Goal: Task Accomplishment & Management: Use online tool/utility

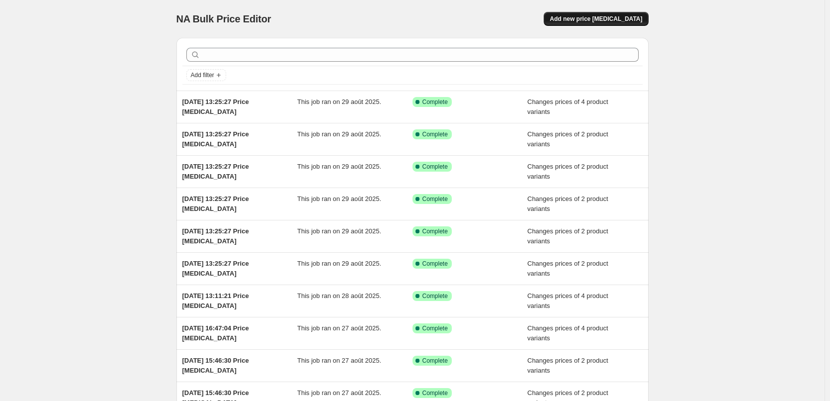
click at [611, 17] on span "Add new price [MEDICAL_DATA]" at bounding box center [596, 19] width 92 height 8
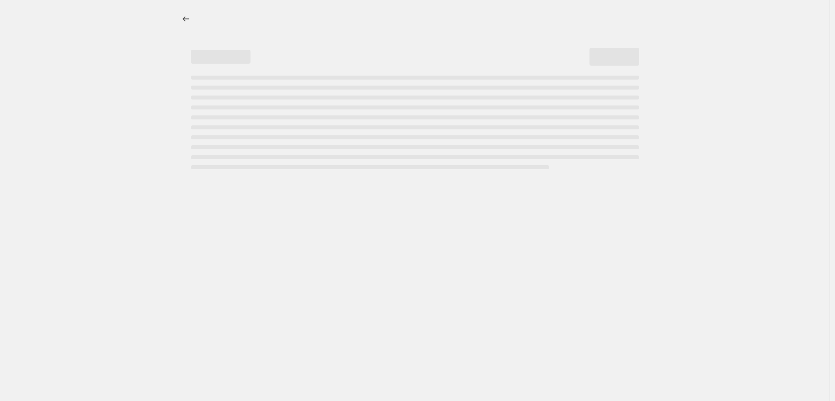
select select "percentage"
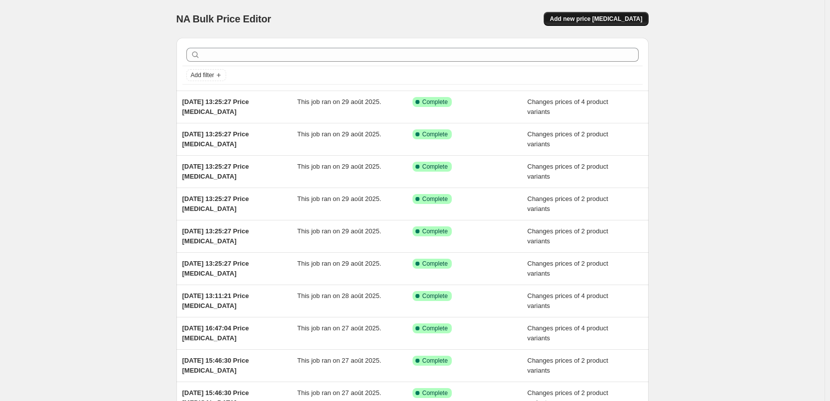
click at [594, 18] on span "Add new price [MEDICAL_DATA]" at bounding box center [596, 19] width 92 height 8
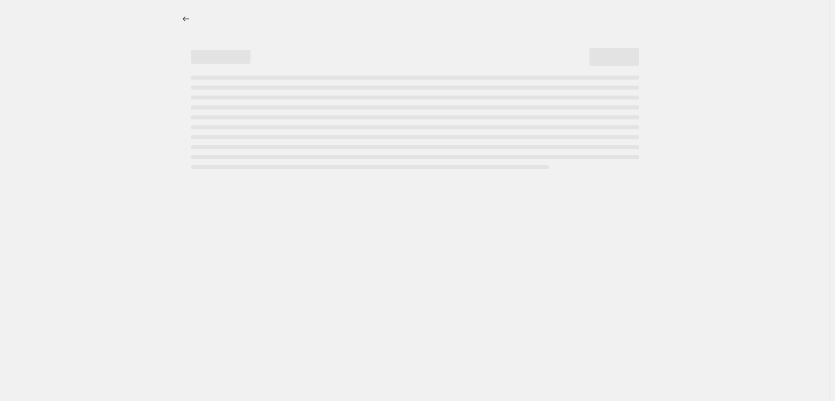
select select "percentage"
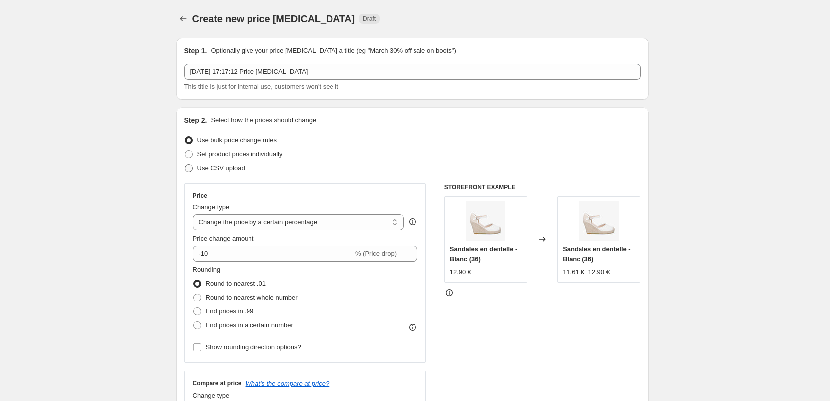
click at [190, 166] on span at bounding box center [189, 168] width 8 height 8
click at [185, 165] on input "Use CSV upload" at bounding box center [185, 164] width 0 height 0
radio input "true"
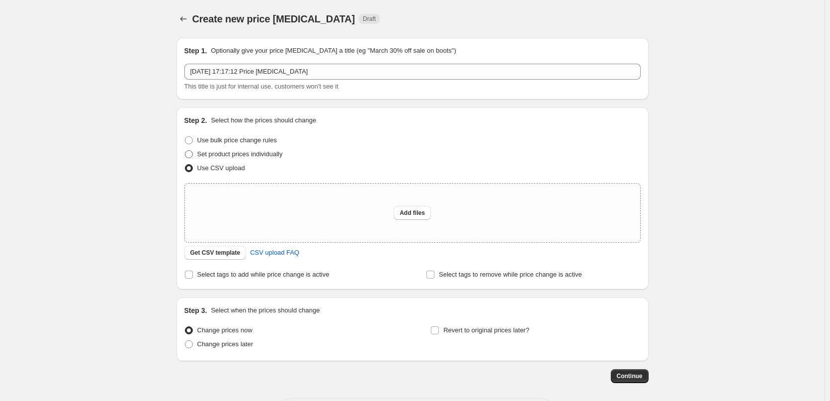
click at [192, 154] on span at bounding box center [189, 154] width 8 height 8
click at [185, 151] on input "Set product prices individually" at bounding box center [185, 150] width 0 height 0
radio input "true"
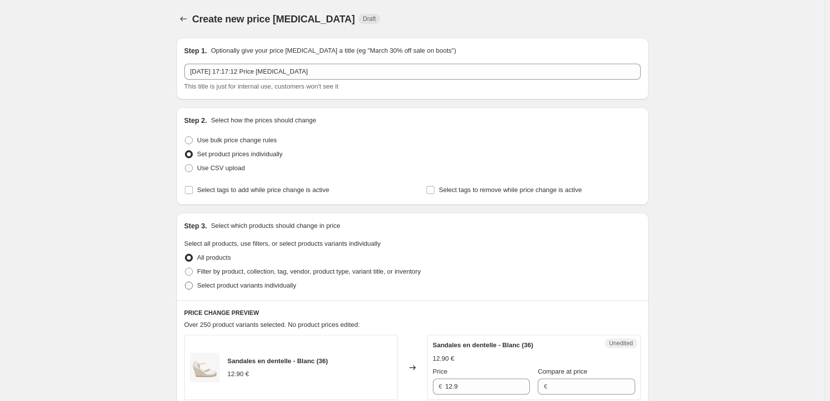
click at [192, 285] on span at bounding box center [189, 285] width 8 height 8
click at [185, 282] on input "Select product variants individually" at bounding box center [185, 281] width 0 height 0
radio input "true"
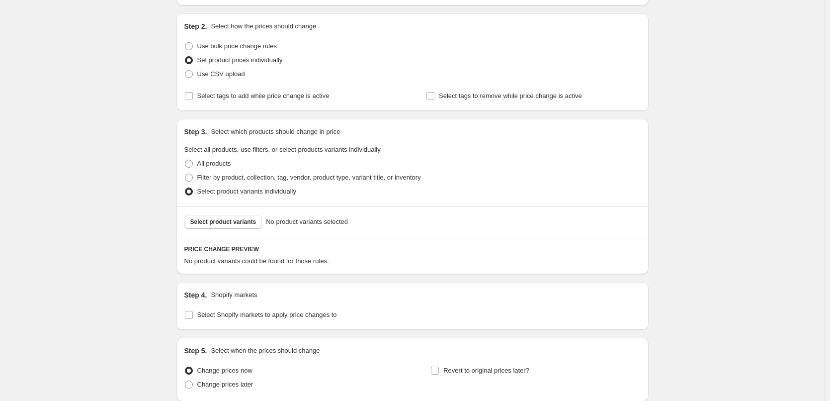
scroll to position [177, 0]
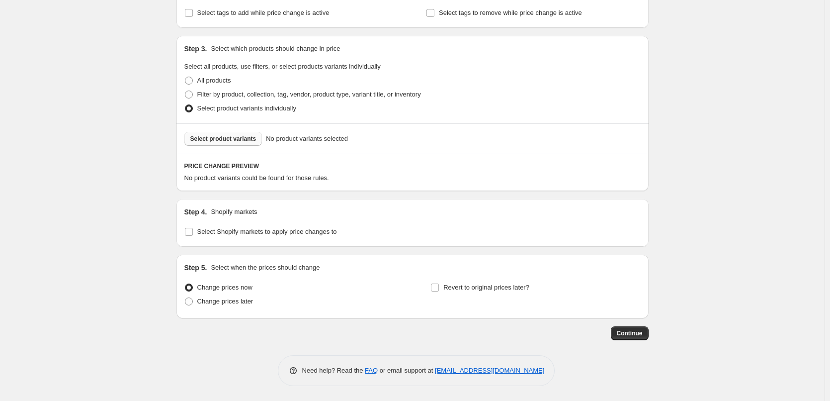
click at [242, 137] on span "Select product variants" at bounding box center [223, 139] width 66 height 8
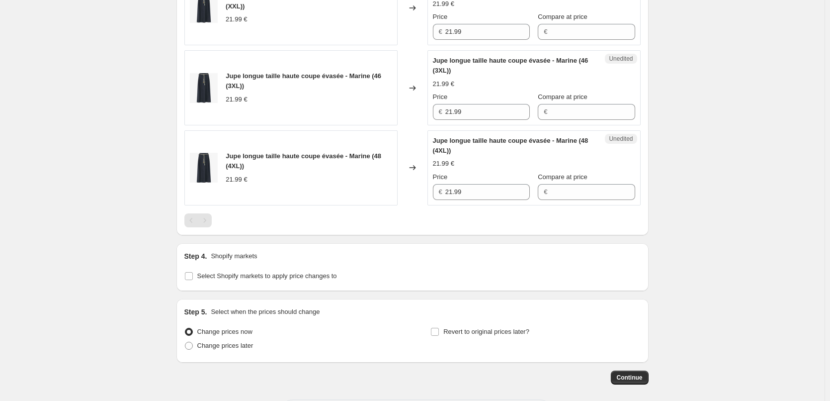
scroll to position [759, 0]
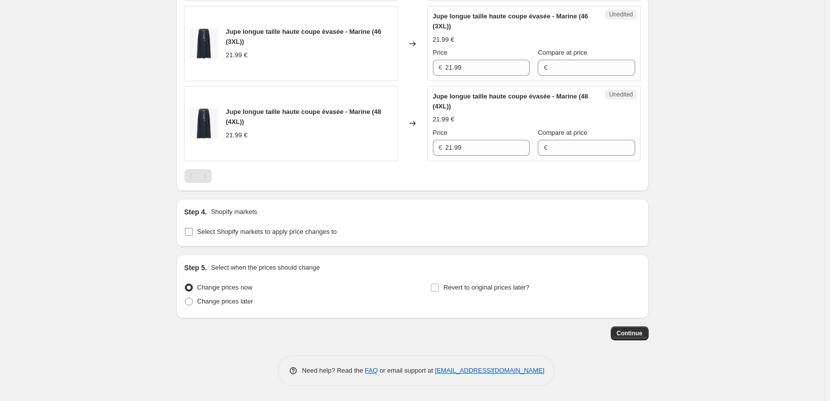
click at [191, 231] on input "Select Shopify markets to apply price changes to" at bounding box center [189, 232] width 8 height 8
checkbox input "true"
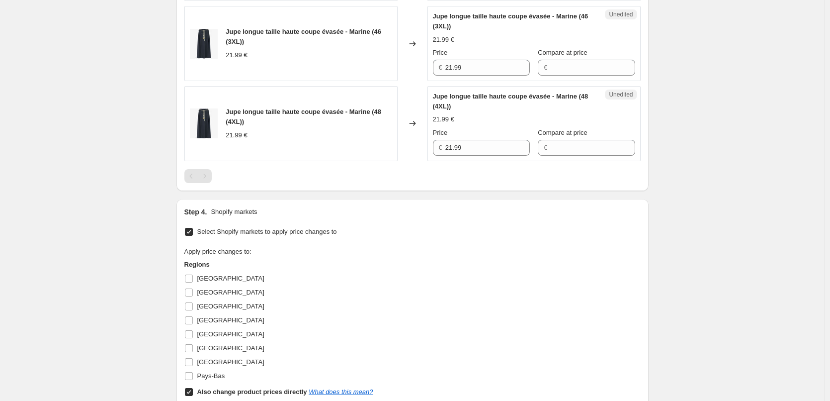
click at [190, 392] on input "Also change product prices directly What does this mean?" at bounding box center [189, 392] width 8 height 8
checkbox input "false"
click at [188, 278] on input "[GEOGRAPHIC_DATA]" at bounding box center [189, 278] width 8 height 8
click at [190, 279] on input "[GEOGRAPHIC_DATA]" at bounding box center [189, 278] width 8 height 8
checkbox input "false"
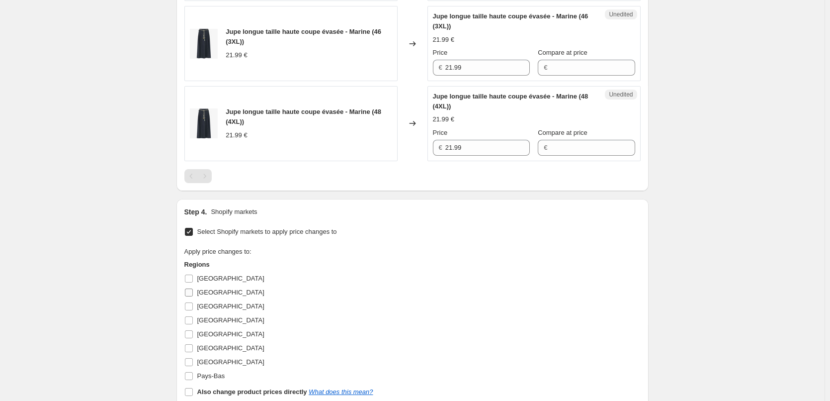
click at [189, 294] on input "[GEOGRAPHIC_DATA]" at bounding box center [189, 292] width 8 height 8
click at [190, 291] on input "[GEOGRAPHIC_DATA]" at bounding box center [189, 292] width 8 height 8
checkbox input "false"
click at [193, 305] on input "[GEOGRAPHIC_DATA]" at bounding box center [189, 306] width 8 height 8
click at [191, 305] on input "[GEOGRAPHIC_DATA]" at bounding box center [189, 306] width 8 height 8
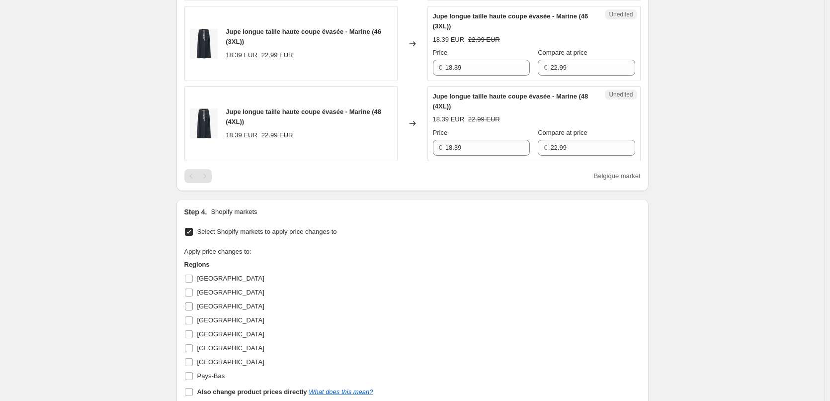
checkbox input "false"
click at [191, 348] on input "[GEOGRAPHIC_DATA]" at bounding box center [189, 348] width 8 height 8
checkbox input "false"
click at [190, 365] on input "[GEOGRAPHIC_DATA]" at bounding box center [189, 362] width 8 height 8
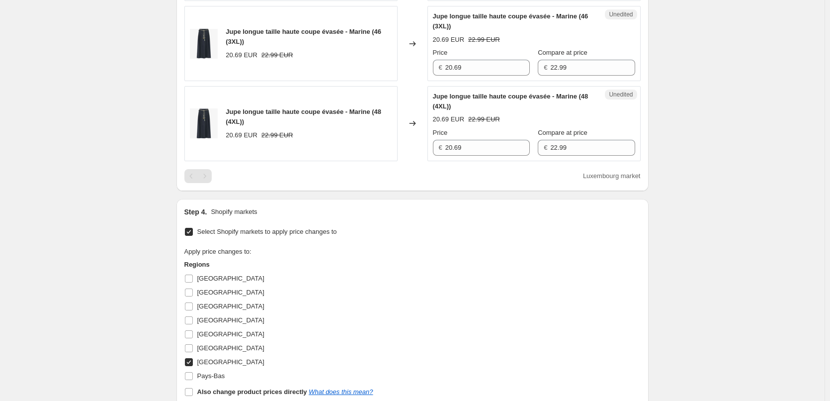
click at [190, 365] on input "[GEOGRAPHIC_DATA]" at bounding box center [189, 362] width 8 height 8
checkbox input "false"
click at [190, 372] on input "Pays-Bas" at bounding box center [189, 376] width 8 height 8
click at [190, 375] on input "Pays-Bas" at bounding box center [189, 376] width 8 height 8
checkbox input "false"
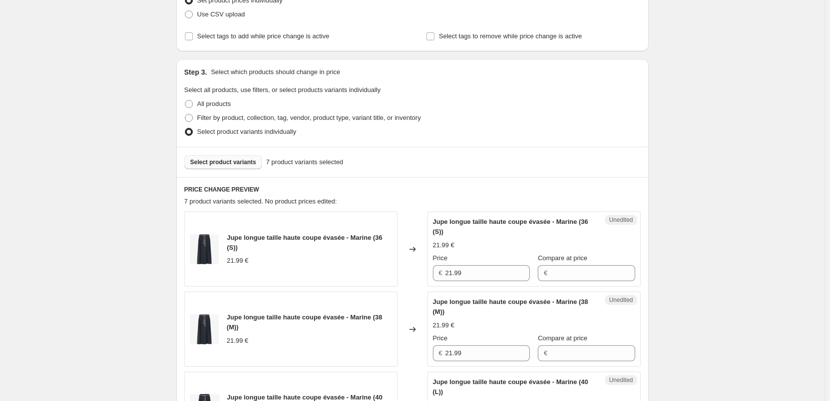
scroll to position [0, 0]
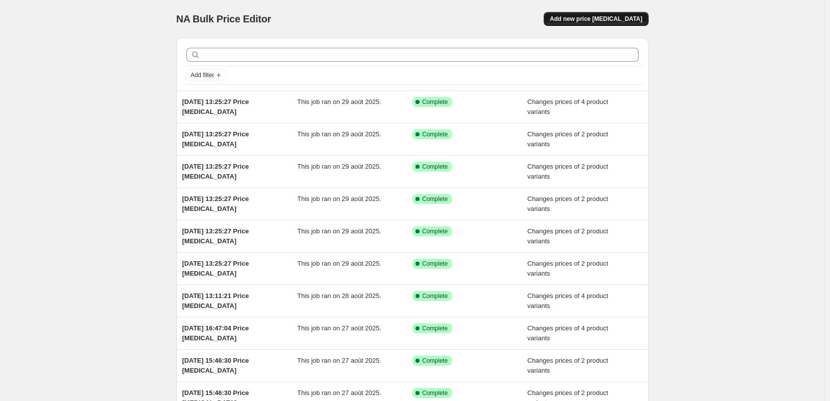
click at [614, 18] on span "Add new price [MEDICAL_DATA]" at bounding box center [596, 19] width 92 height 8
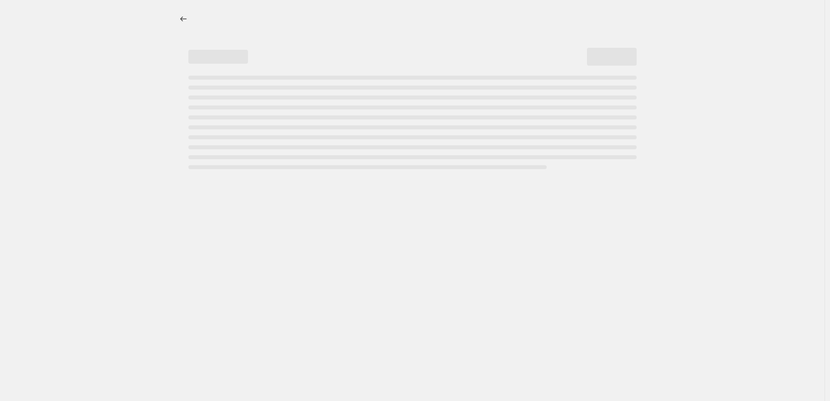
select select "percentage"
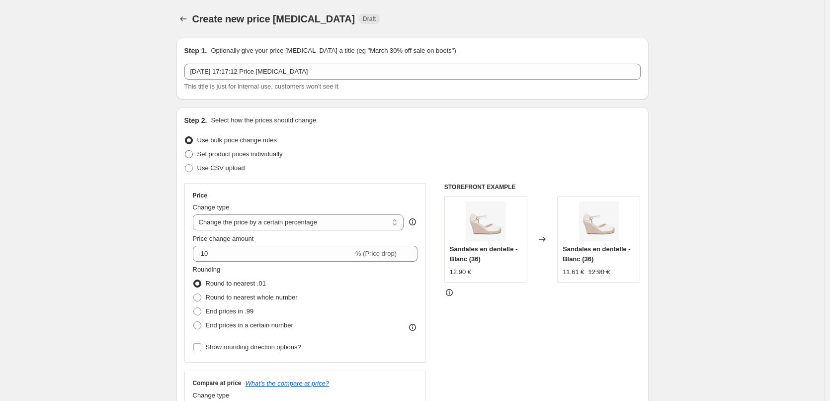
click at [190, 156] on span at bounding box center [189, 154] width 8 height 8
click at [185, 151] on input "Set product prices individually" at bounding box center [185, 150] width 0 height 0
radio input "true"
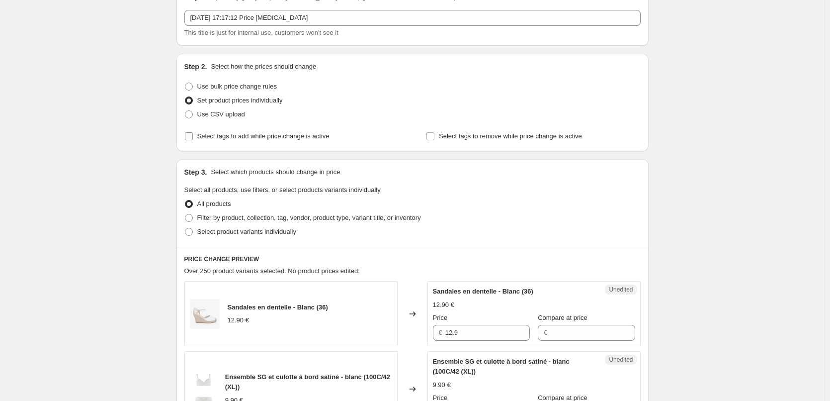
scroll to position [149, 0]
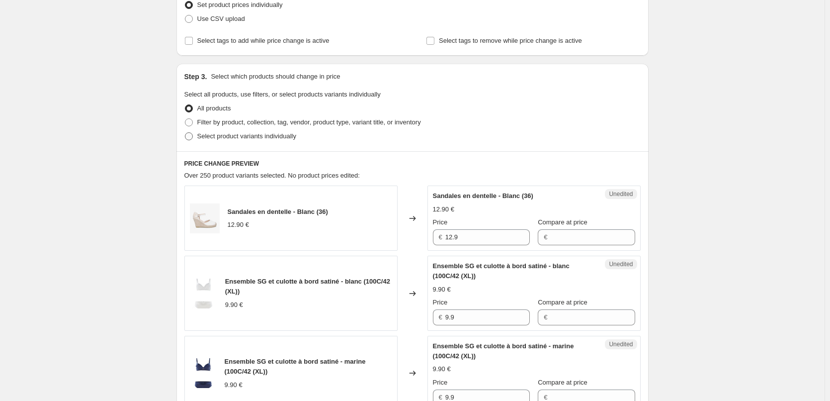
click at [191, 136] on span at bounding box center [189, 136] width 8 height 8
click at [185, 133] on input "Select product variants individually" at bounding box center [185, 132] width 0 height 0
radio input "true"
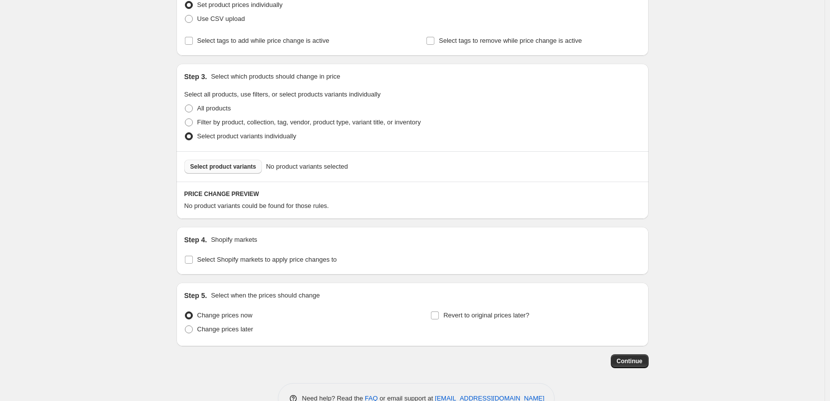
click at [227, 168] on span "Select product variants" at bounding box center [223, 167] width 66 height 8
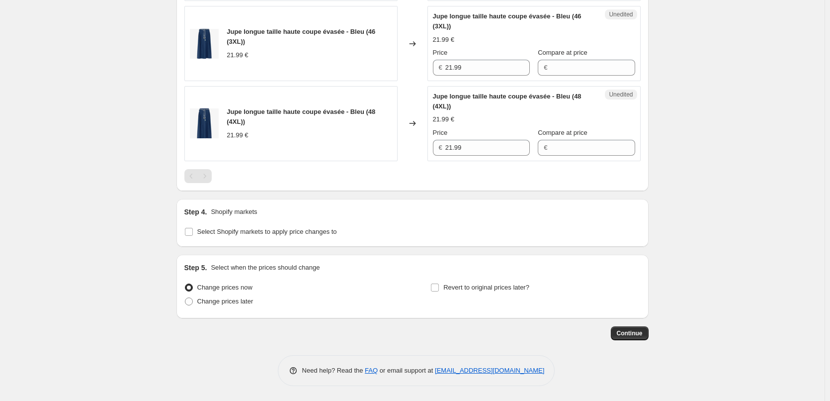
scroll to position [759, 0]
click at [193, 233] on input "Select Shopify markets to apply price changes to" at bounding box center [189, 232] width 8 height 8
checkbox input "true"
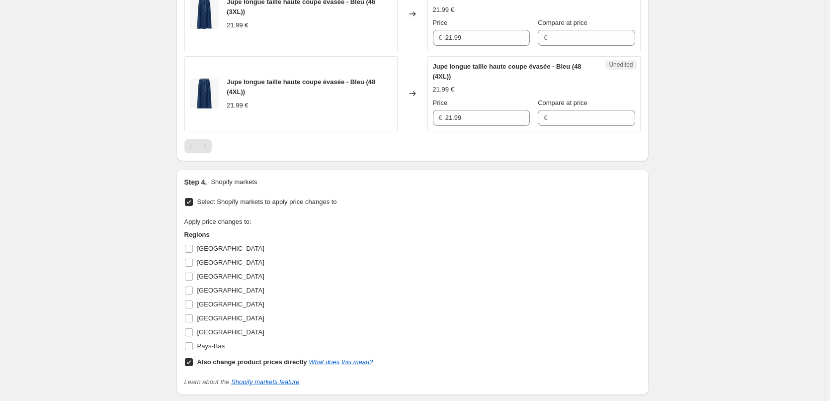
click at [191, 366] on input "Also change product prices directly What does this mean?" at bounding box center [189, 362] width 8 height 8
checkbox input "false"
click at [192, 253] on input "[GEOGRAPHIC_DATA]" at bounding box center [189, 249] width 8 height 8
checkbox input "true"
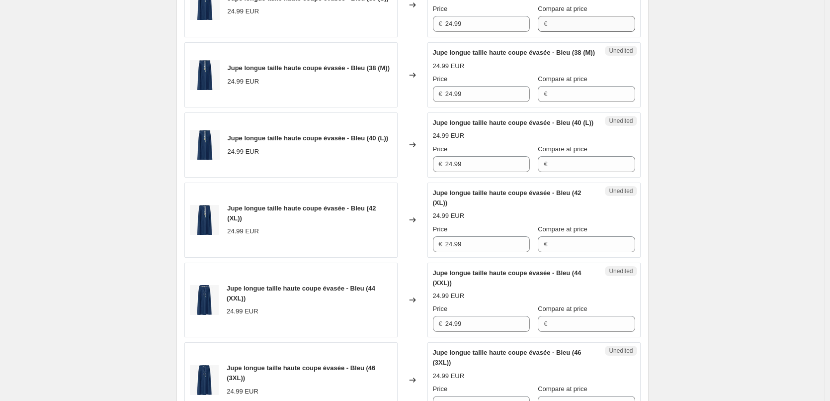
scroll to position [311, 0]
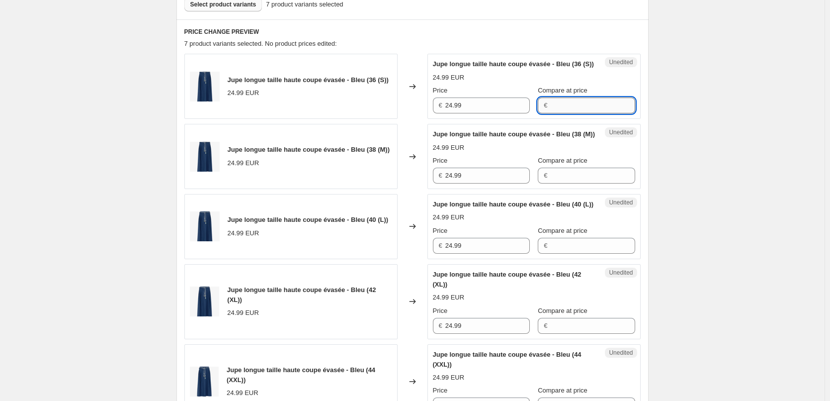
click at [558, 113] on input "Compare at price" at bounding box center [592, 105] width 85 height 16
type input "22.99"
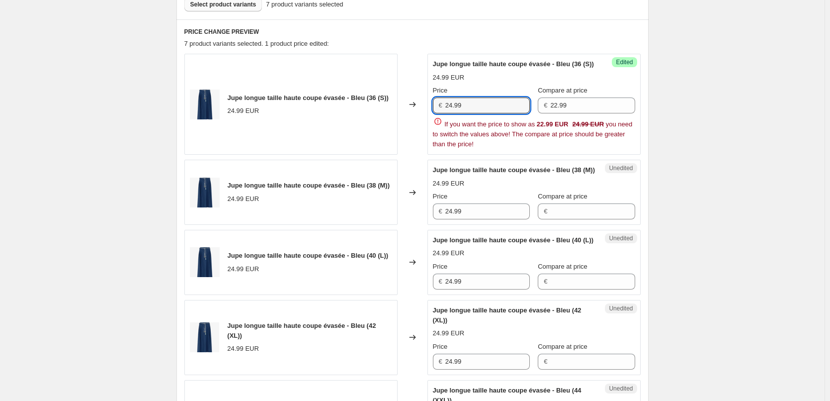
drag, startPoint x: 484, startPoint y: 117, endPoint x: 364, endPoint y: 111, distance: 119.9
click at [364, 111] on div "Jupe longue taille haute coupe évasée - Bleu (36 (S)) 24.99 EUR Changed to Succ…" at bounding box center [412, 104] width 456 height 101
type input "20.69"
click at [715, 177] on div "Create new price [MEDICAL_DATA]. This page is ready Create new price [MEDICAL_D…" at bounding box center [412, 360] width 825 height 1343
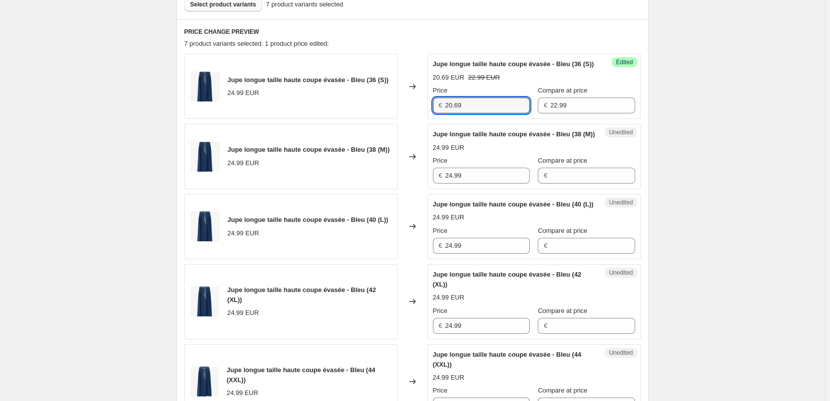
drag, startPoint x: 429, startPoint y: 114, endPoint x: 419, endPoint y: 113, distance: 10.0
click at [419, 113] on div "Jupe longue taille haute coupe évasée - Bleu (36 (S)) 24.99 EUR Changed to Succ…" at bounding box center [412, 86] width 456 height 65
click at [429, 189] on div "Jupe longue taille haute coupe évasée - Bleu (38 (M)) 24.99 EUR Changed to Uned…" at bounding box center [412, 156] width 456 height 65
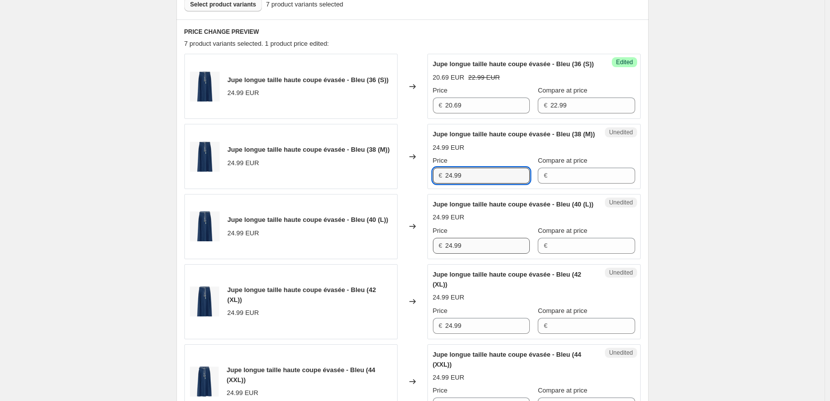
paste input "0.6"
type input "20.69"
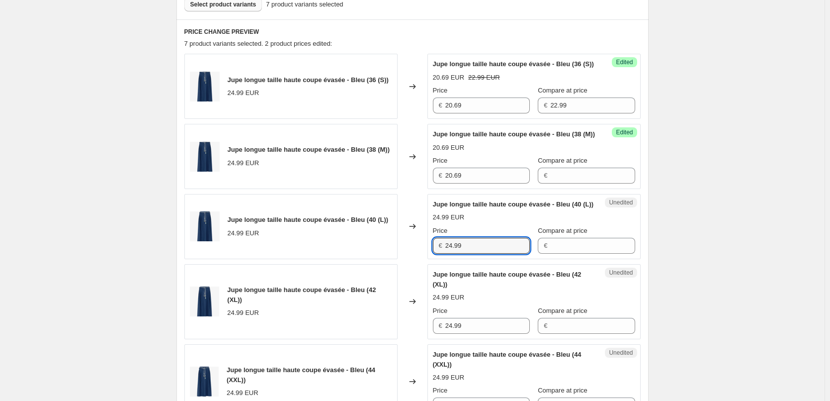
drag, startPoint x: 413, startPoint y: 279, endPoint x: 403, endPoint y: 279, distance: 9.9
click at [403, 259] on div "Jupe longue taille haute coupe évasée - Bleu (40 (L)) 24.99 EUR Changed to Uned…" at bounding box center [412, 226] width 456 height 65
paste input "0.6"
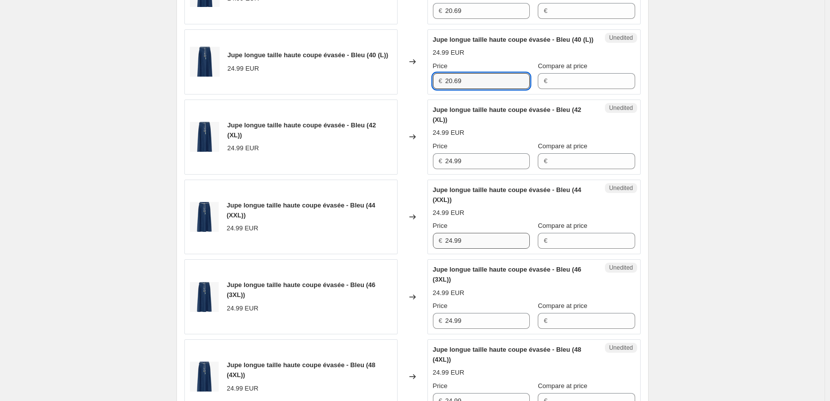
scroll to position [510, 0]
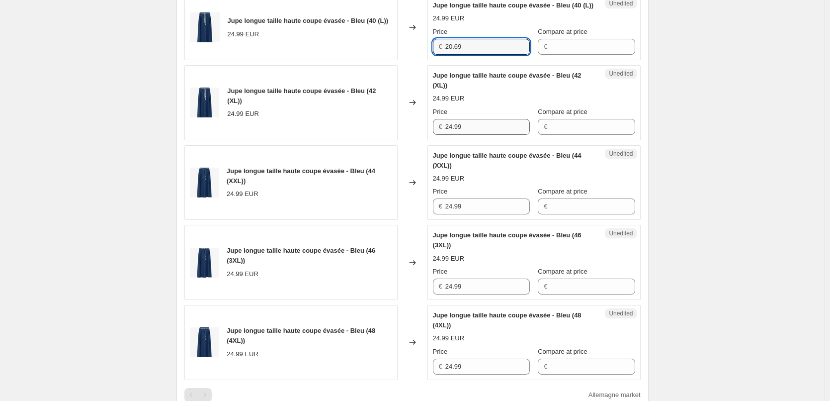
type input "20.69"
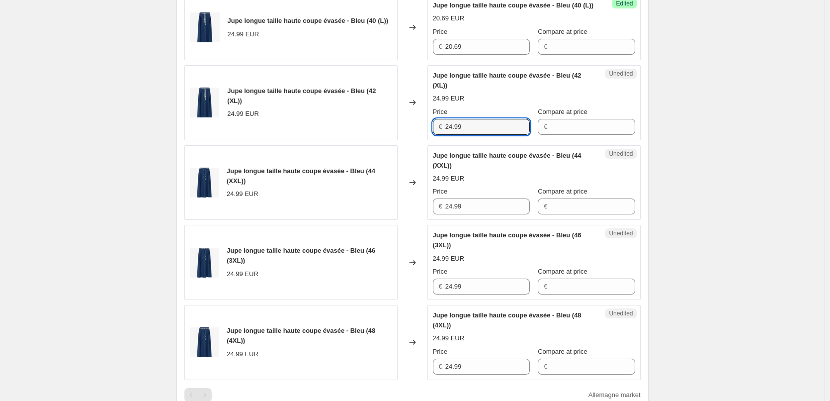
drag, startPoint x: 465, startPoint y: 156, endPoint x: 459, endPoint y: 200, distance: 45.1
click at [426, 140] on div "Jupe longue taille haute coupe évasée - Bleu (42 (XL)) 24.99 EUR Changed to Une…" at bounding box center [412, 102] width 456 height 75
paste input "0.6"
type input "20.69"
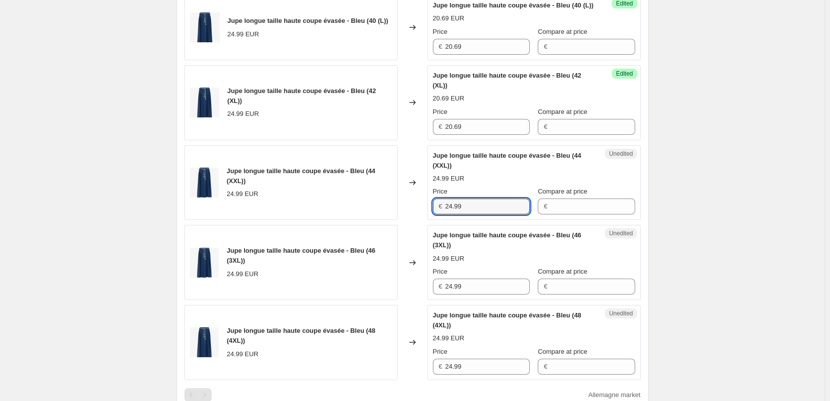
drag, startPoint x: 387, startPoint y: 235, endPoint x: 423, endPoint y: 275, distance: 54.3
click at [389, 220] on div "Jupe longue taille haute coupe évasée - Bleu (44 (XXL)) 24.99 EUR Changed to Un…" at bounding box center [412, 182] width 456 height 75
paste input "0.6"
type input "20.69"
drag, startPoint x: 465, startPoint y: 319, endPoint x: 427, endPoint y: 315, distance: 39.0
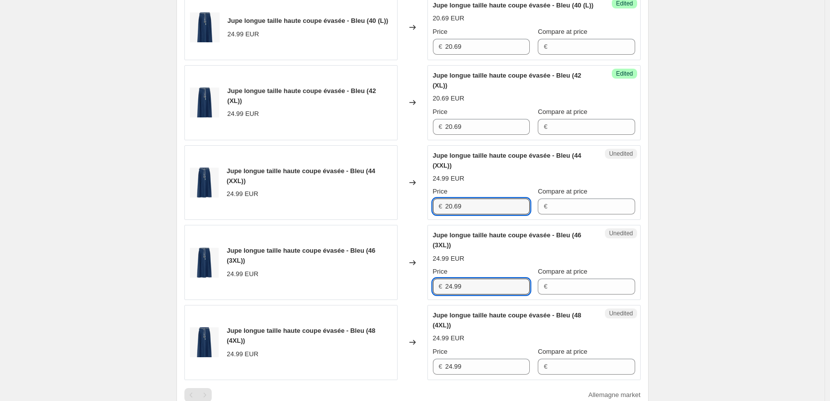
click at [427, 300] on div "Jupe longue taille haute coupe évasée - Bleu (46 (3XL)) 24.99 EUR Changed to Un…" at bounding box center [412, 262] width 456 height 75
paste input "0.6"
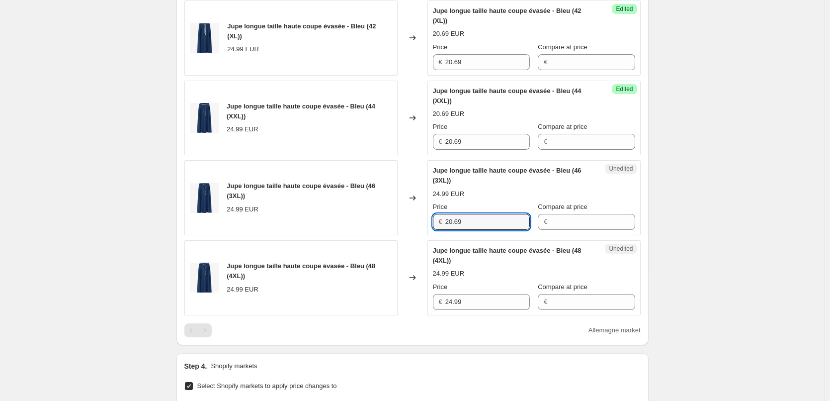
scroll to position [659, 0]
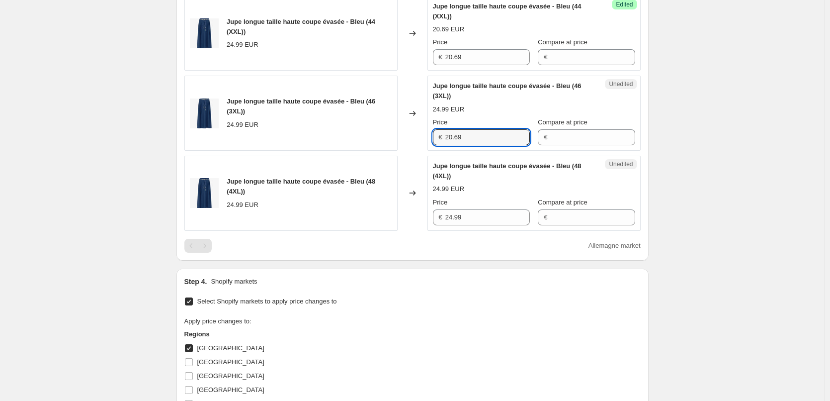
type input "20.69"
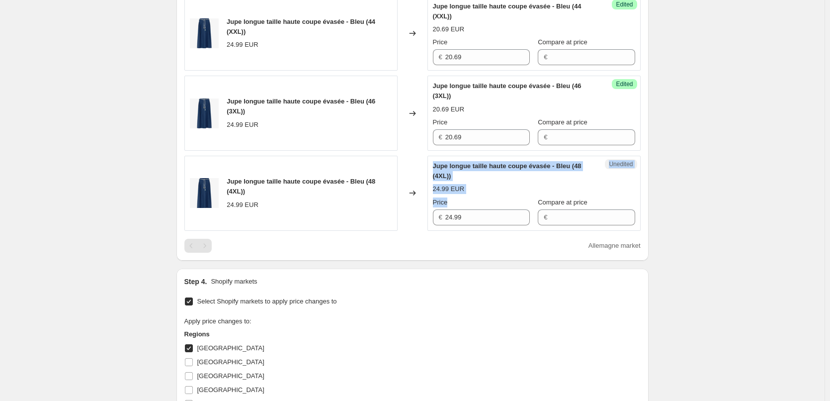
click at [427, 231] on div "Jupe longue taille haute coupe évasée - Bleu (48 (4XL)) 24.99 EUR Changed to Un…" at bounding box center [412, 193] width 456 height 75
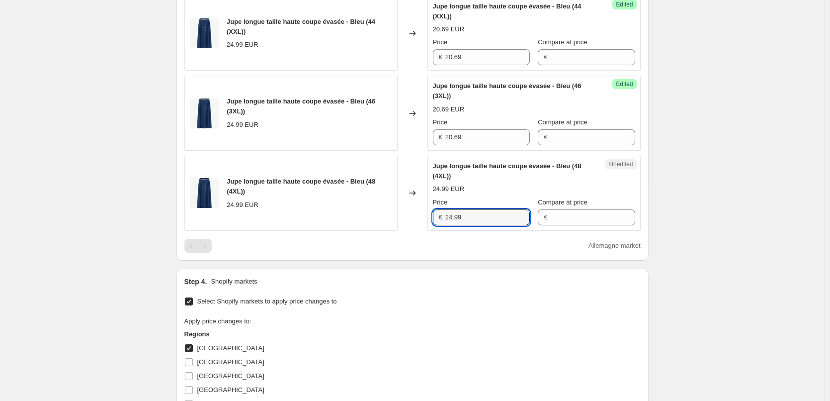
drag, startPoint x: 482, startPoint y: 248, endPoint x: 420, endPoint y: 248, distance: 61.6
click at [420, 231] on div "Jupe longue taille haute coupe évasée - Bleu (48 (4XL)) 24.99 EUR Changed to Un…" at bounding box center [412, 193] width 456 height 75
paste input "0.6"
type input "20.69"
click at [494, 331] on div "Select Shopify markets to apply price changes to Apply price changes to: Region…" at bounding box center [412, 390] width 456 height 192
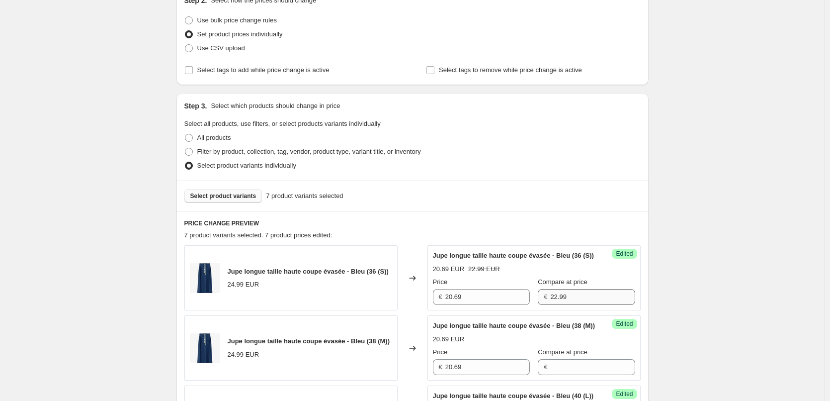
scroll to position [112, 0]
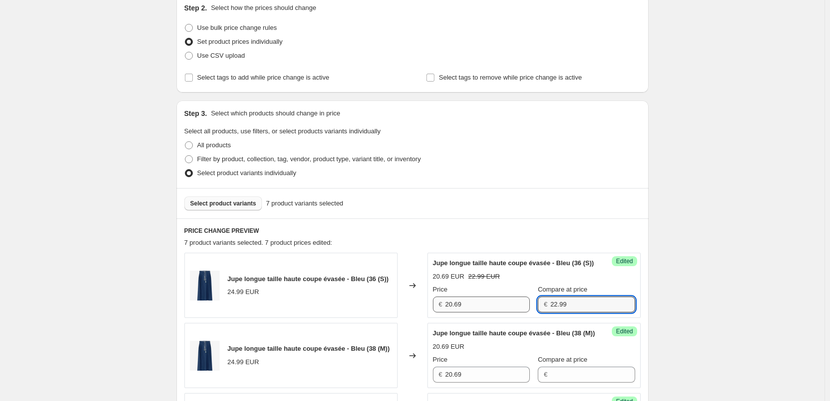
drag, startPoint x: 563, startPoint y: 314, endPoint x: 497, endPoint y: 311, distance: 66.2
click at [497, 311] on div "Price € 20.69 Compare at price € 22.99" at bounding box center [534, 298] width 202 height 28
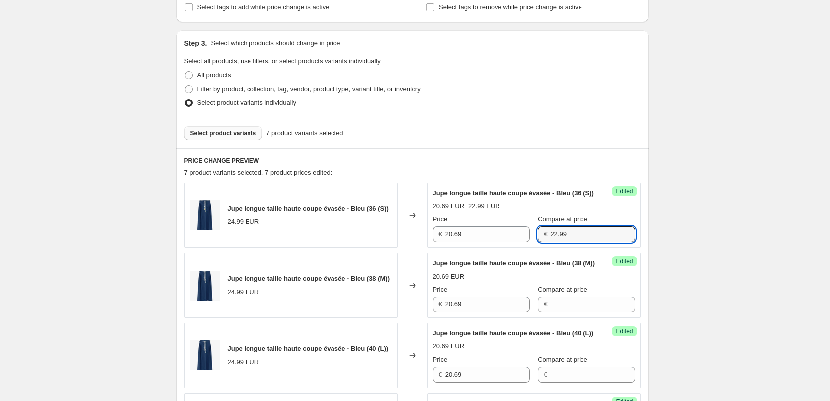
scroll to position [361, 0]
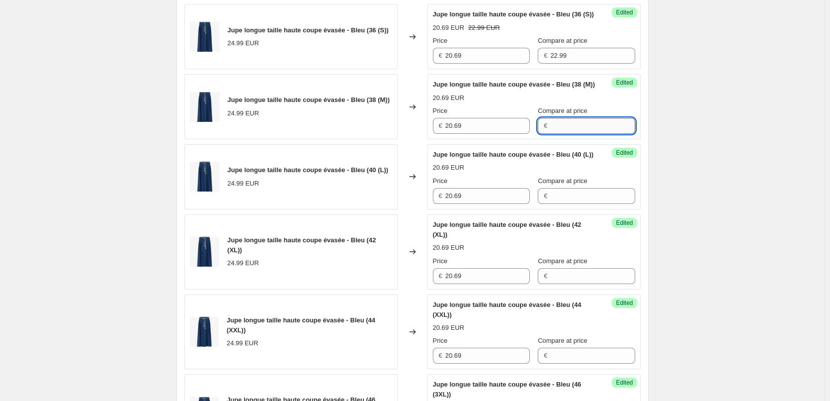
click at [555, 134] on input "Compare at price" at bounding box center [592, 126] width 85 height 16
paste input "22.99"
type input "22.99"
click at [561, 204] on input "Compare at price" at bounding box center [592, 196] width 85 height 16
paste input "22.99"
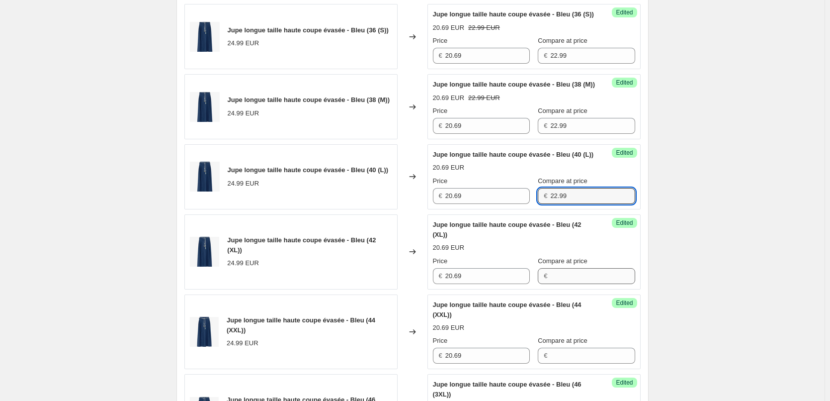
type input "22.99"
click at [561, 284] on input "Compare at price" at bounding box center [592, 276] width 85 height 16
paste input "22.99"
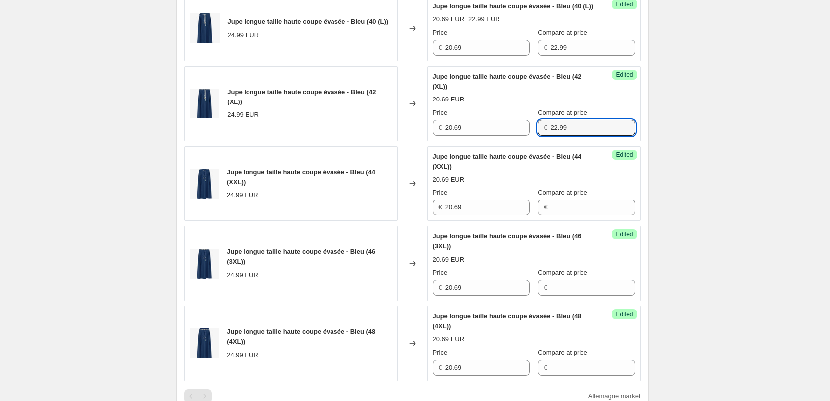
scroll to position [510, 0]
type input "22.99"
drag, startPoint x: 558, startPoint y: 244, endPoint x: 557, endPoint y: 238, distance: 5.7
click at [557, 214] on input "Compare at price" at bounding box center [592, 206] width 85 height 16
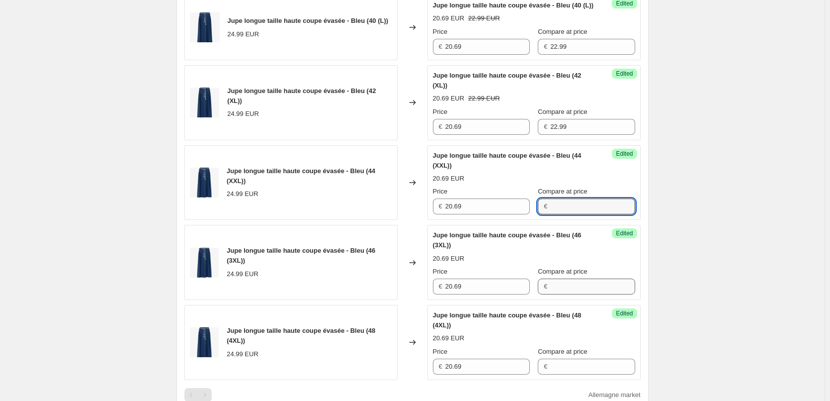
paste input "22.99"
type input "22.99"
click at [562, 294] on input "Compare at price" at bounding box center [592, 286] width 85 height 16
paste input "22.99"
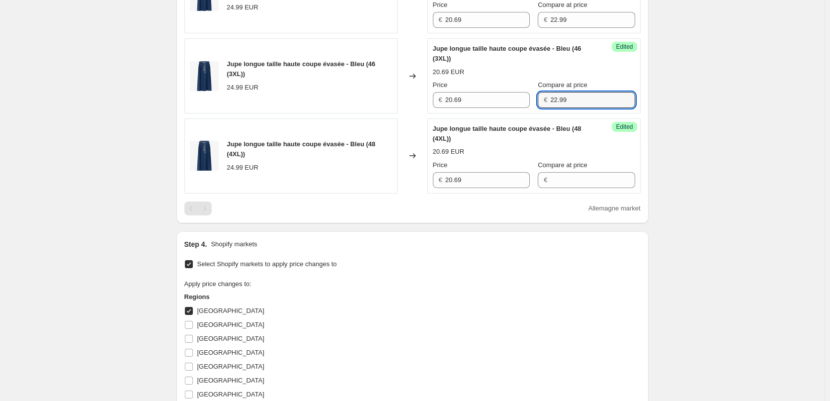
scroll to position [709, 0]
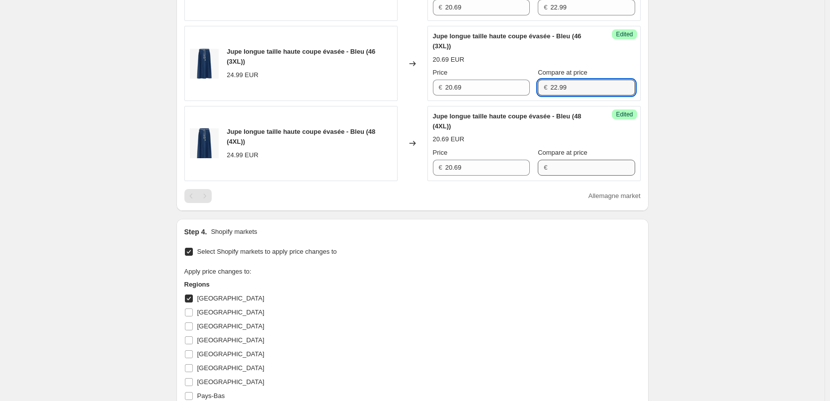
type input "22.99"
click at [553, 175] on input "Compare at price" at bounding box center [592, 168] width 85 height 16
paste input "22.99"
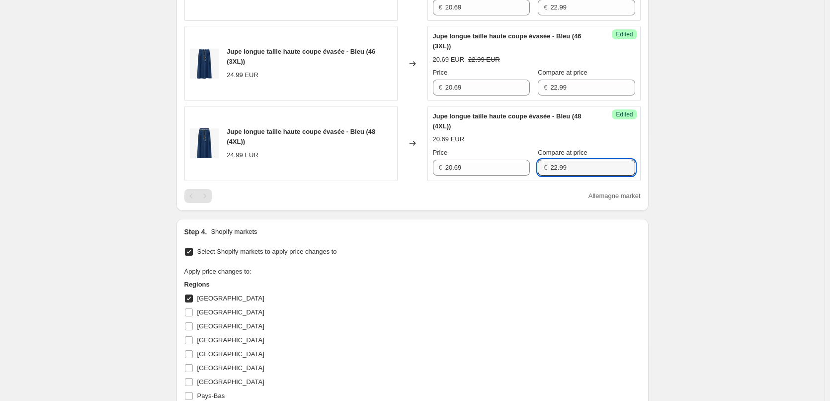
type input "22.99"
click at [510, 282] on div "Select Shopify markets to apply price changes to Apply price changes to: Region…" at bounding box center [412, 341] width 456 height 192
drag, startPoint x: 547, startPoint y: 195, endPoint x: 521, endPoint y: 193, distance: 26.9
click at [521, 175] on div "Price € 20.69 Compare at price € 22.99" at bounding box center [534, 162] width 202 height 28
drag, startPoint x: 416, startPoint y: 329, endPoint x: 400, endPoint y: 328, distance: 15.9
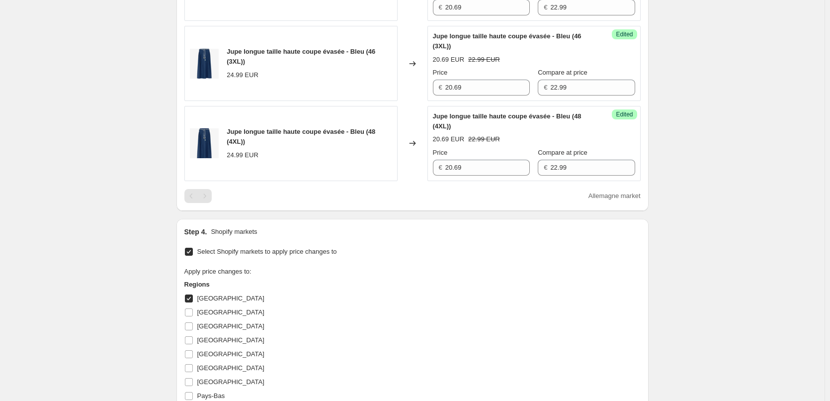
click at [413, 328] on div "Apply price changes to: Regions [GEOGRAPHIC_DATA] [GEOGRAPHIC_DATA] [GEOGRAPHIC…" at bounding box center [412, 342] width 456 height 152
click at [193, 316] on input "[GEOGRAPHIC_DATA]" at bounding box center [189, 312] width 8 height 8
checkbox input "true"
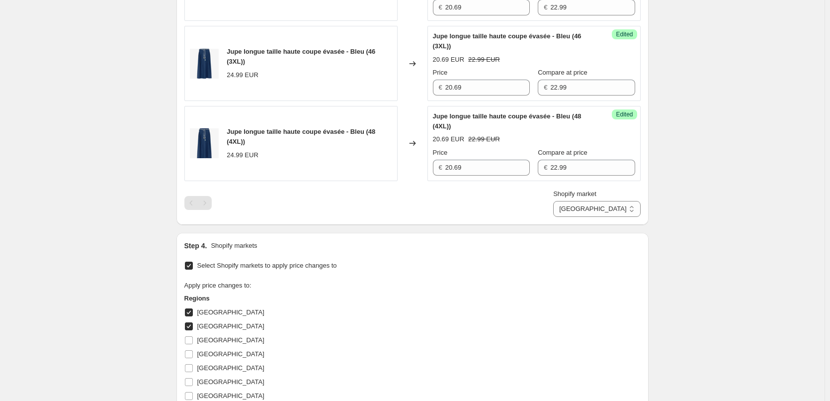
click at [192, 316] on input "[GEOGRAPHIC_DATA]" at bounding box center [189, 312] width 8 height 8
checkbox input "false"
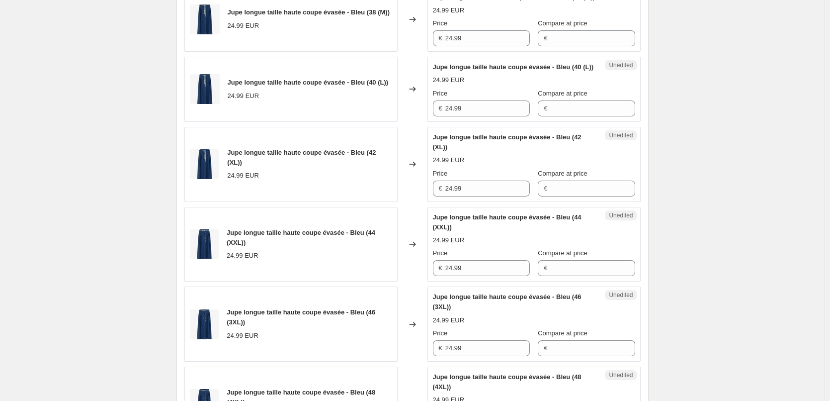
scroll to position [361, 0]
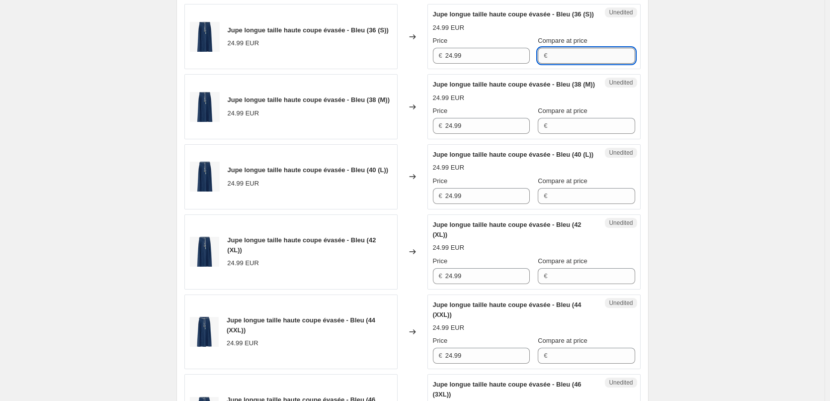
click at [550, 64] on input "Compare at price" at bounding box center [592, 56] width 85 height 16
paste input "22.99"
type input "22.99"
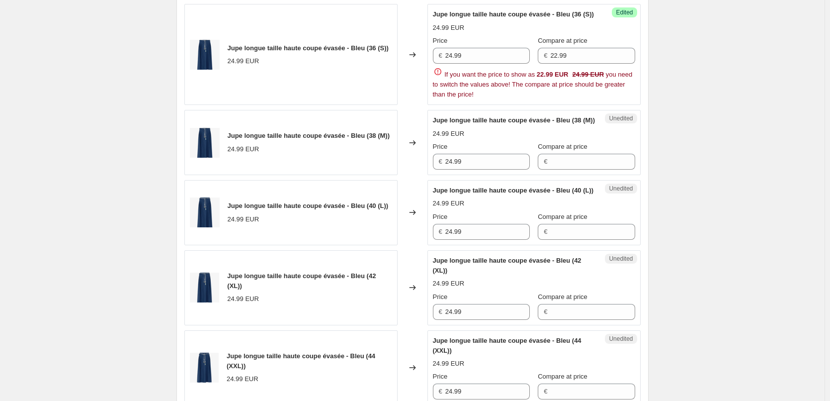
click at [556, 134] on div "Jupe longue taille haute coupe évasée - Bleu (38 (M)) 24.99 EUR Price € 24.99 C…" at bounding box center [534, 142] width 202 height 54
click at [554, 170] on input "Compare at price" at bounding box center [592, 162] width 85 height 16
paste input "22.99"
type input "22.99"
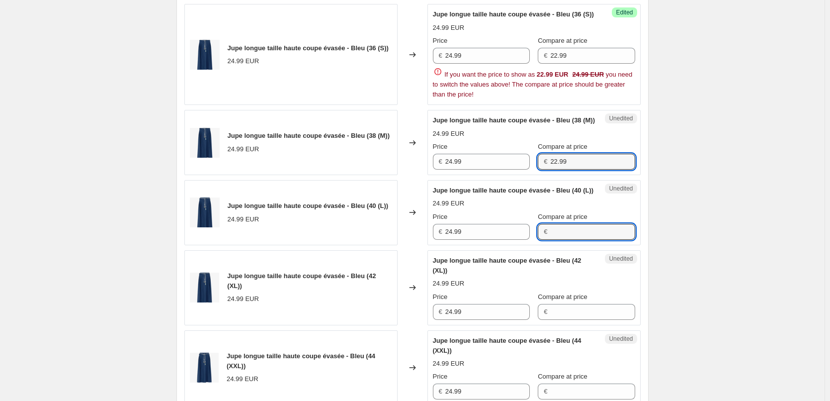
click at [557, 240] on div "Jupe longue taille haute coupe évasée - Bleu (40 (L)) 24.99 EUR Price € 24.99 C…" at bounding box center [534, 212] width 202 height 54
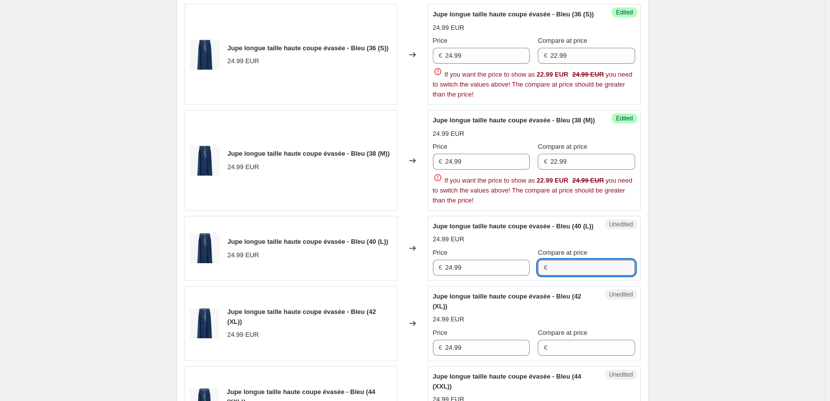
paste input "22.99"
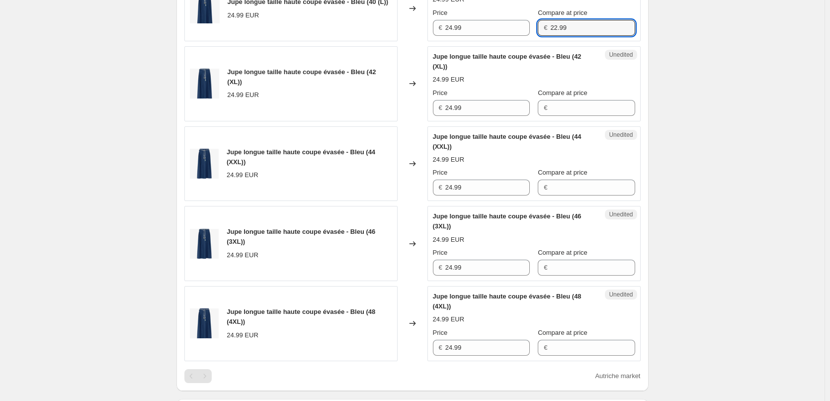
scroll to position [610, 0]
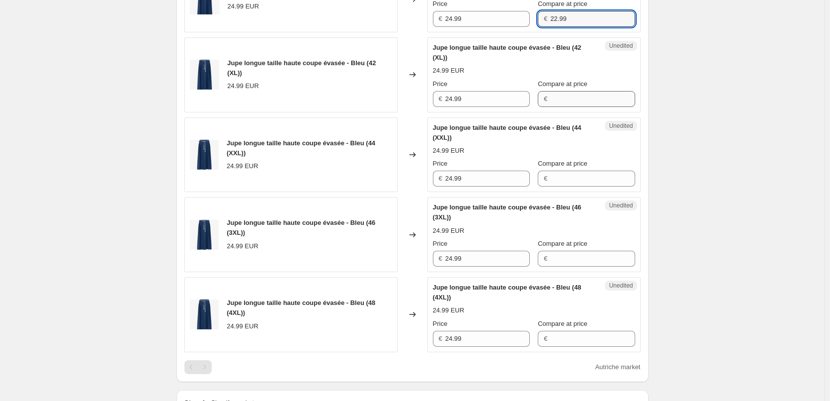
type input "22.99"
drag, startPoint x: 554, startPoint y: 104, endPoint x: 555, endPoint y: 161, distance: 56.7
click at [554, 104] on div "Jupe longue taille haute coupe évasée - Bleu (42 (XL)) 24.99 EUR Price € 24.99 …" at bounding box center [534, 75] width 202 height 64
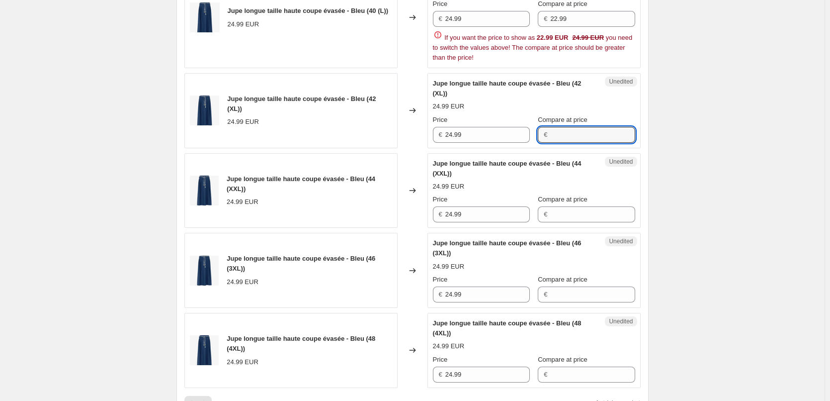
paste input "22.99"
type input "22.99"
click at [554, 214] on div "Jupe longue taille haute coupe évasée - Bleu (44 (XXL)) 24.99 EUR Price € 24.99…" at bounding box center [534, 191] width 202 height 64
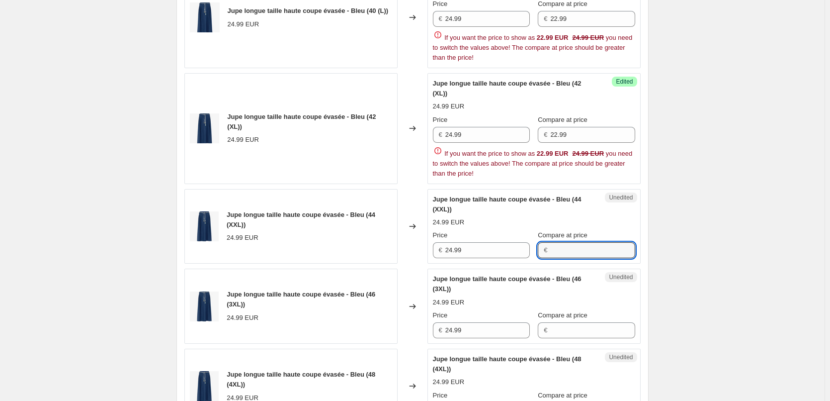
paste input "22.99"
type input "22.99"
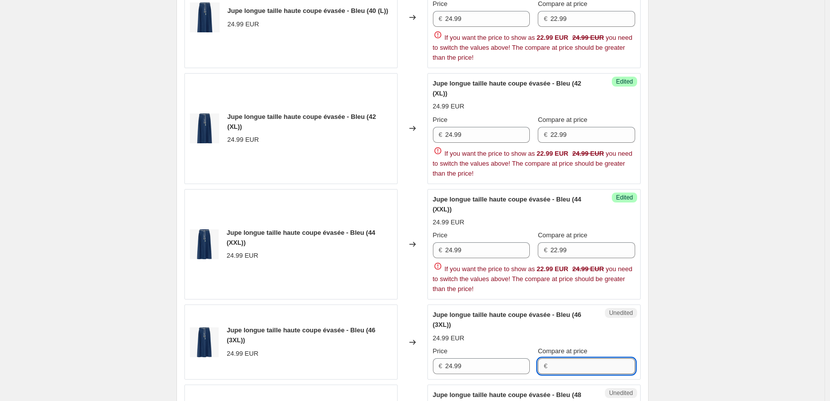
click at [554, 330] on div "Jupe longue taille haute coupe évasée - Bleu (46 (3XL)) 24.99 EUR Price € 24.99…" at bounding box center [534, 342] width 202 height 64
paste input "22.99"
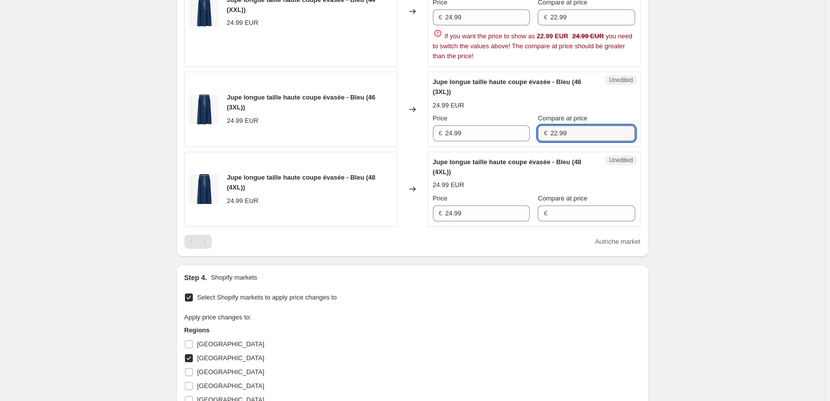
scroll to position [958, 0]
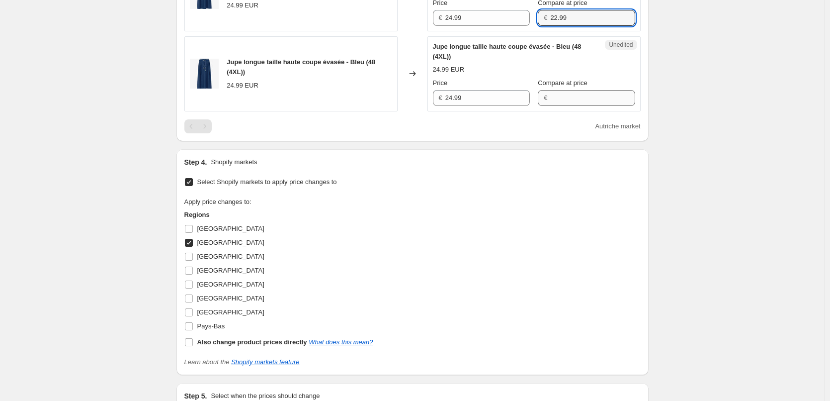
type input "22.99"
click at [555, 93] on div "Jupe longue taille haute coupe évasée - Bleu (48 (4XL)) 24.99 EUR Price € 24.99…" at bounding box center [534, 74] width 202 height 64
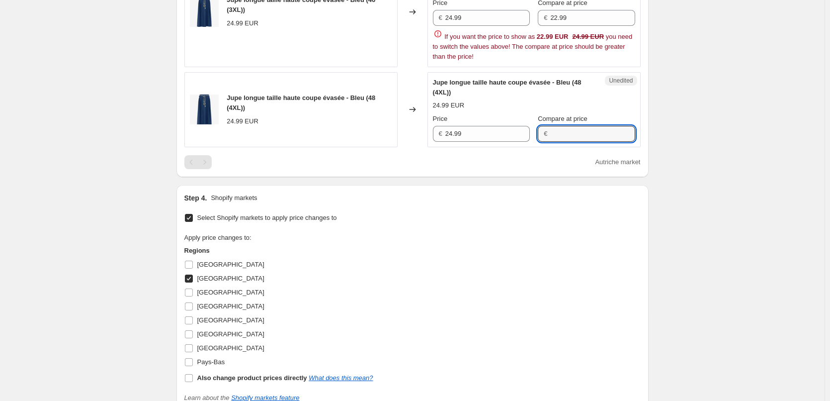
paste input "22.99"
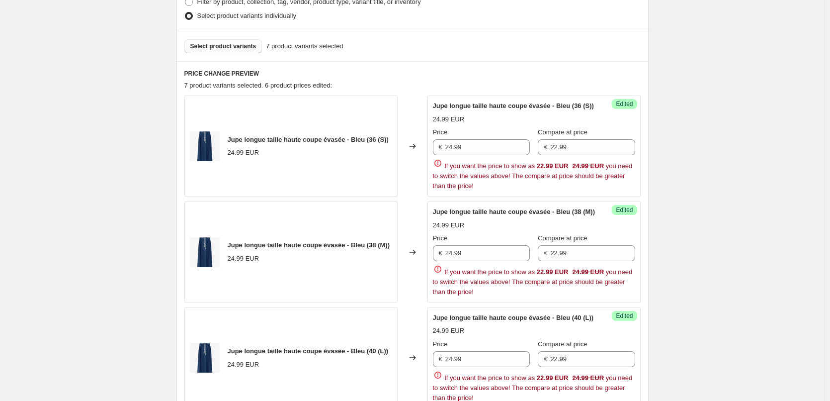
scroll to position [212, 0]
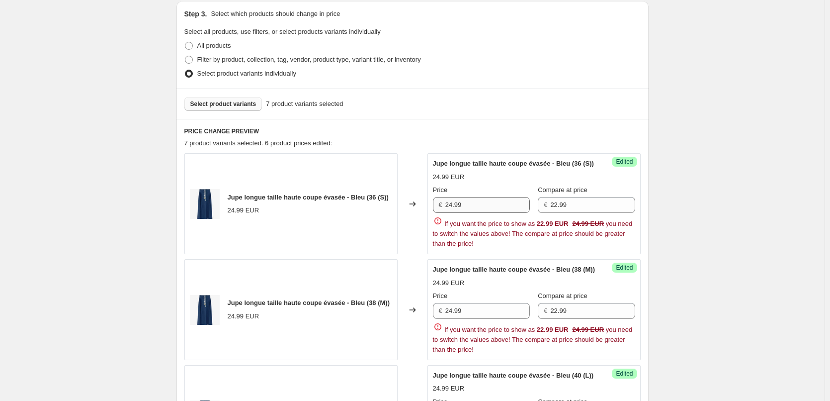
type input "22.99"
click at [453, 206] on input "24.99" at bounding box center [487, 205] width 85 height 16
click at [460, 206] on input "20.99" at bounding box center [487, 205] width 85 height 16
drag, startPoint x: 478, startPoint y: 202, endPoint x: 375, endPoint y: 206, distance: 102.5
click at [375, 206] on div "Jupe longue taille haute coupe évasée - Bleu (36 (S)) 24.99 EUR Changed to Succ…" at bounding box center [412, 203] width 456 height 101
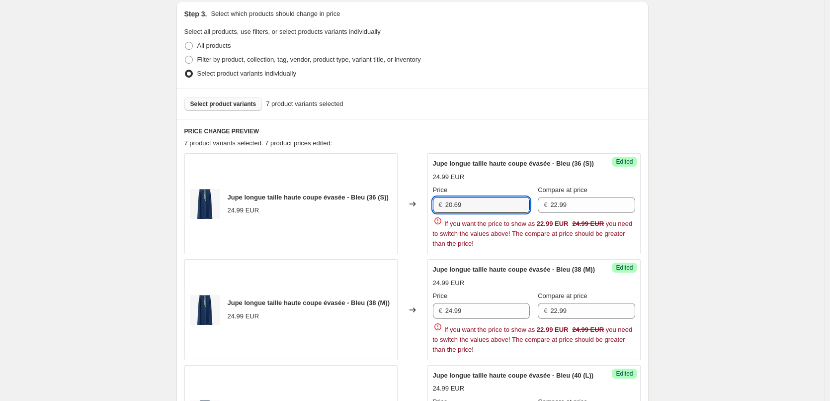
type input "20.69"
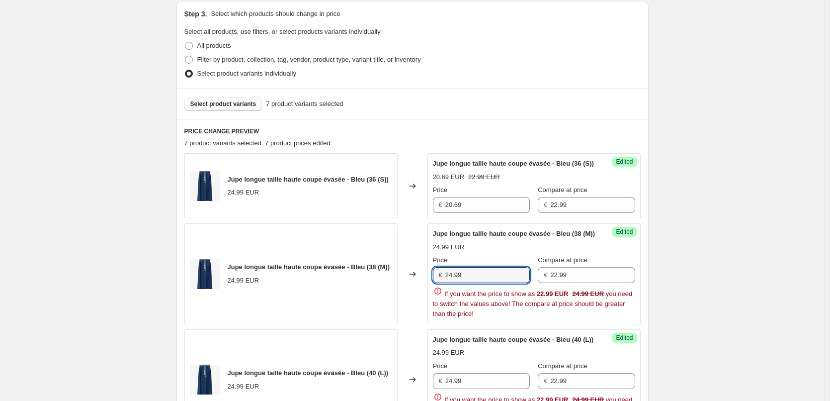
drag, startPoint x: 439, startPoint y: 306, endPoint x: 419, endPoint y: 304, distance: 20.0
click at [419, 304] on div "Jupe longue taille haute coupe évasée - Bleu (38 (M)) 24.99 EUR Changed to Succ…" at bounding box center [412, 273] width 456 height 101
paste input "0.6"
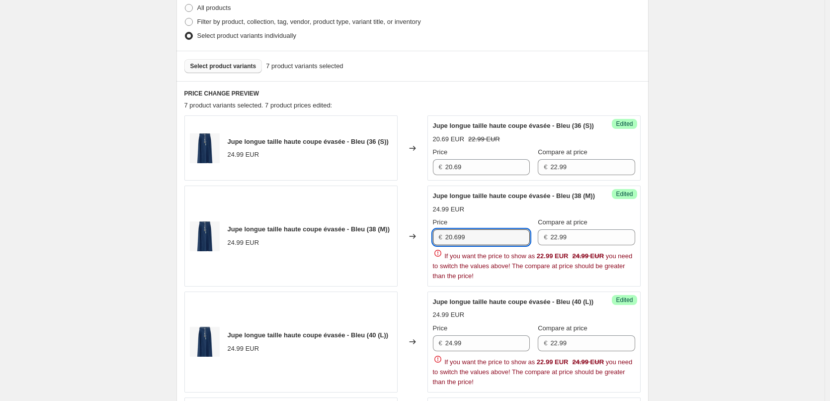
scroll to position [411, 0]
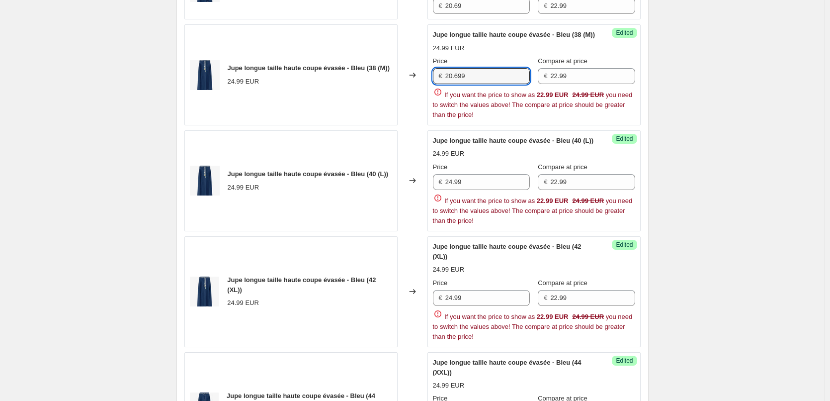
drag, startPoint x: 430, startPoint y: 83, endPoint x: 373, endPoint y: 83, distance: 56.7
click at [373, 83] on div "Jupe longue taille haute coupe évasée - Bleu (38 (M)) 24.99 EUR Changed to Succ…" at bounding box center [412, 74] width 456 height 101
paste input "text"
type input "20.69"
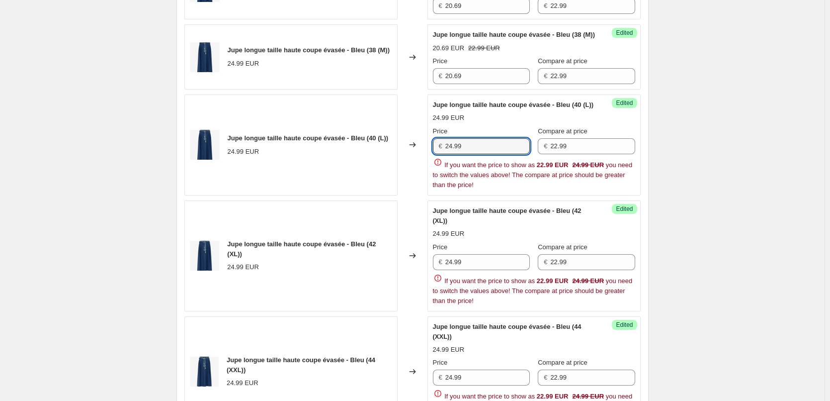
drag, startPoint x: 476, startPoint y: 192, endPoint x: 305, endPoint y: 192, distance: 171.0
click at [305, 192] on div "Jupe longue taille haute coupe évasée - Bleu (40 (L)) 24.99 EUR Changed to Succ…" at bounding box center [412, 144] width 456 height 101
paste input "0.6"
type input "20.69"
drag, startPoint x: 462, startPoint y: 281, endPoint x: 421, endPoint y: 280, distance: 41.3
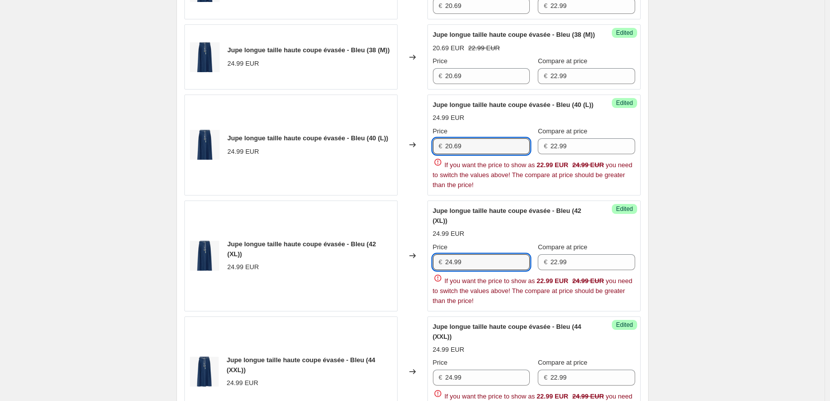
click at [421, 280] on div "Jupe longue taille haute coupe évasée - Bleu (42 (XL)) 24.99 EUR Changed to Suc…" at bounding box center [412, 255] width 456 height 111
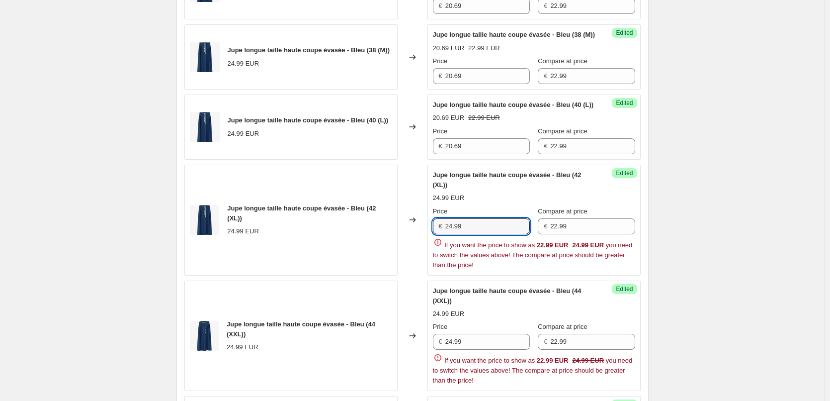
paste input "0.6"
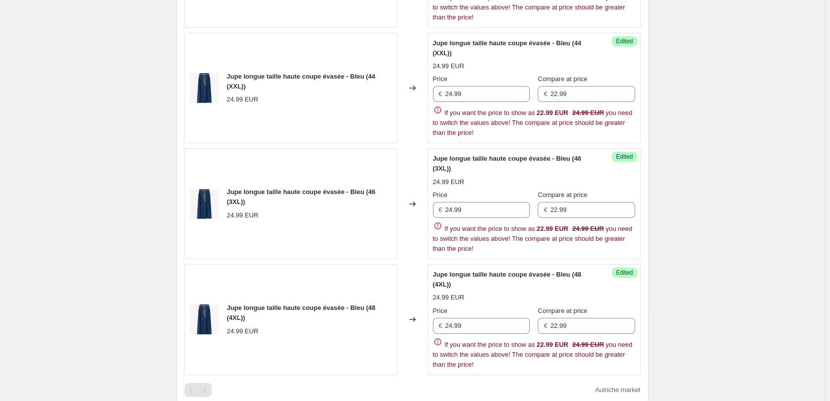
scroll to position [659, 0]
type input "20.69"
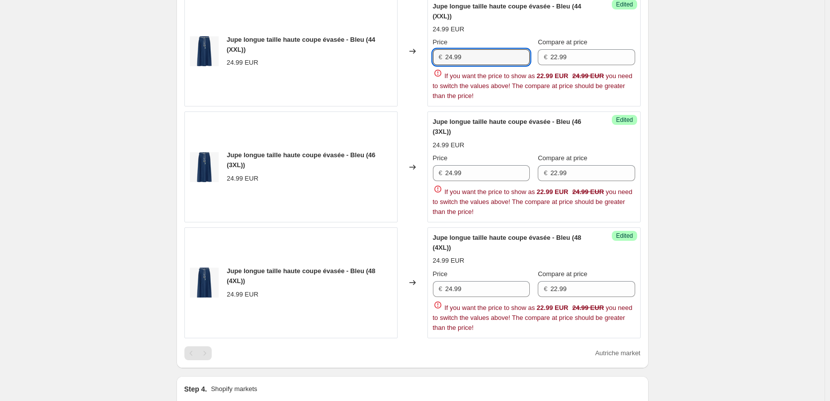
drag, startPoint x: 442, startPoint y: 122, endPoint x: 405, endPoint y: 122, distance: 37.3
click at [405, 107] on div "Jupe longue taille haute coupe évasée - Bleu (44 (XXL)) 24.99 EUR Changed to Su…" at bounding box center [412, 51] width 456 height 111
paste input "0.6"
type input "20.69"
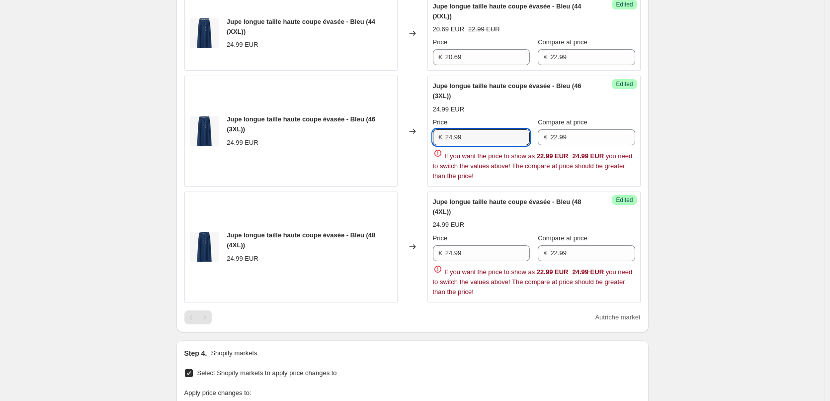
drag, startPoint x: 406, startPoint y: 206, endPoint x: 399, endPoint y: 206, distance: 7.0
click at [399, 186] on div "Jupe longue taille haute coupe évasée - Bleu (46 (3XL)) 24.99 EUR Changed to Su…" at bounding box center [412, 131] width 456 height 111
paste input "0.6"
type input "20.69"
click at [394, 280] on div "Jupe longue taille haute coupe évasée - Bleu (48 (4XL)) 24.99 EUR Changed to Su…" at bounding box center [412, 246] width 456 height 111
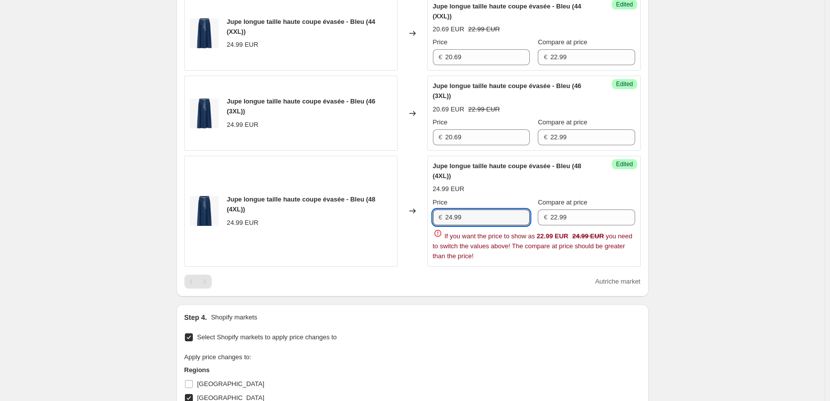
paste input "0.6"
type input "20.69"
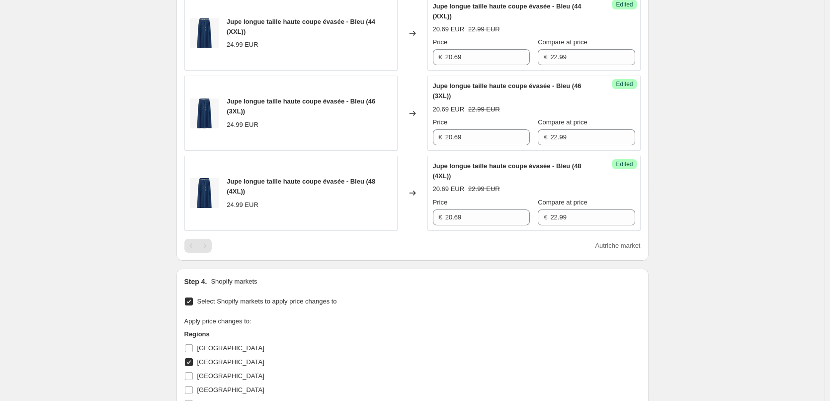
drag, startPoint x: 750, startPoint y: 297, endPoint x: 719, endPoint y: 297, distance: 30.8
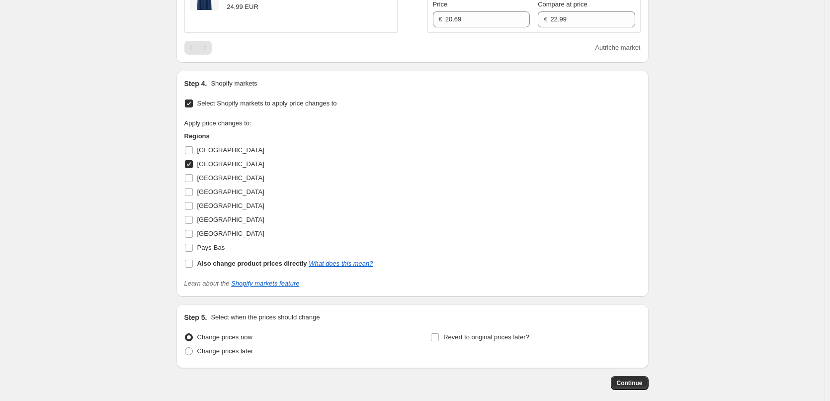
scroll to position [858, 0]
click at [191, 167] on input "[GEOGRAPHIC_DATA]" at bounding box center [189, 163] width 8 height 8
checkbox input "false"
click at [192, 223] on input "[GEOGRAPHIC_DATA]" at bounding box center [189, 219] width 8 height 8
checkbox input "true"
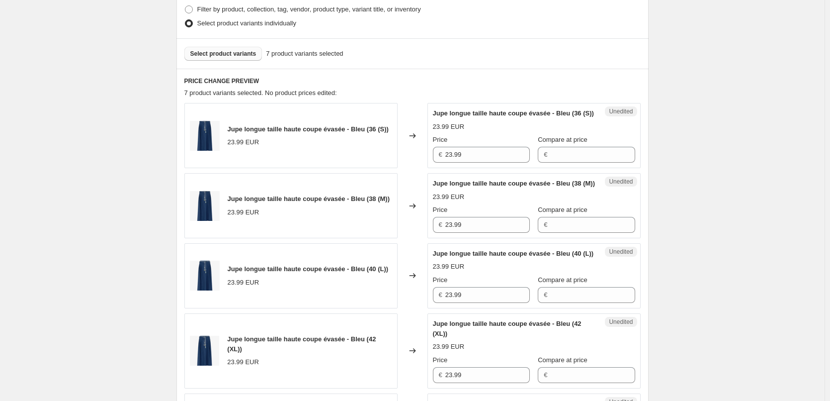
scroll to position [262, 0]
drag, startPoint x: 455, startPoint y: 163, endPoint x: 382, endPoint y: 163, distance: 72.6
click at [382, 163] on div "Jupe longue taille haute coupe évasée - Bleu (36 (S)) 23.99 EUR Changed to Uned…" at bounding box center [412, 135] width 456 height 65
paste input "0.6"
type input "20.69"
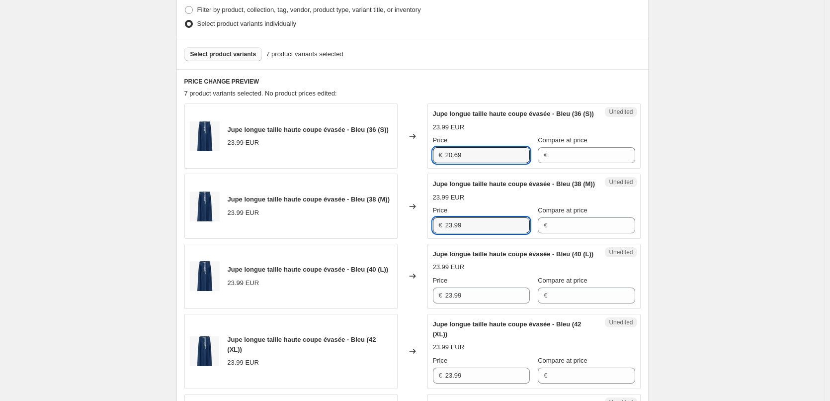
drag, startPoint x: 430, startPoint y: 241, endPoint x: 430, endPoint y: 247, distance: 6.0
click at [415, 239] on div "Jupe longue taille haute coupe évasée - Bleu (38 (M)) 23.99 EUR Changed to Uned…" at bounding box center [412, 206] width 456 height 65
paste input "0.6"
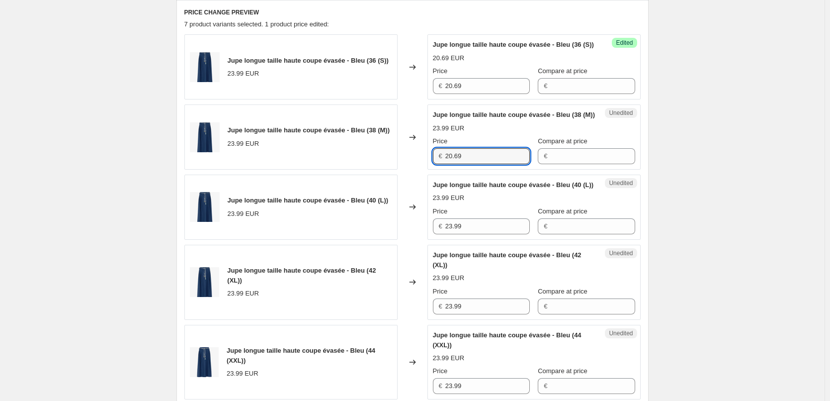
scroll to position [460, 0]
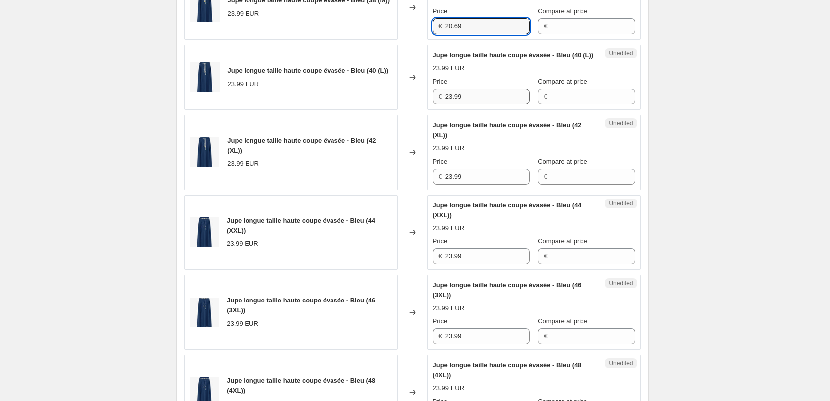
type input "20.69"
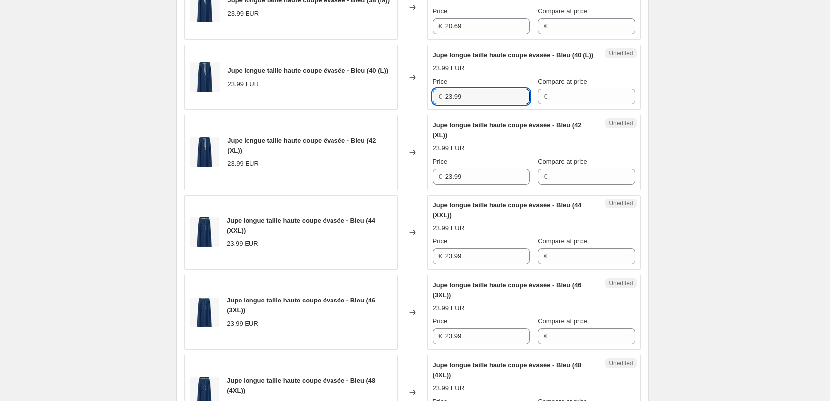
drag, startPoint x: 472, startPoint y: 128, endPoint x: 424, endPoint y: 126, distance: 47.8
click at [425, 110] on div "Jupe longue taille haute coupe évasée - Bleu (40 (L)) 23.99 EUR Changed to Uned…" at bounding box center [412, 77] width 456 height 65
paste input "0.6"
type input "20.69"
drag, startPoint x: 450, startPoint y: 204, endPoint x: 418, endPoint y: 204, distance: 32.3
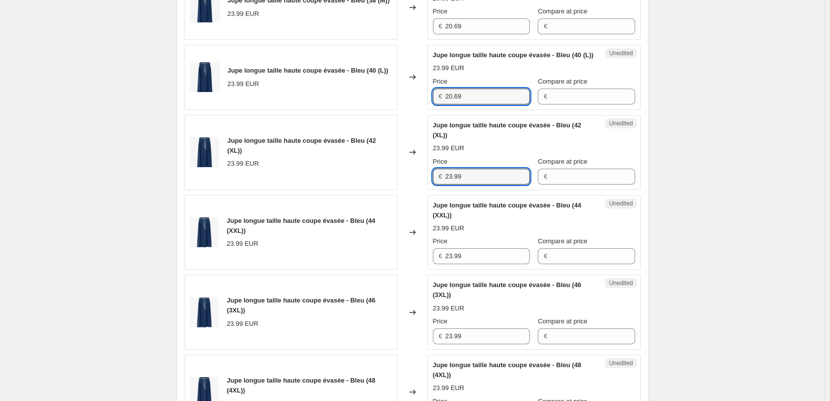
click at [418, 190] on div "Jupe longue taille haute coupe évasée - Bleu (42 (XL)) 23.99 EUR Changed to Une…" at bounding box center [412, 152] width 456 height 75
paste input "0.6"
type input "20.69"
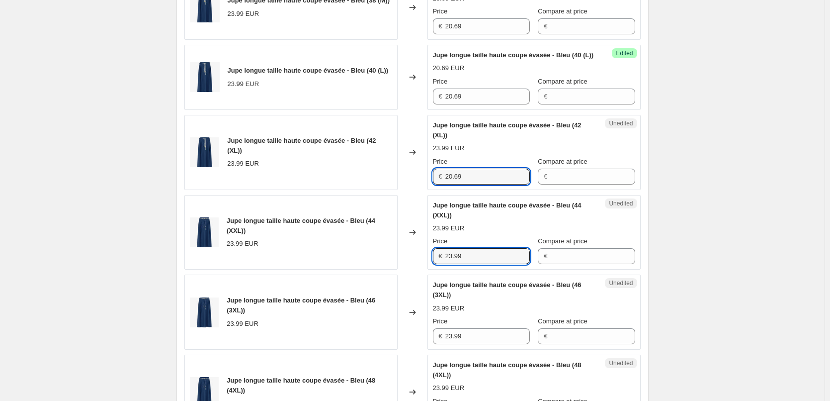
drag, startPoint x: 433, startPoint y: 286, endPoint x: 408, endPoint y: 286, distance: 24.4
click at [408, 270] on div "Jupe longue taille haute coupe évasée - Bleu (44 (XXL)) 23.99 EUR Changed to Un…" at bounding box center [412, 232] width 456 height 75
paste
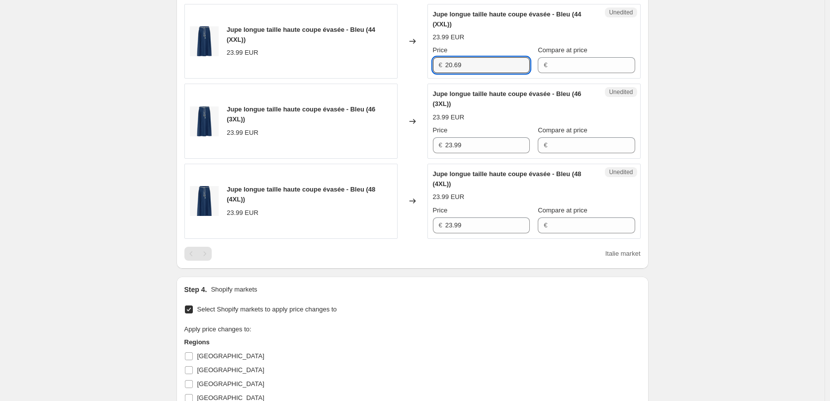
scroll to position [659, 0]
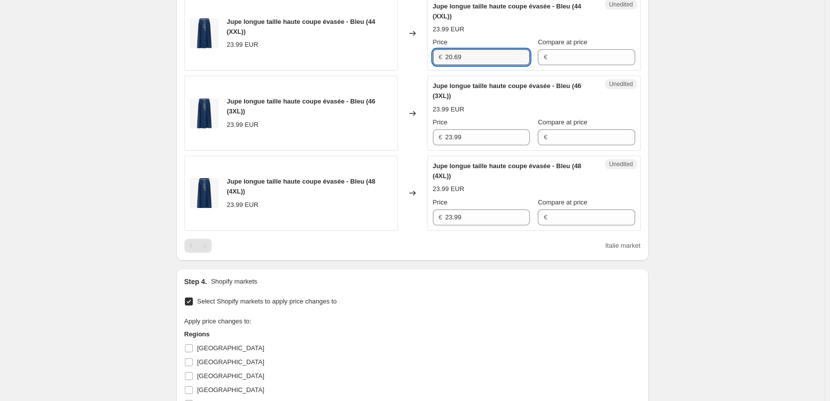
type input "20.69"
drag, startPoint x: 424, startPoint y: 167, endPoint x: 403, endPoint y: 168, distance: 20.9
click at [403, 151] on div "Jupe longue taille haute coupe évasée - Bleu (46 (3XL)) 23.99 EUR Changed to Un…" at bounding box center [412, 113] width 456 height 75
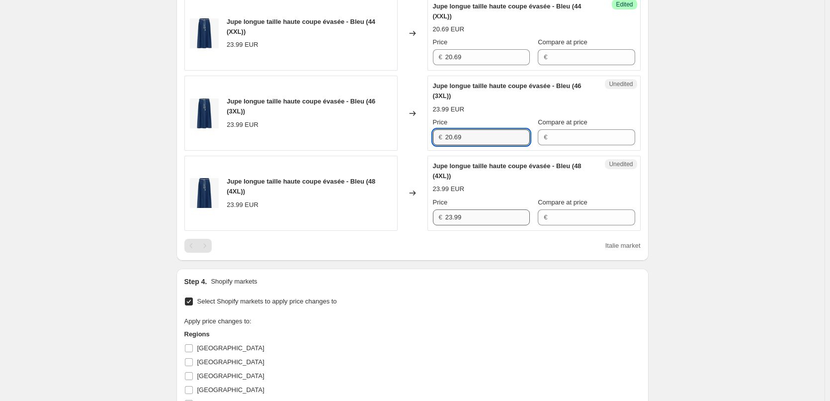
type input "20.69"
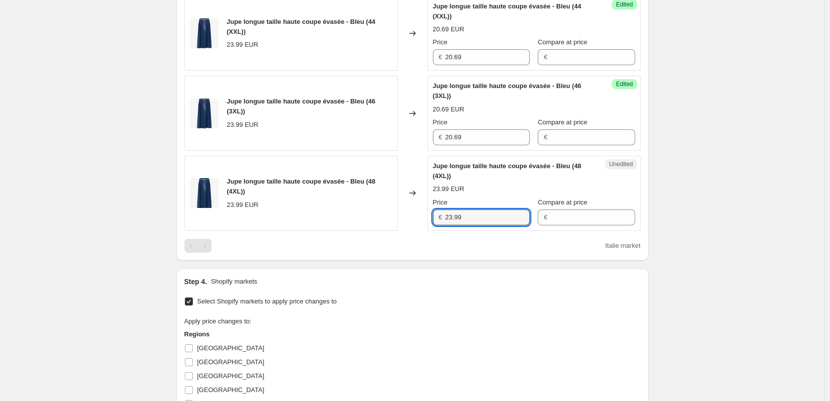
drag, startPoint x: 467, startPoint y: 245, endPoint x: 394, endPoint y: 243, distance: 72.6
click at [394, 231] on div "Jupe longue taille haute coupe évasée - Bleu (48 (4XL)) 23.99 EUR Changed to Un…" at bounding box center [412, 193] width 456 height 75
type input "20.69"
click at [572, 225] on input "Compare at price" at bounding box center [592, 217] width 85 height 16
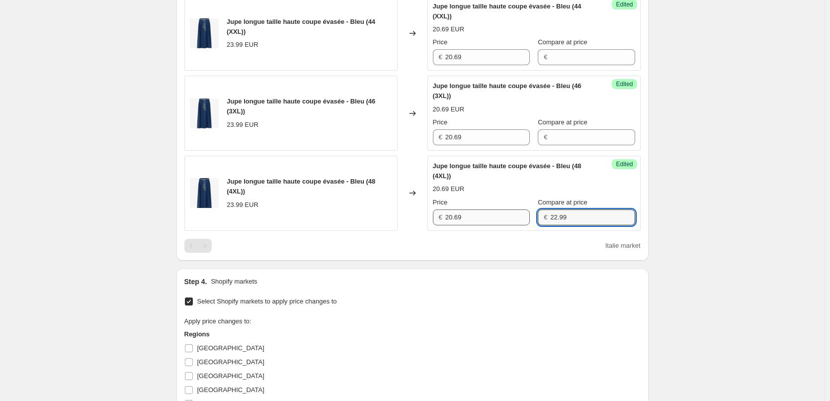
drag, startPoint x: 571, startPoint y: 250, endPoint x: 513, endPoint y: 244, distance: 58.4
click at [513, 225] on div "Price € 20.69 Compare at price € 22.99" at bounding box center [534, 211] width 202 height 28
type input "22.99"
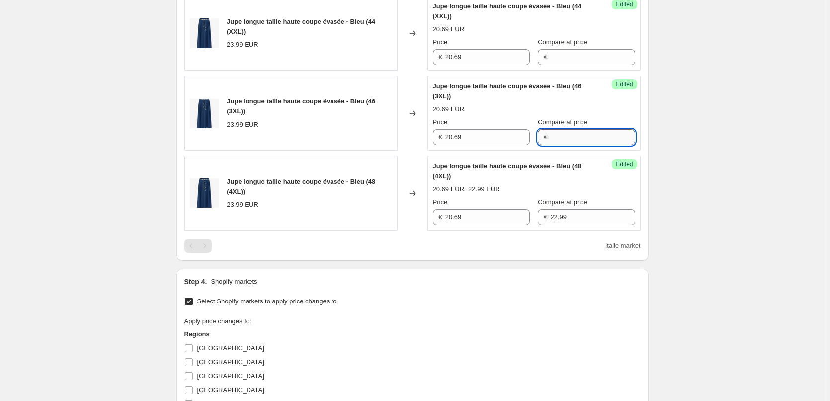
click at [571, 145] on input "Compare at price" at bounding box center [592, 137] width 85 height 16
paste input "22.99"
type input "22.99"
click at [552, 65] on input "Compare at price" at bounding box center [592, 57] width 85 height 16
paste input "22.99"
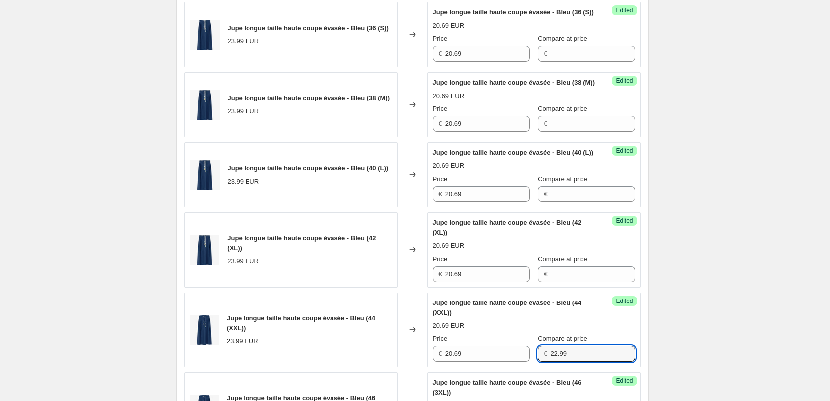
scroll to position [361, 0]
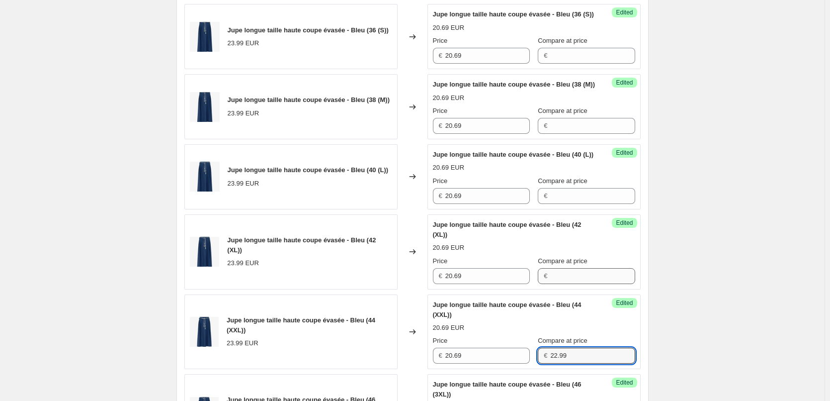
type input "22.99"
drag, startPoint x: 556, startPoint y: 311, endPoint x: 556, endPoint y: 292, distance: 18.9
click at [557, 284] on input "Compare at price" at bounding box center [592, 276] width 85 height 16
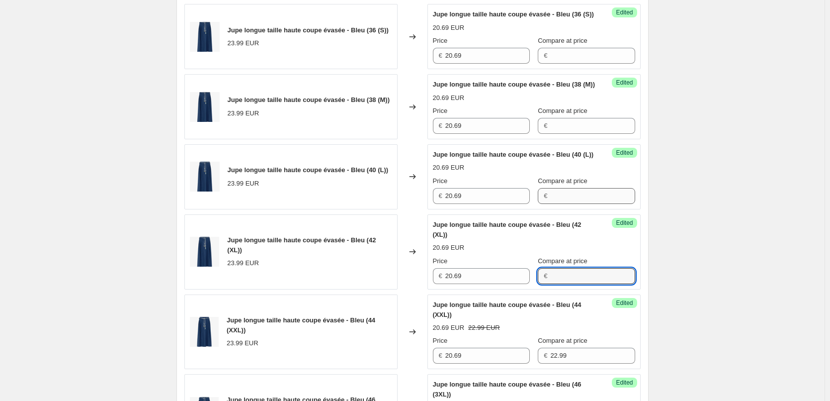
paste input "22.99"
type input "22.99"
click at [557, 204] on input "Compare at price" at bounding box center [592, 196] width 85 height 16
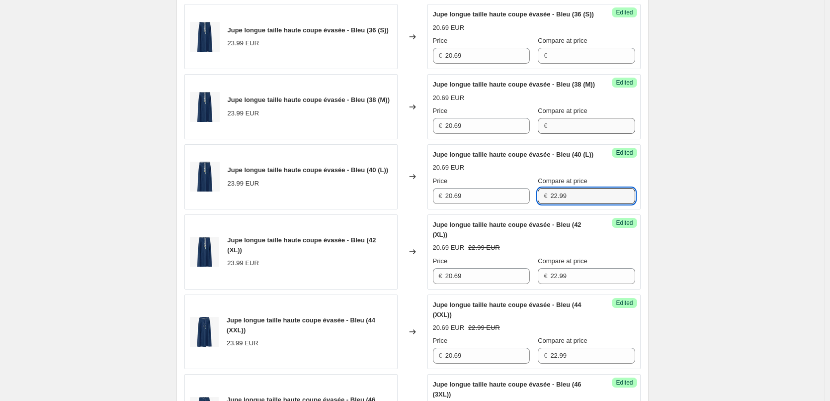
type input "22.99"
click at [555, 134] on input "Compare at price" at bounding box center [592, 126] width 85 height 16
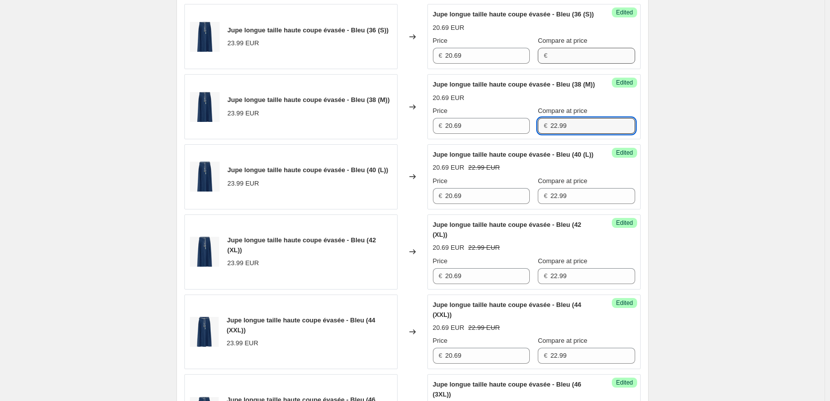
type input "22.99"
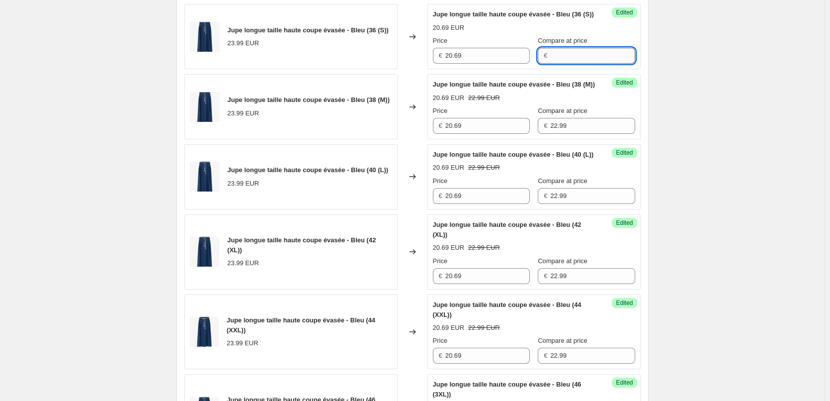
click at [553, 64] on input "Compare at price" at bounding box center [592, 56] width 85 height 16
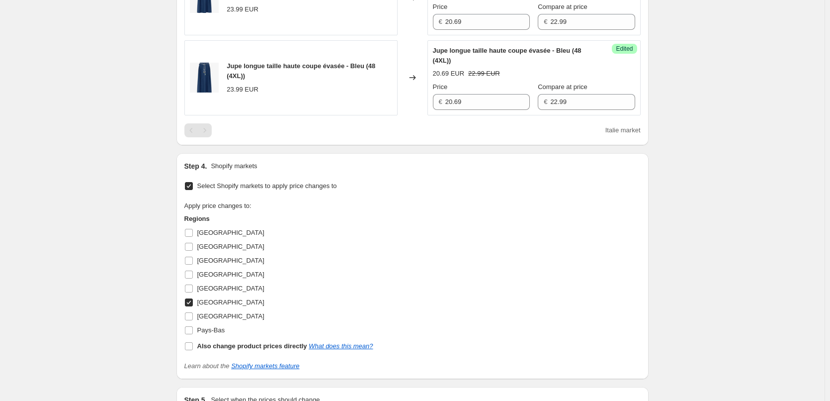
scroll to position [908, 0]
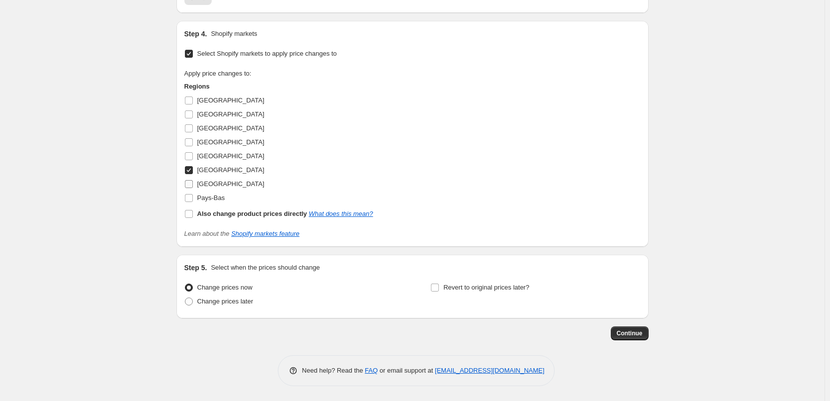
type input "22.99"
click at [193, 188] on input "[GEOGRAPHIC_DATA]" at bounding box center [189, 184] width 8 height 8
checkbox input "true"
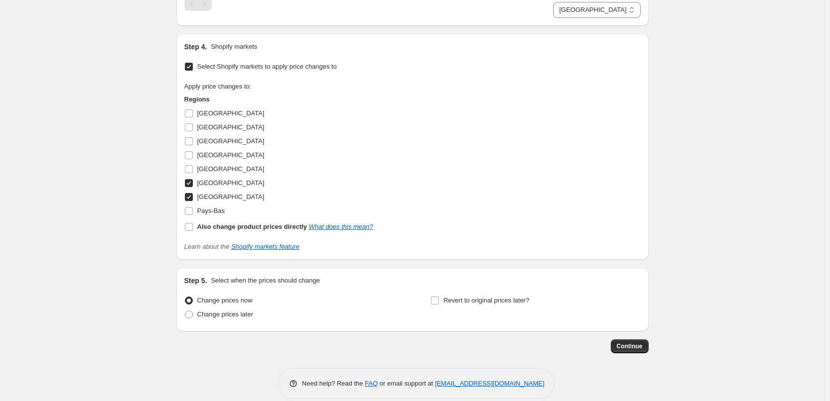
click at [191, 187] on input "[GEOGRAPHIC_DATA]" at bounding box center [189, 183] width 8 height 8
checkbox input "false"
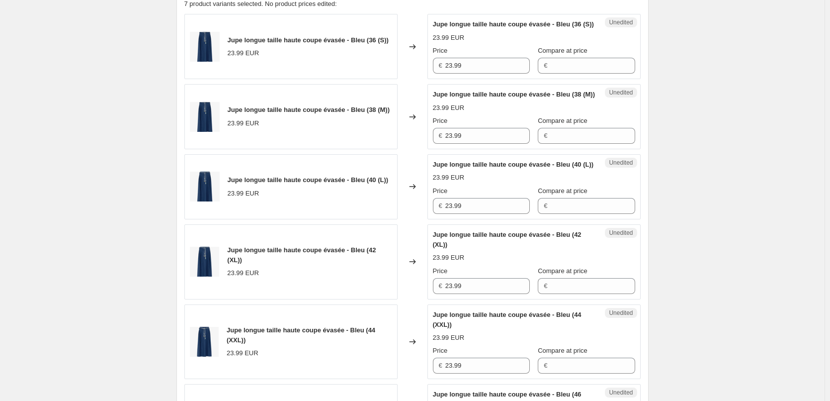
scroll to position [311, 0]
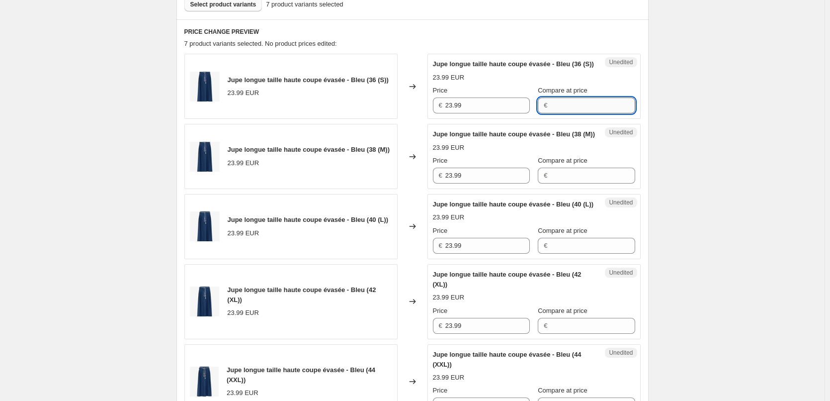
click at [556, 113] on input "Compare at price" at bounding box center [592, 105] width 85 height 16
paste input "22.99"
type input "22.99"
click at [557, 183] on div "Jupe longue taille haute coupe évasée - Bleu (38 (M)) 23.99 EUR Price € 23.99 C…" at bounding box center [534, 156] width 202 height 54
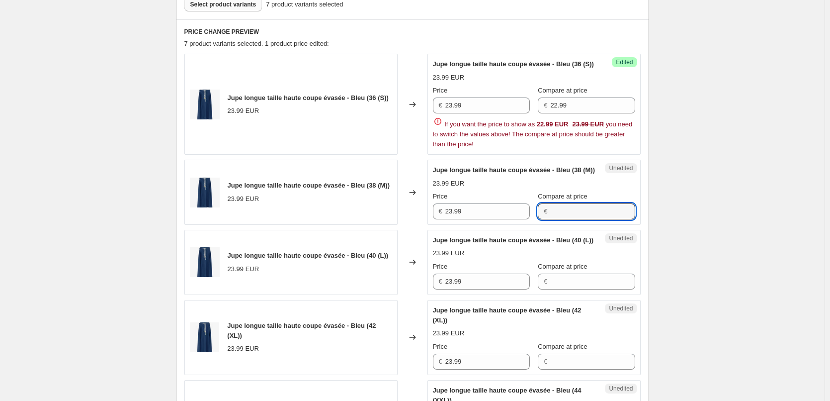
paste input "22.99"
type input "22.99"
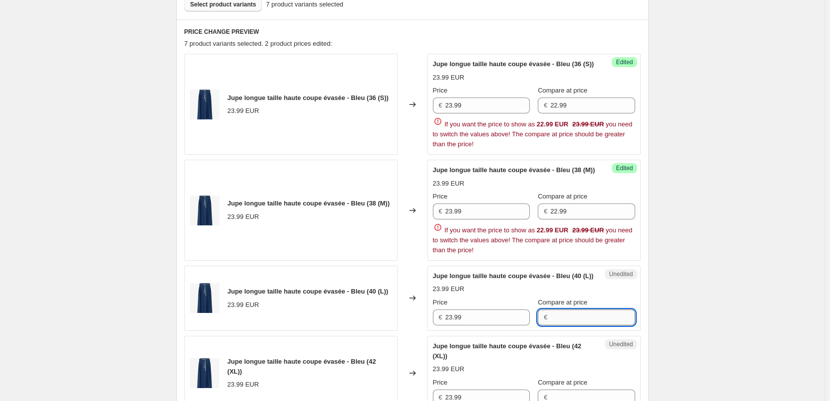
click at [561, 293] on div "Jupe longue taille haute coupe évasée - Bleu (40 (L)) 23.99 EUR Price € 23.99 C…" at bounding box center [534, 298] width 202 height 54
paste input "22.99"
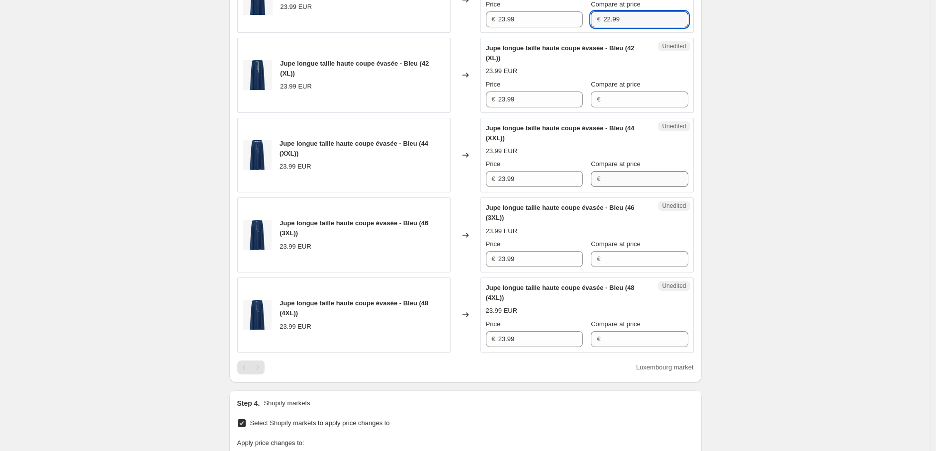
scroll to position [622, 0]
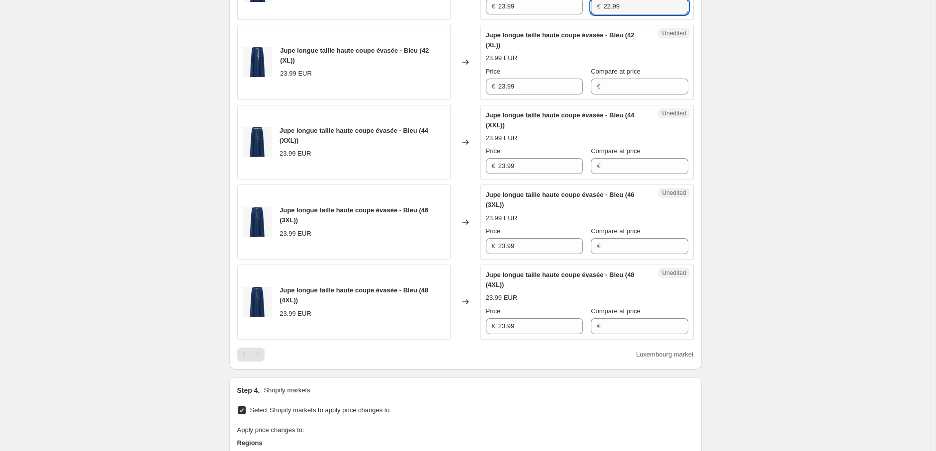
type input "22.99"
click at [607, 87] on div "Jupe longue taille haute coupe évasée - Bleu (42 (XL)) 23.99 EUR Price € 23.99 …" at bounding box center [587, 62] width 202 height 64
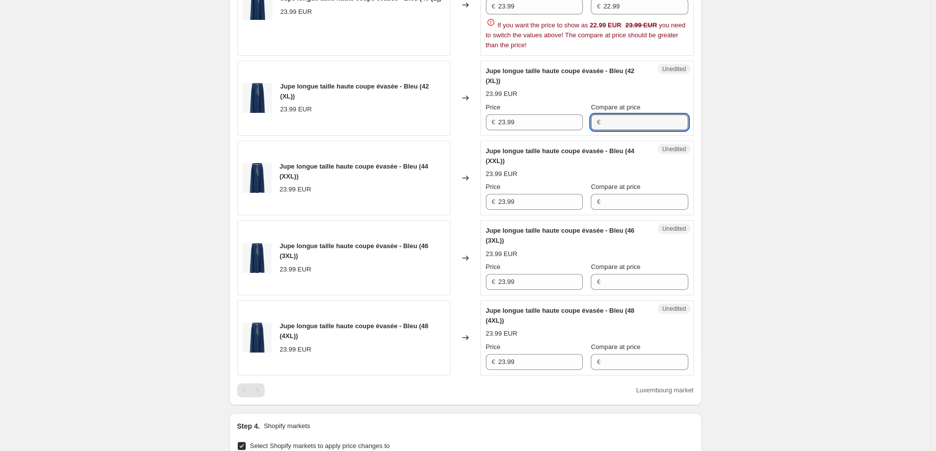
drag, startPoint x: 607, startPoint y: 124, endPoint x: 607, endPoint y: 134, distance: 9.9
click at [607, 124] on input "Compare at price" at bounding box center [645, 122] width 85 height 16
paste input "22.99"
type input "22.99"
click at [613, 196] on div "Jupe longue taille haute coupe évasée - Bleu (44 (XXL)) 23.99 EUR Price € 23.99…" at bounding box center [587, 178] width 202 height 64
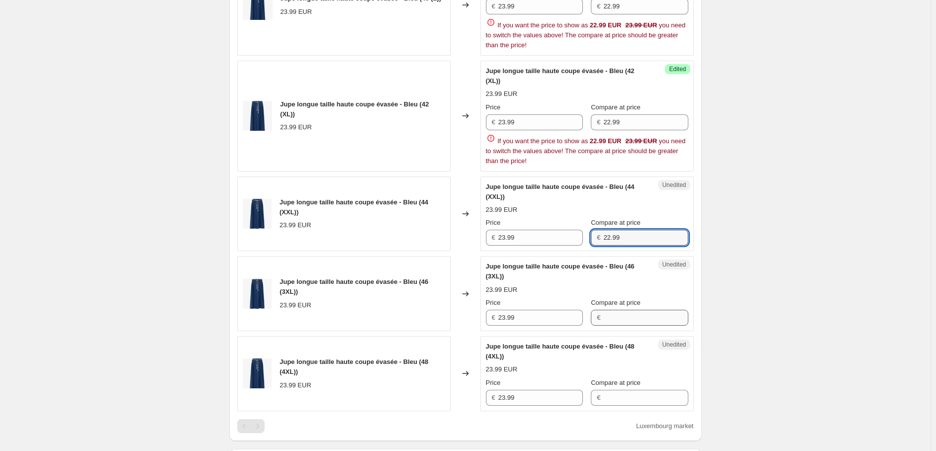
type input "22.99"
click at [612, 319] on div "Jupe longue taille haute coupe évasée - Bleu (46 (3XL)) 23.99 EUR Price € 23.99…" at bounding box center [587, 294] width 202 height 64
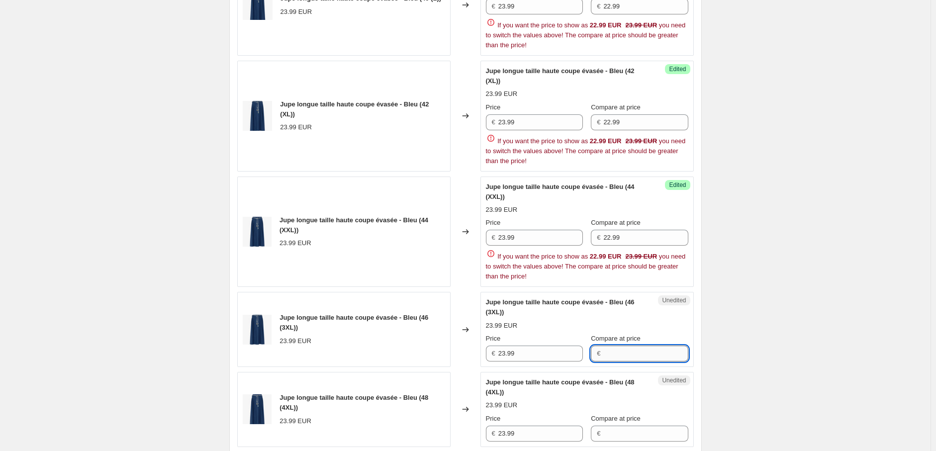
paste input "22.99"
type input "22.99"
click at [607, 400] on div "Jupe longue taille haute coupe évasée - Bleu (48 (4XL)) 23.99 EUR Price € 23.99…" at bounding box center [587, 409] width 202 height 64
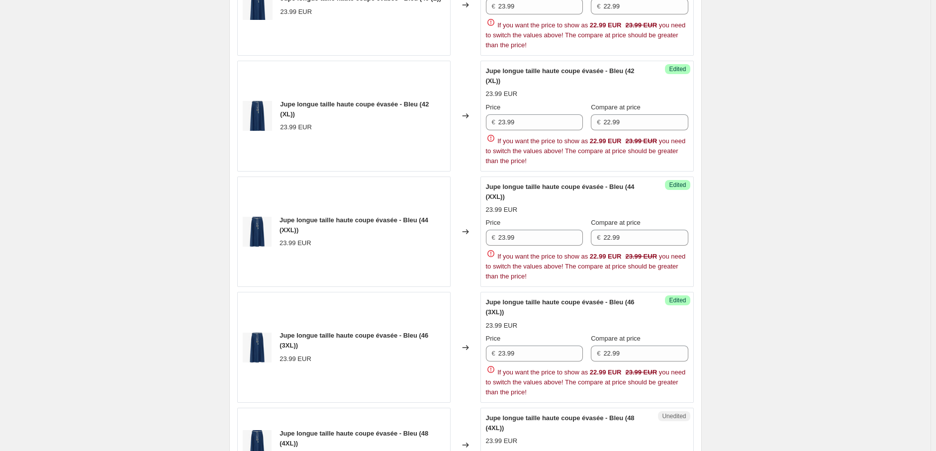
paste input "22.99"
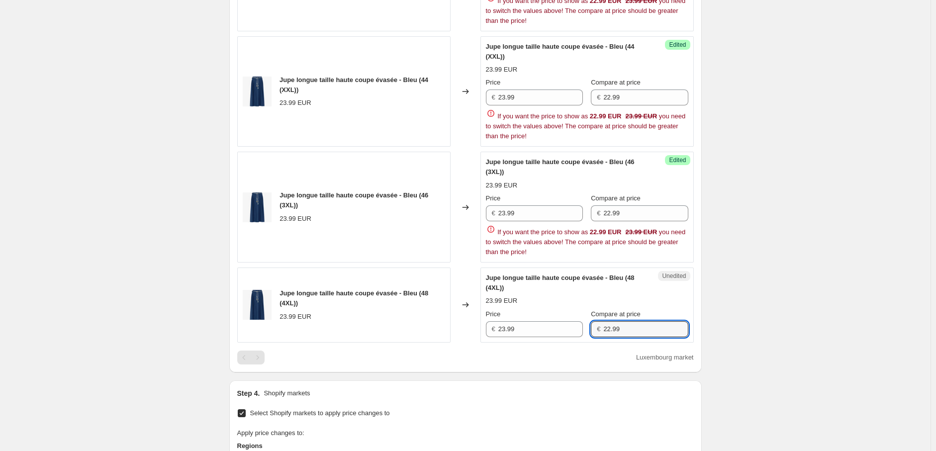
scroll to position [917, 0]
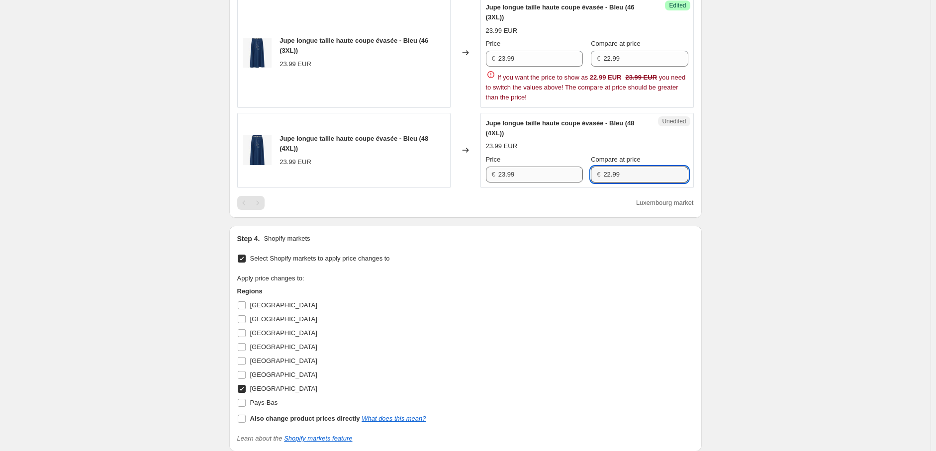
type input "22.99"
drag, startPoint x: 505, startPoint y: 168, endPoint x: 508, endPoint y: 177, distance: 9.3
click at [506, 172] on input "23.99" at bounding box center [540, 175] width 85 height 16
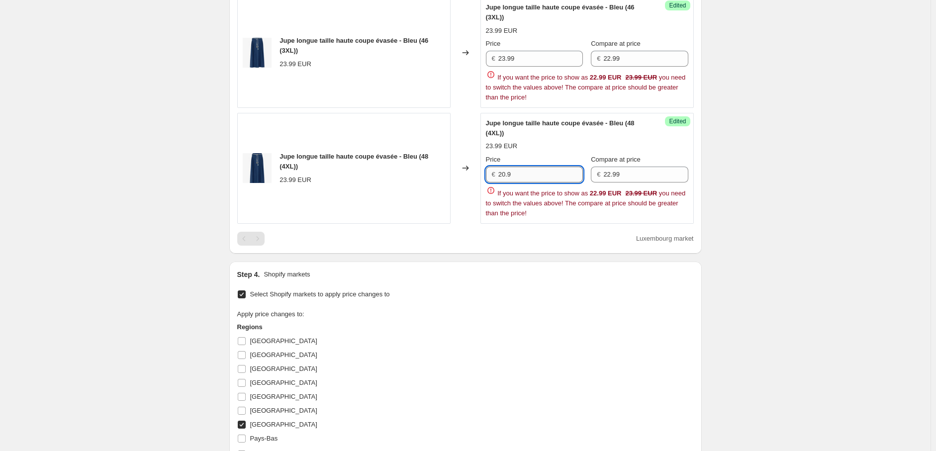
click at [518, 169] on input "20.9" at bounding box center [540, 175] width 85 height 16
click at [452, 170] on div "Jupe longue taille haute coupe évasée - Bleu (48 (4XL)) 23.99 EUR Changed to Su…" at bounding box center [465, 168] width 456 height 111
type input "20.69"
drag, startPoint x: 485, startPoint y: 53, endPoint x: 473, endPoint y: 54, distance: 12.0
click at [473, 53] on div "Jupe longue taille haute coupe évasée - Bleu (46 (3XL)) 23.99 EUR Changed to Su…" at bounding box center [465, 52] width 456 height 111
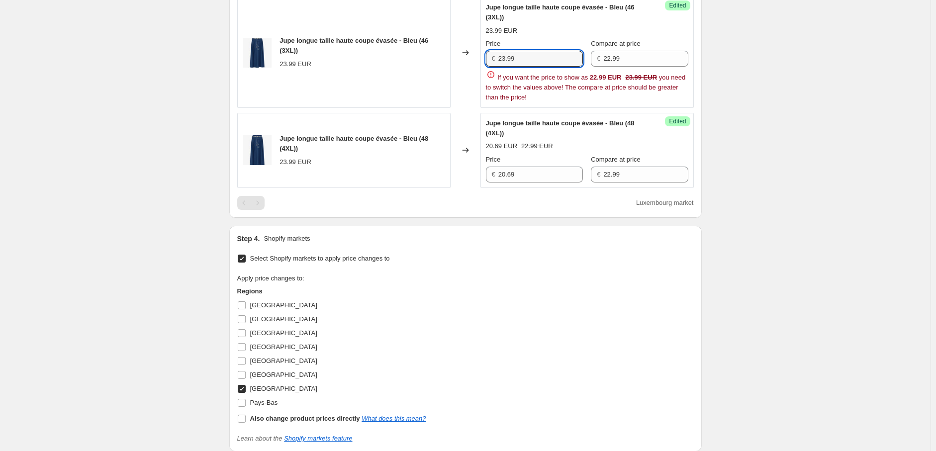
paste input "0.6"
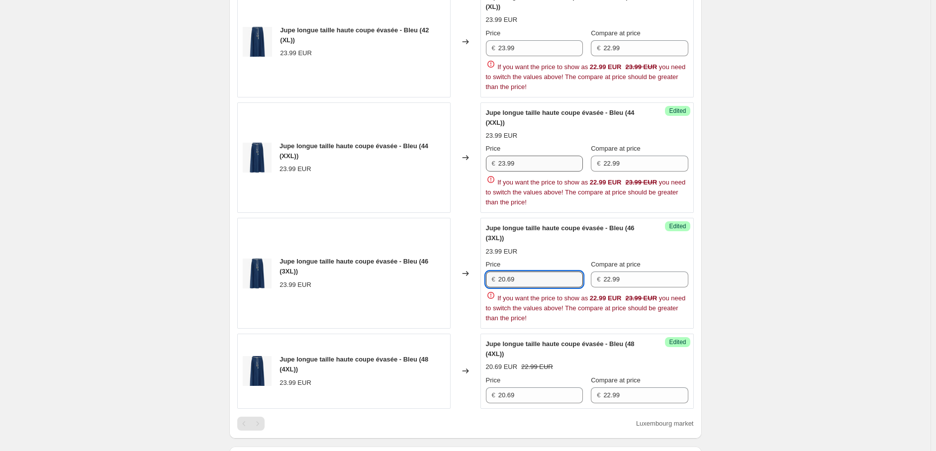
type input "20.69"
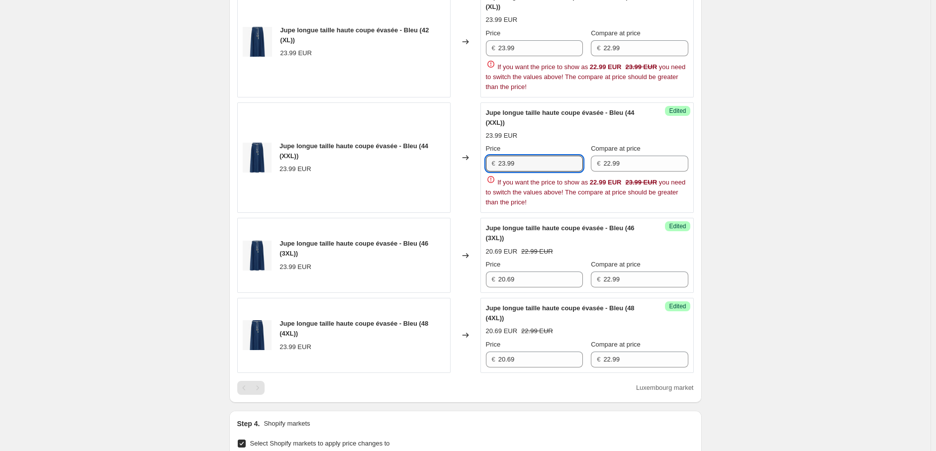
drag, startPoint x: 509, startPoint y: 162, endPoint x: 458, endPoint y: 158, distance: 50.4
click at [451, 158] on div "Jupe longue taille haute coupe évasée - Bleu (44 (XXL)) 23.99 EUR Changed to Su…" at bounding box center [465, 157] width 456 height 111
drag, startPoint x: 529, startPoint y: 158, endPoint x: 459, endPoint y: 157, distance: 70.1
click at [459, 157] on div "Jupe longue taille haute coupe évasée - Bleu (44 (XXL)) 23.99 EUR Changed to Su…" at bounding box center [465, 157] width 456 height 111
paste input "0.6"
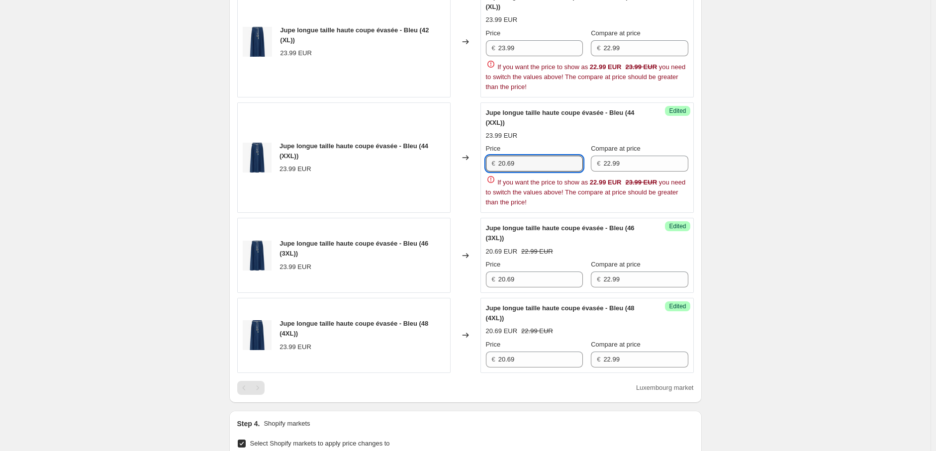
type input "20.69"
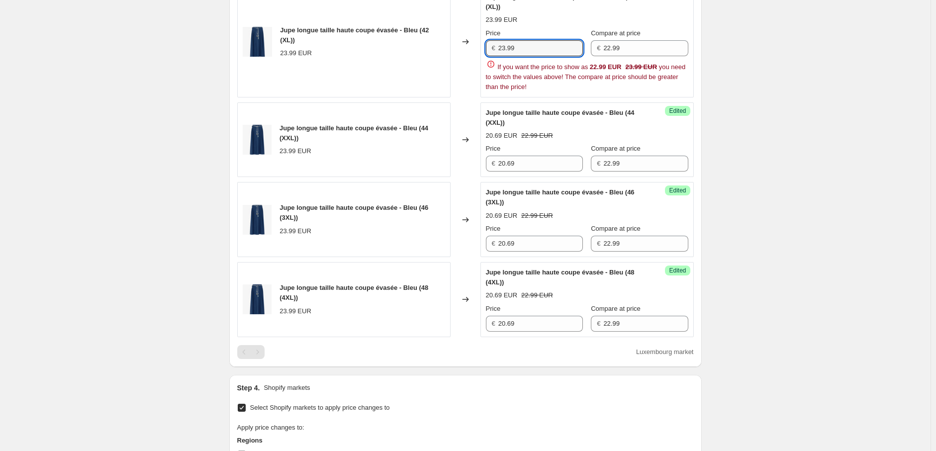
click at [455, 41] on div "Jupe longue taille haute coupe évasée - Bleu (42 (XL)) 23.99 EUR Changed to Suc…" at bounding box center [465, 42] width 456 height 111
paste input "0.6"
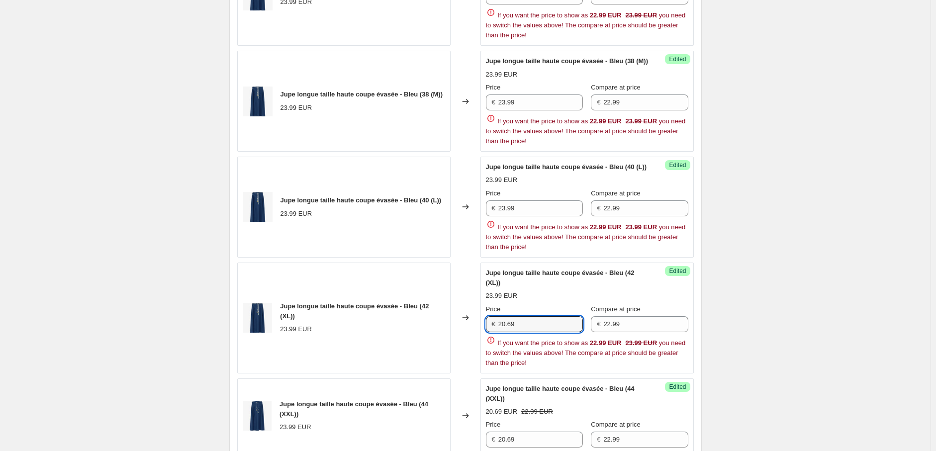
scroll to position [420, 0]
type input "20.69"
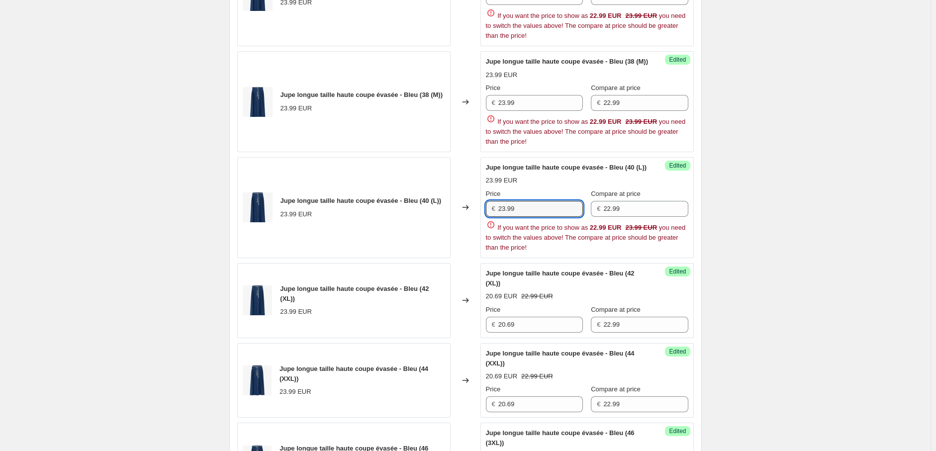
drag, startPoint x: 471, startPoint y: 203, endPoint x: 427, endPoint y: 195, distance: 44.9
click at [426, 196] on div "Jupe longue taille haute coupe évasée - Bleu (40 (L)) 23.99 EUR Changed to Succ…" at bounding box center [465, 207] width 456 height 101
paste input "0.6"
type input "20.69"
drag, startPoint x: 510, startPoint y: 97, endPoint x: 474, endPoint y: 99, distance: 35.9
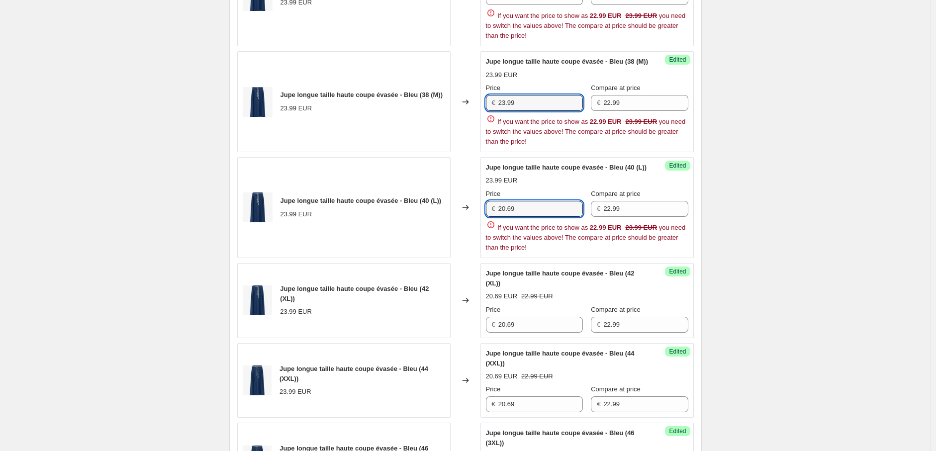
click at [474, 99] on div "Jupe longue taille haute coupe évasée - Bleu (38 (M)) 23.99 EUR Changed to Succ…" at bounding box center [465, 101] width 456 height 101
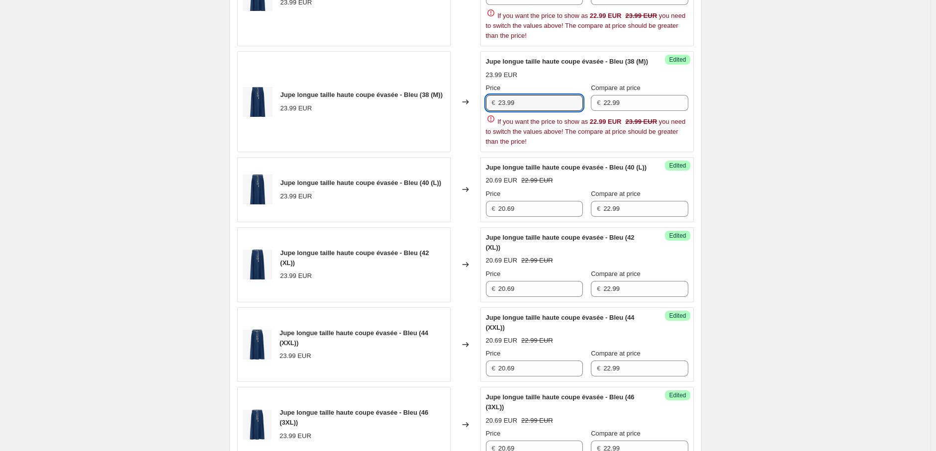
paste input "0.6"
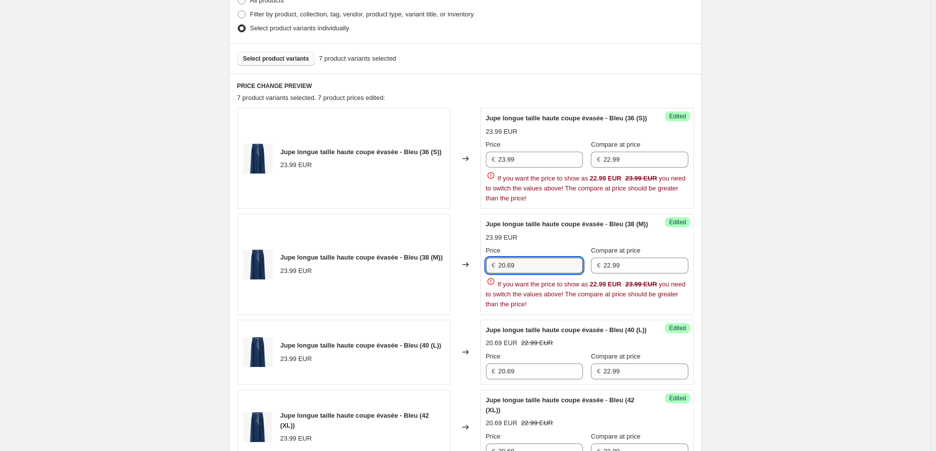
scroll to position [254, 0]
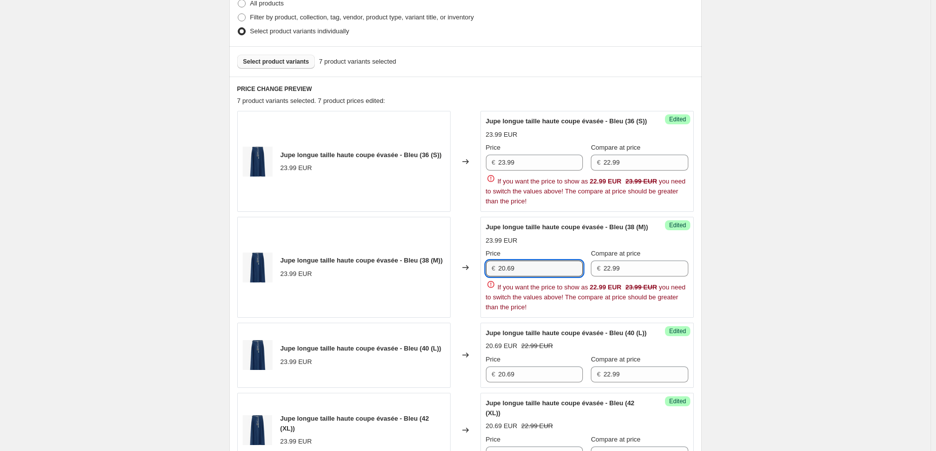
type input "20.69"
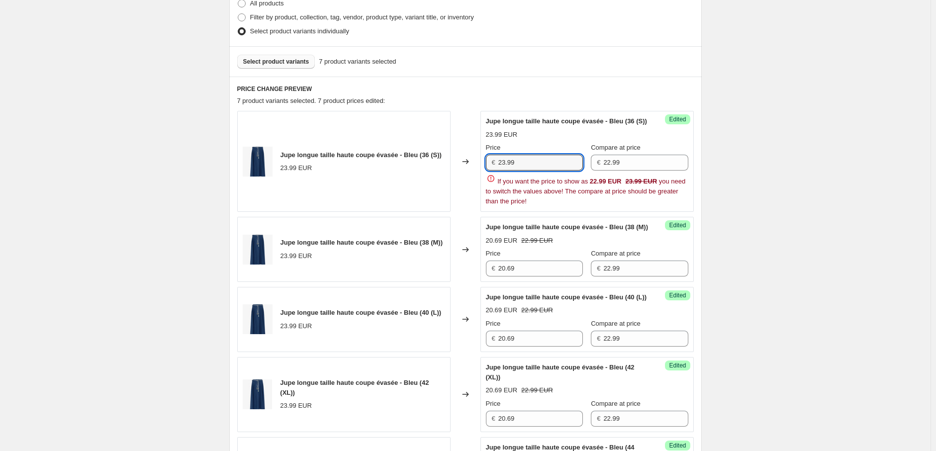
click at [465, 162] on div "Jupe longue taille haute coupe évasée - Bleu (36 (S)) 23.99 EUR Changed to Succ…" at bounding box center [465, 161] width 456 height 101
paste input "0.6"
type input "20.69"
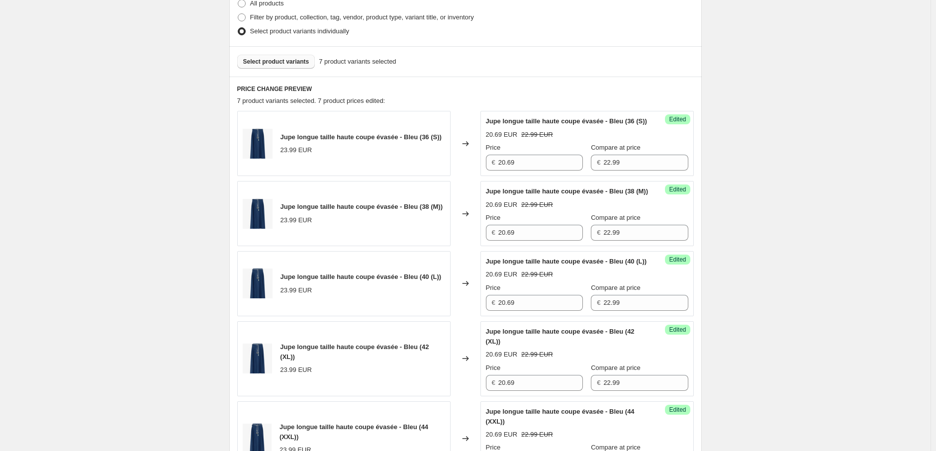
drag, startPoint x: 847, startPoint y: 256, endPoint x: 760, endPoint y: 252, distance: 87.1
click at [831, 254] on div "Create new price [MEDICAL_DATA]. This page is ready Create new price [MEDICAL_D…" at bounding box center [465, 400] width 930 height 1308
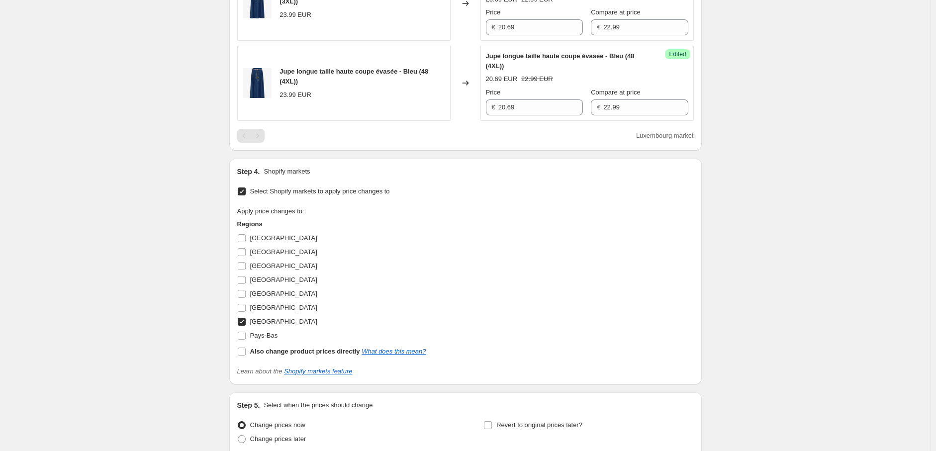
scroll to position [886, 0]
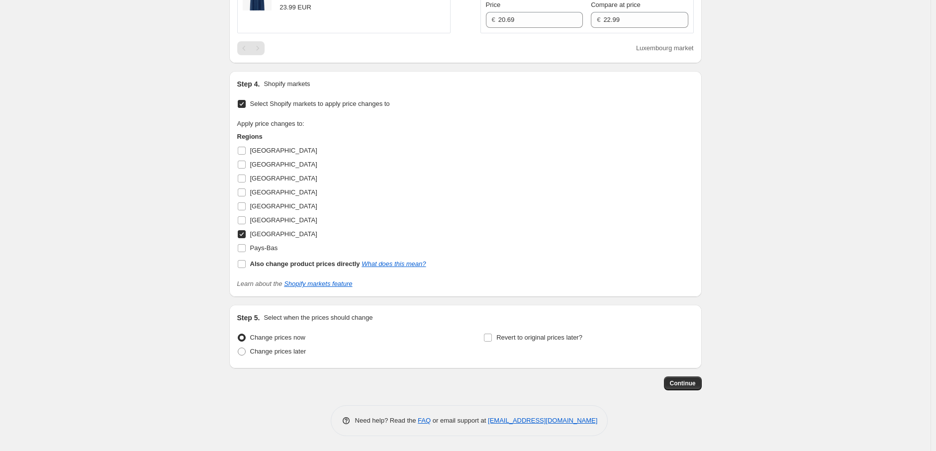
click at [246, 235] on input "[GEOGRAPHIC_DATA]" at bounding box center [242, 234] width 8 height 8
checkbox input "false"
click at [242, 250] on input "Pays-Bas" at bounding box center [242, 248] width 8 height 8
checkbox input "true"
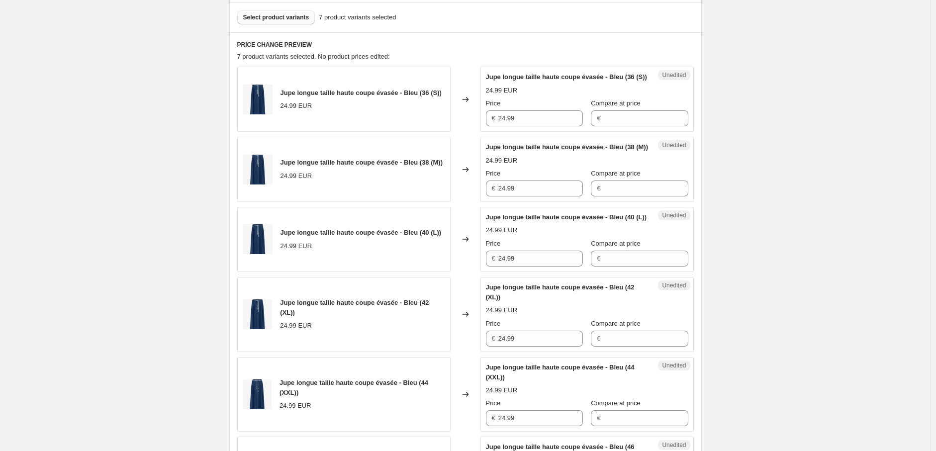
scroll to position [279, 0]
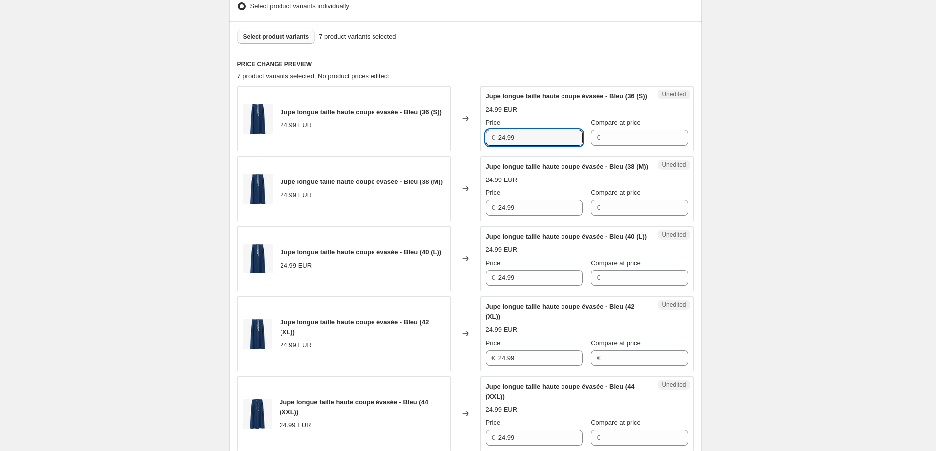
drag, startPoint x: 474, startPoint y: 141, endPoint x: 440, endPoint y: 140, distance: 33.3
click at [440, 140] on div "Jupe longue taille haute coupe évasée - Bleu (36 (S)) 24.99 EUR Changed to Uned…" at bounding box center [465, 118] width 456 height 65
paste input "0.6"
type input "20.69"
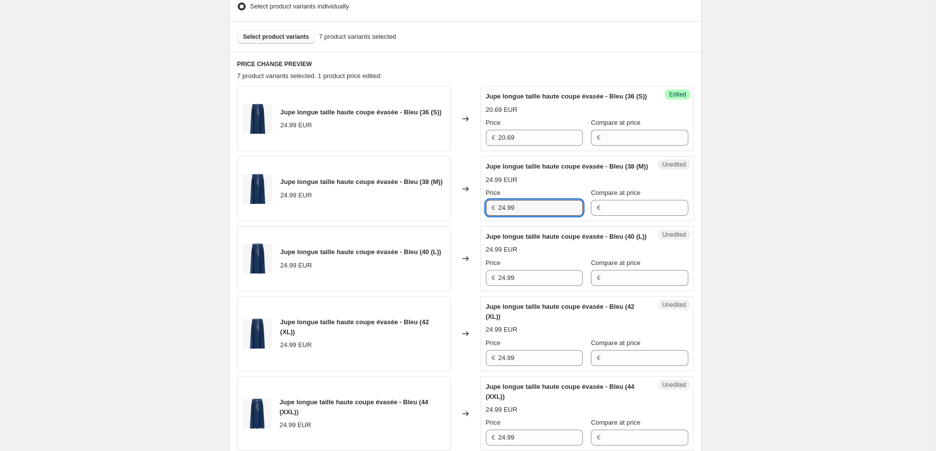
drag, startPoint x: 503, startPoint y: 231, endPoint x: 463, endPoint y: 249, distance: 43.6
click at [447, 221] on div "Jupe longue taille haute coupe évasée - Bleu (38 (M)) 24.99 EUR Changed to Uned…" at bounding box center [465, 188] width 456 height 65
paste input "0.6"
type input "20.69"
drag, startPoint x: 508, startPoint y: 305, endPoint x: 431, endPoint y: 305, distance: 77.1
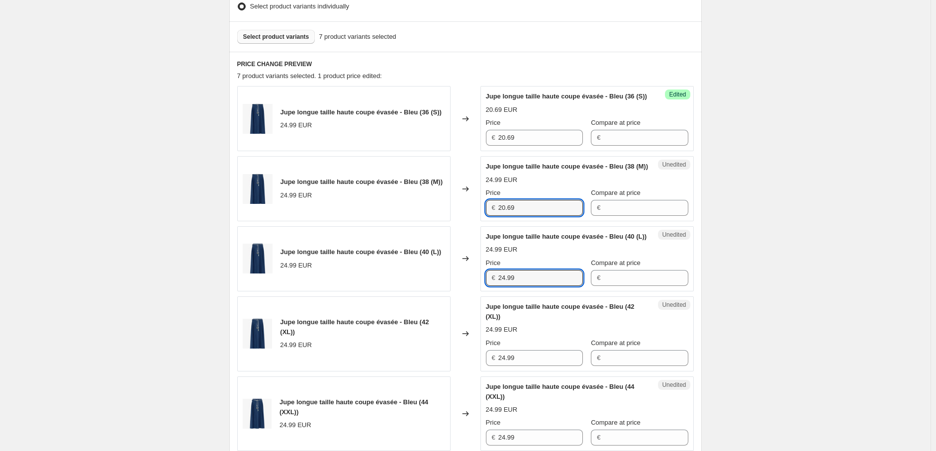
click at [430, 291] on div "Jupe longue taille haute coupe évasée - Bleu (40 (L)) 24.99 EUR Changed to Uned…" at bounding box center [465, 258] width 456 height 65
paste input "0.6"
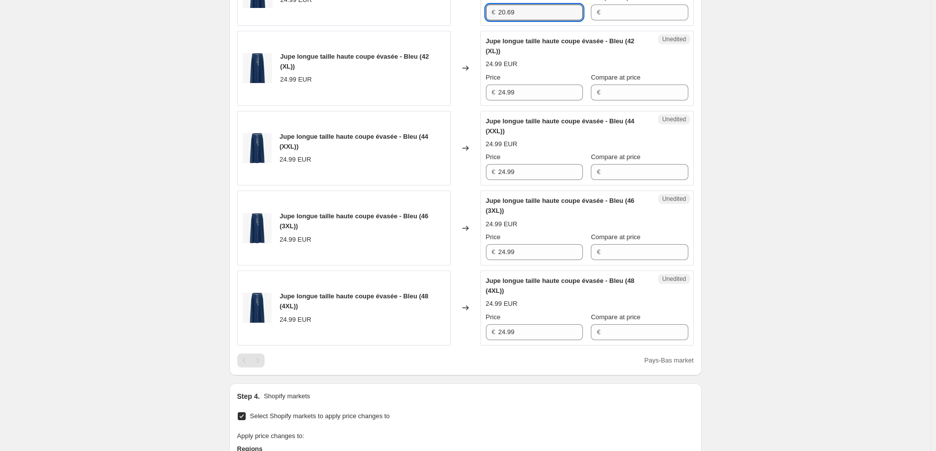
scroll to position [555, 0]
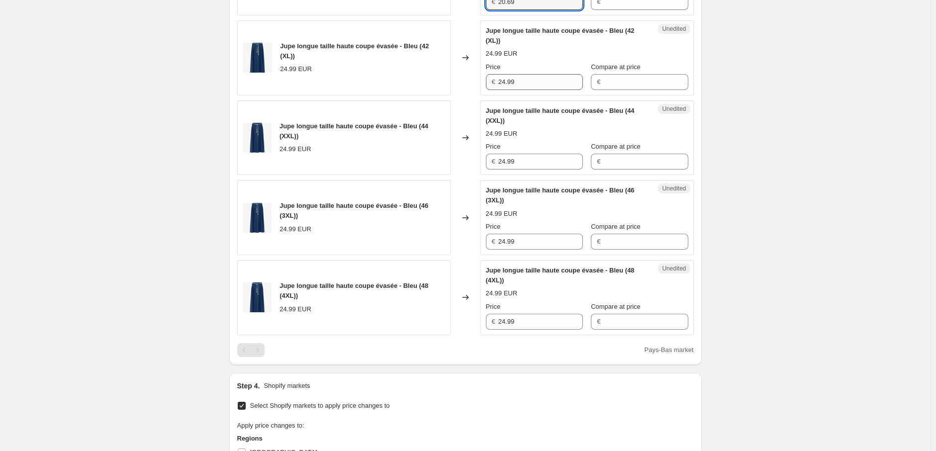
type input "20.69"
drag, startPoint x: 516, startPoint y: 110, endPoint x: 475, endPoint y: 109, distance: 40.8
click at [475, 95] on div "Jupe longue taille haute coupe évasée - Bleu (42 (XL)) 24.99 EUR Changed to Une…" at bounding box center [465, 57] width 456 height 75
paste input "0.6"
type input "20.69"
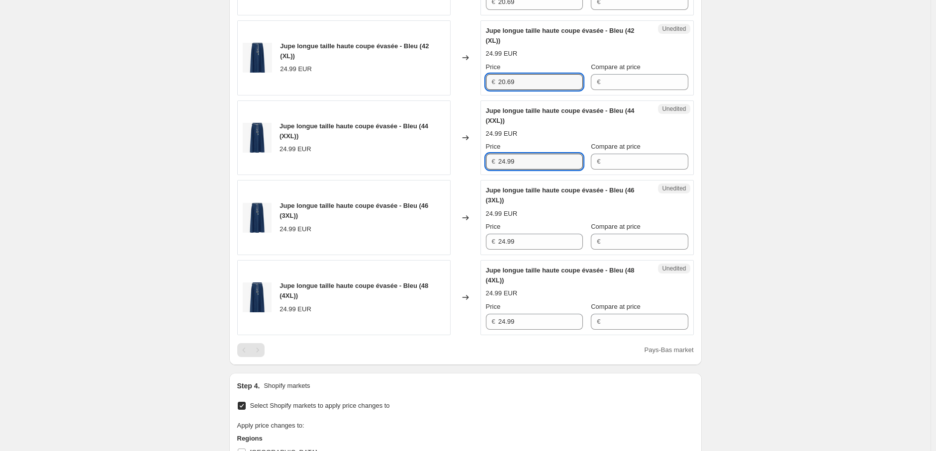
drag, startPoint x: 467, startPoint y: 190, endPoint x: 483, endPoint y: 221, distance: 35.1
click at [459, 175] on div "Jupe longue taille haute coupe évasée - Bleu (44 (XXL)) 24.99 EUR Changed to Un…" at bounding box center [465, 137] width 456 height 75
type input "20.69"
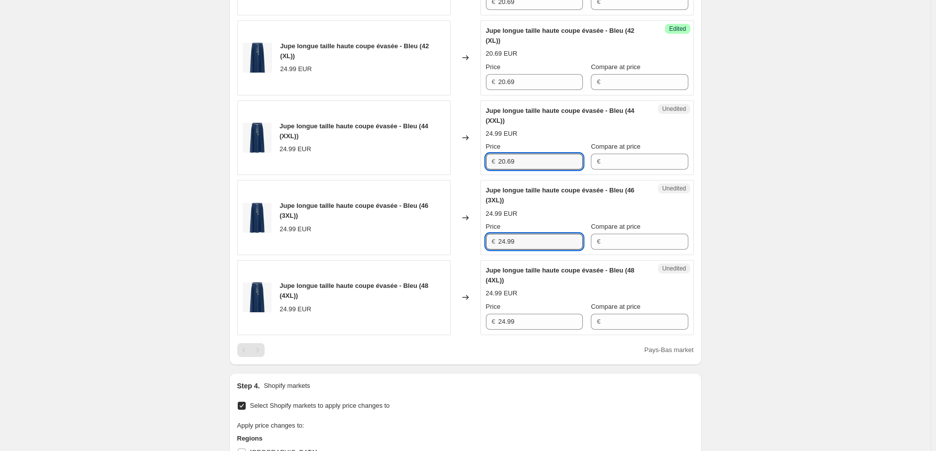
drag, startPoint x: 495, startPoint y: 271, endPoint x: 474, endPoint y: 274, distance: 21.2
click at [474, 255] on div "Jupe longue taille haute coupe évasée - Bleu (46 (3XL)) 24.99 EUR Changed to Un…" at bounding box center [465, 217] width 456 height 75
type input "20.69"
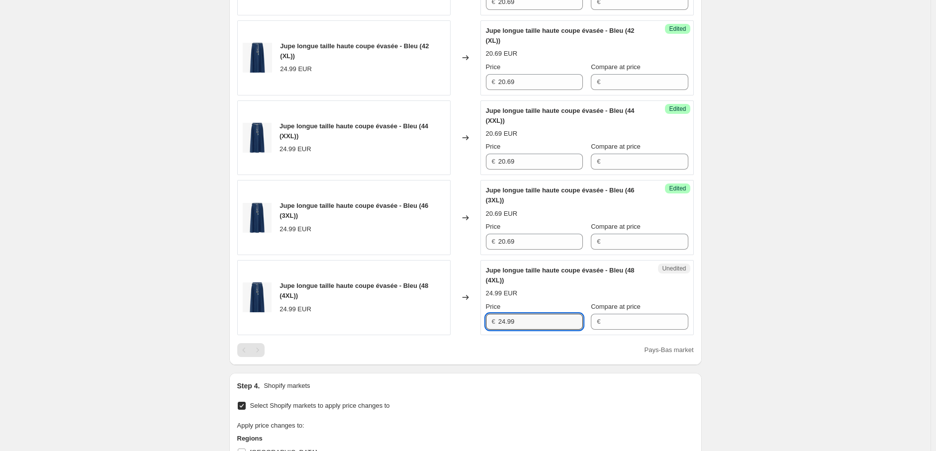
drag, startPoint x: 527, startPoint y: 352, endPoint x: 454, endPoint y: 349, distance: 72.6
click at [454, 335] on div "Jupe longue taille haute coupe évasée - Bleu (48 (4XL)) 24.99 EUR Changed to Un…" at bounding box center [465, 297] width 456 height 75
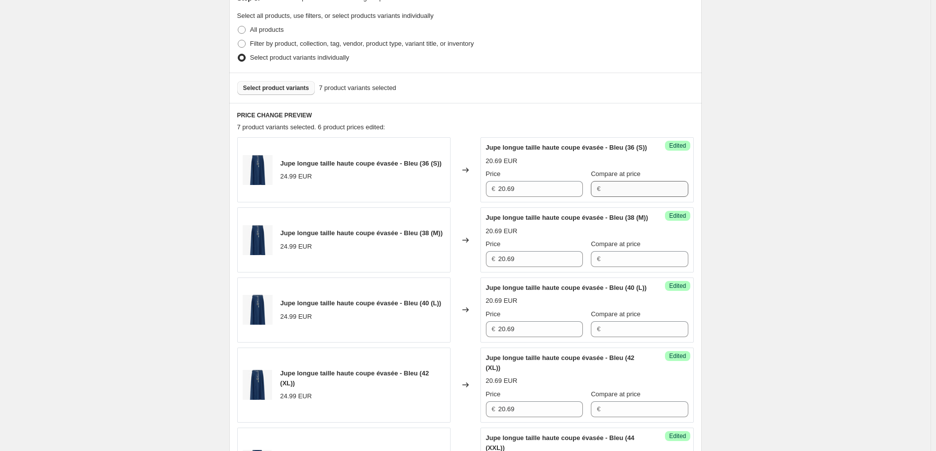
scroll to position [224, 0]
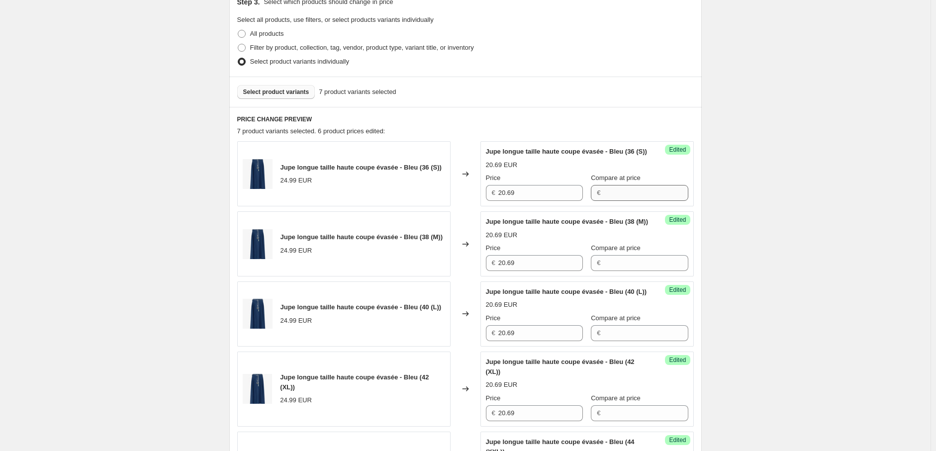
type input "20.69"
click at [603, 201] on input "Compare at price" at bounding box center [645, 193] width 85 height 16
drag, startPoint x: 624, startPoint y: 203, endPoint x: 553, endPoint y: 200, distance: 70.7
click at [553, 200] on div "Price € 20.69 Compare at price € 22.99" at bounding box center [587, 187] width 202 height 28
type input "22.99"
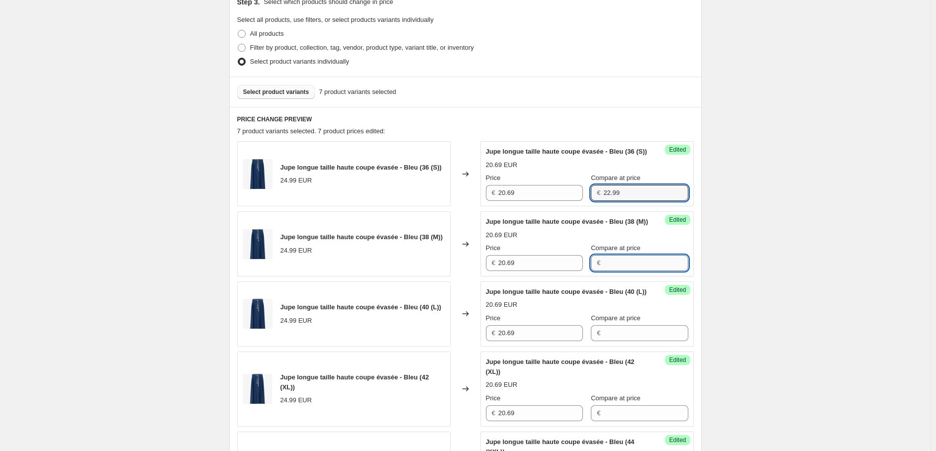
click at [614, 271] on input "Compare at price" at bounding box center [645, 263] width 85 height 16
paste input "22.99"
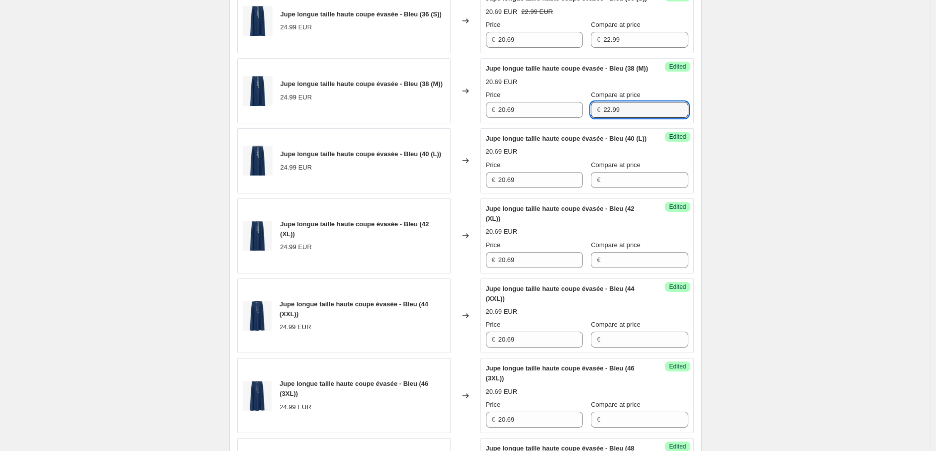
scroll to position [389, 0]
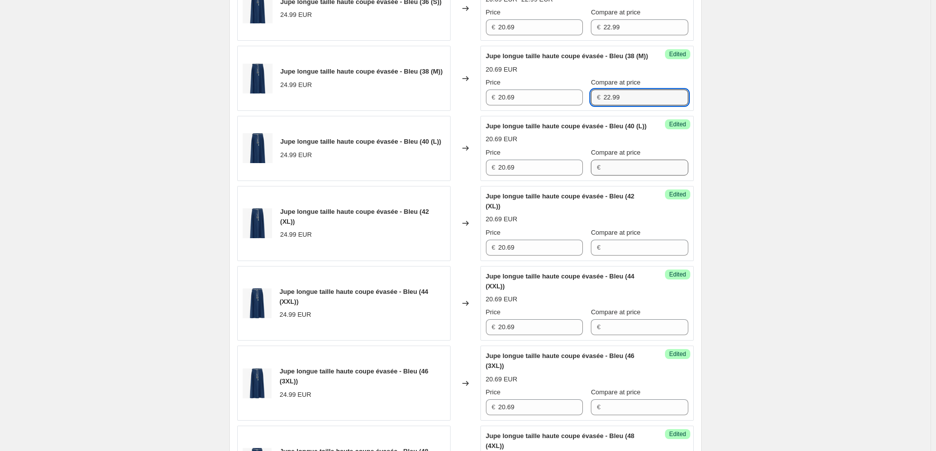
type input "22.99"
click at [610, 175] on input "Compare at price" at bounding box center [645, 168] width 85 height 16
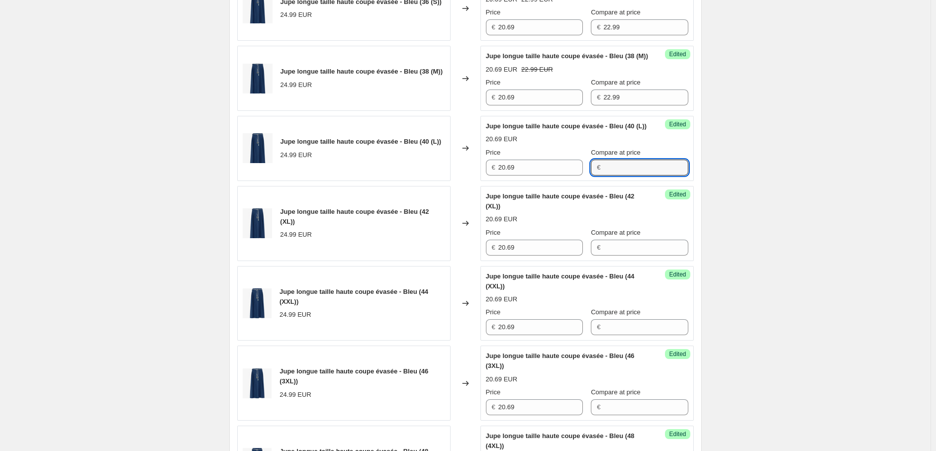
paste input "22.99"
type input "22.99"
click at [607, 256] on input "Compare at price" at bounding box center [645, 248] width 85 height 16
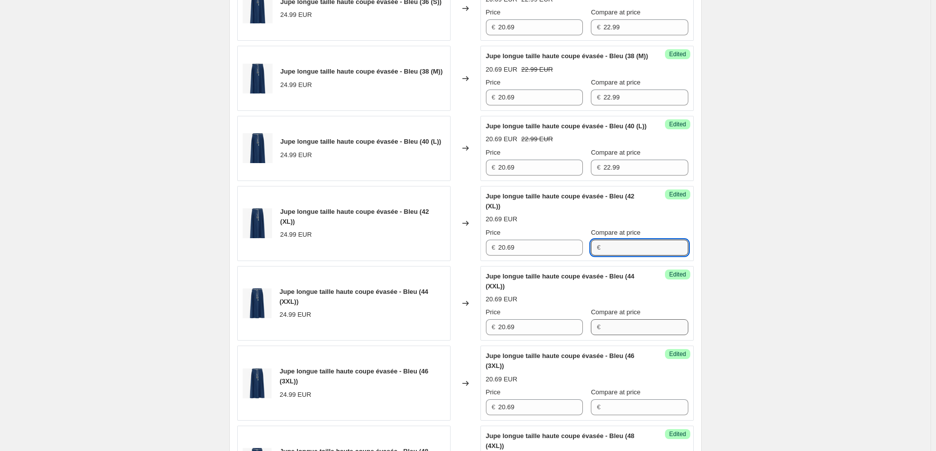
paste input "22.99"
type input "22.99"
click at [607, 335] on input "Compare at price" at bounding box center [645, 327] width 85 height 16
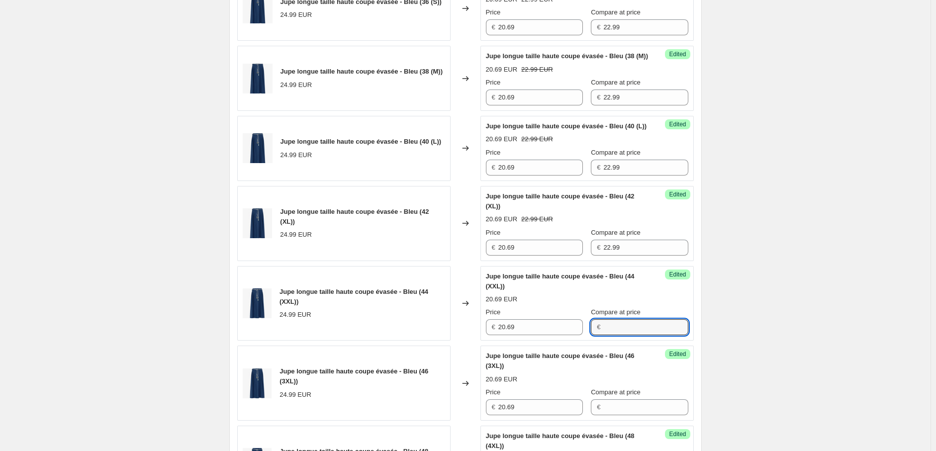
paste input "22.99"
type input "22.99"
click at [744, 355] on div "Create new price [MEDICAL_DATA]. This page is ready Create new price [MEDICAL_D…" at bounding box center [465, 265] width 930 height 1308
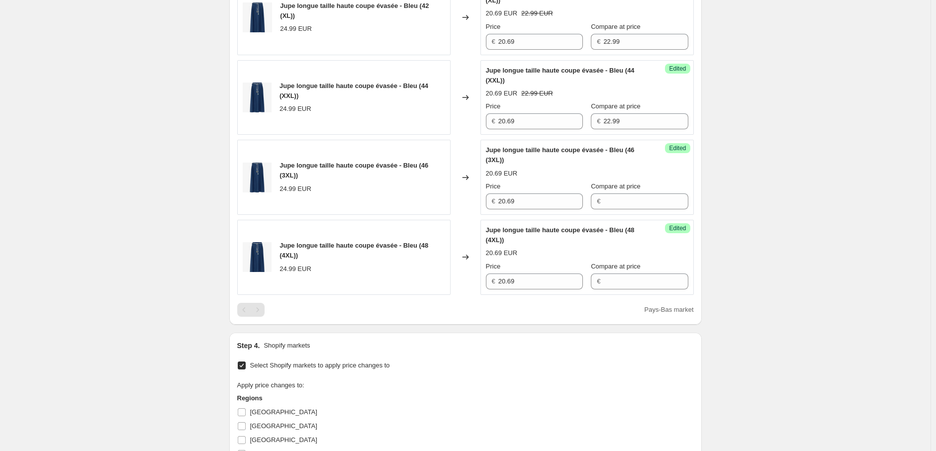
scroll to position [610, 0]
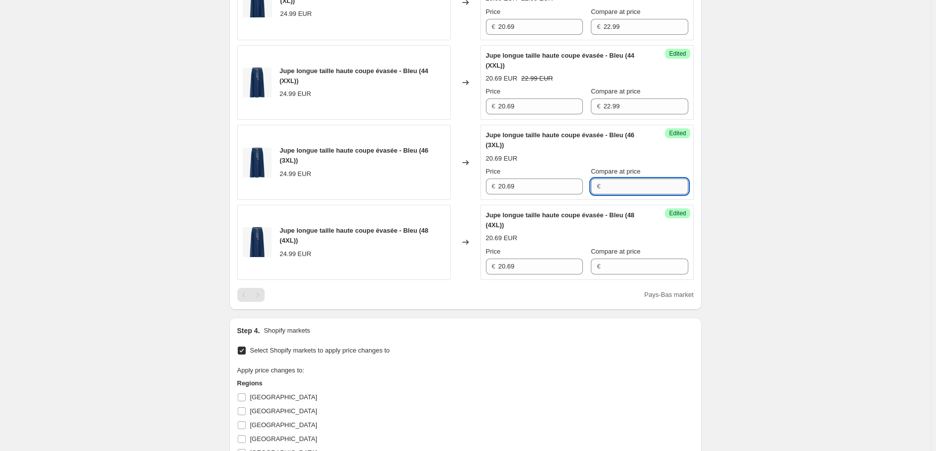
click at [605, 194] on input "Compare at price" at bounding box center [645, 186] width 85 height 16
type input "22.99"
click at [612, 274] on input "Compare at price" at bounding box center [645, 267] width 85 height 16
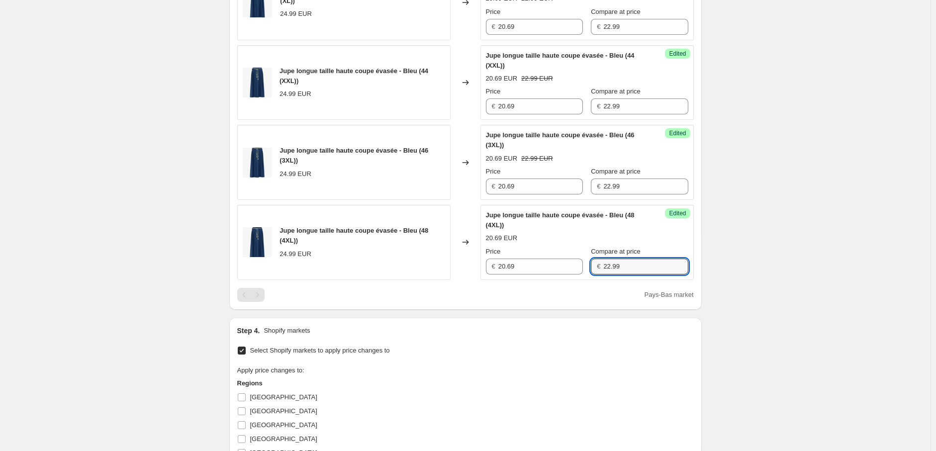
type input "22.99"
click at [757, 299] on div "Create new price [MEDICAL_DATA]. This page is ready Create new price [MEDICAL_D…" at bounding box center [465, 44] width 930 height 1308
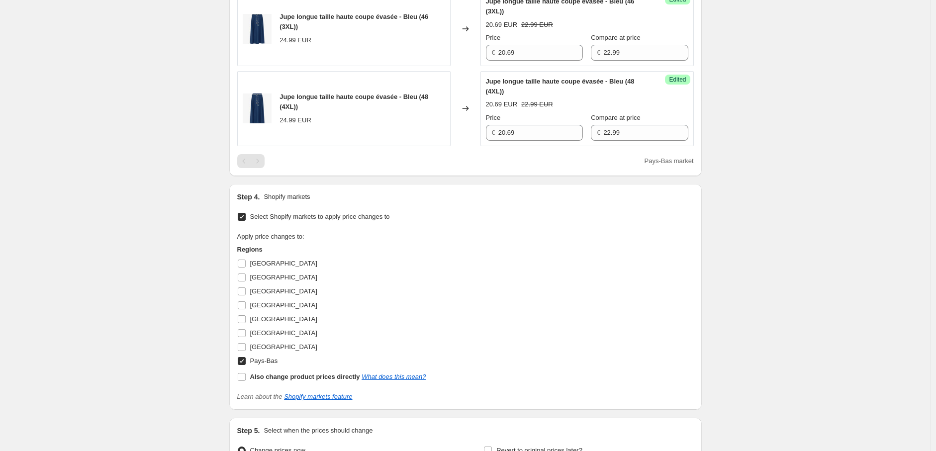
scroll to position [776, 0]
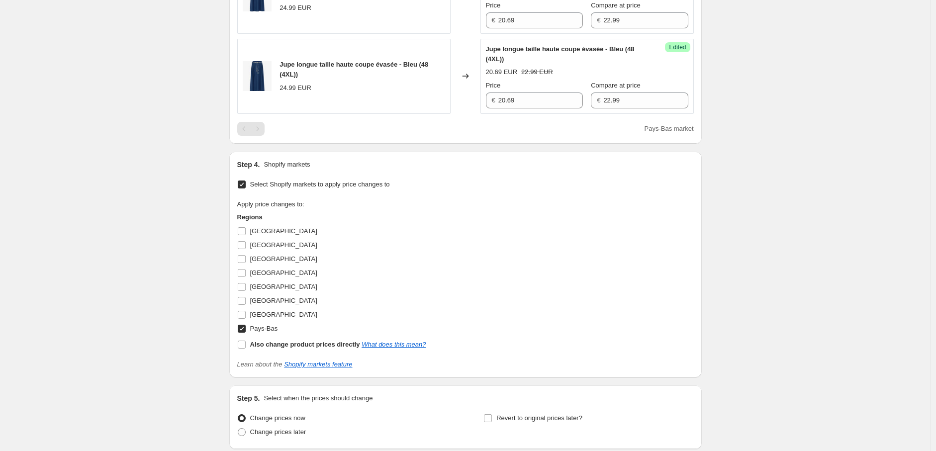
click at [244, 333] on input "Pays-Bas" at bounding box center [242, 329] width 8 height 8
checkbox input "false"
click at [242, 263] on input "[GEOGRAPHIC_DATA]" at bounding box center [242, 259] width 8 height 8
checkbox input "true"
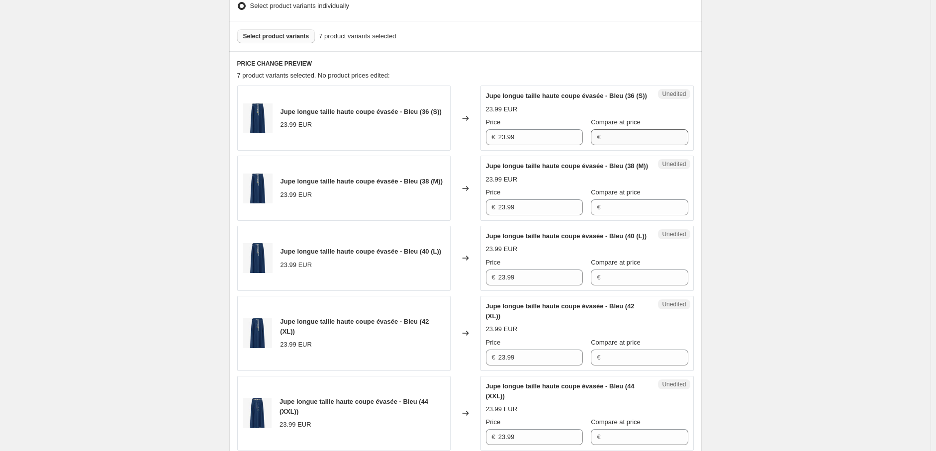
scroll to position [279, 0]
click at [612, 146] on input "Compare at price" at bounding box center [645, 138] width 85 height 16
drag, startPoint x: 620, startPoint y: 148, endPoint x: 520, endPoint y: 146, distance: 100.9
click at [520, 146] on div "Price € 23.99 Compare at price € 22.99" at bounding box center [587, 132] width 202 height 28
type input "22.99"
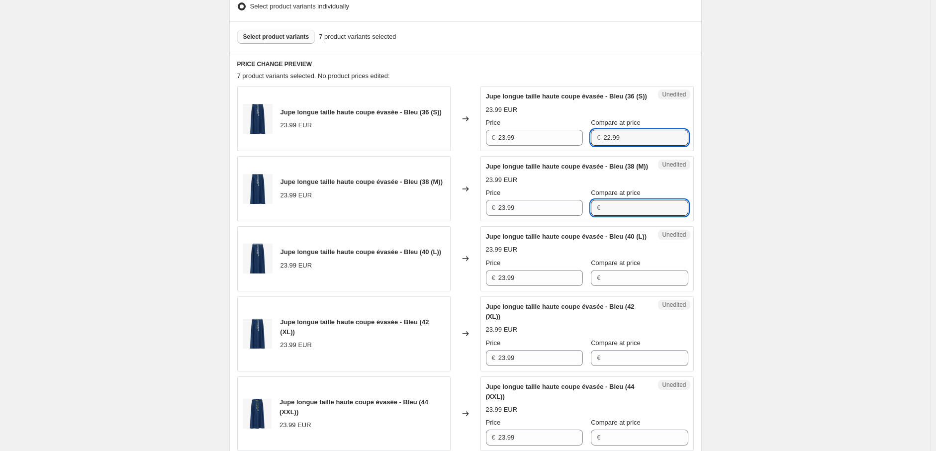
click at [616, 216] on div "Jupe longue taille haute coupe évasée - Bleu (38 (M)) 23.99 EUR Price € 23.99 C…" at bounding box center [587, 189] width 202 height 54
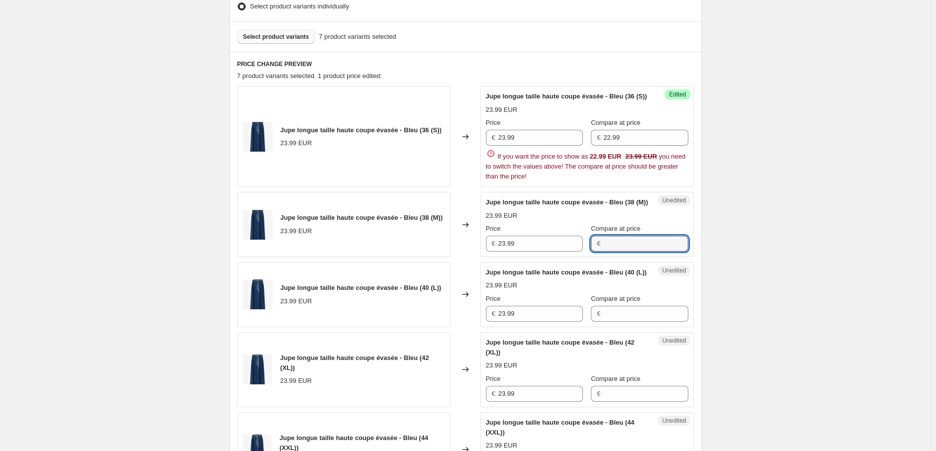
paste input "22.99"
type input "22.99"
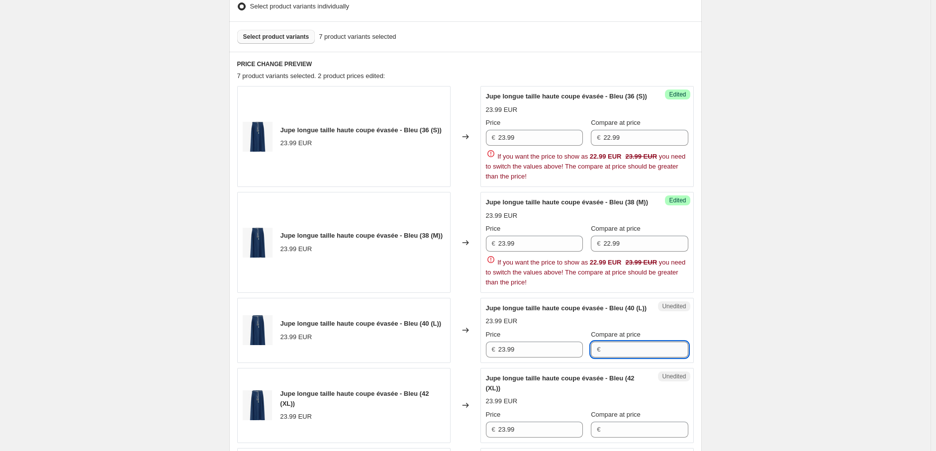
click at [616, 333] on div "Jupe longue taille haute coupe évasée - Bleu (40 (L)) 23.99 EUR Price € 23.99 C…" at bounding box center [587, 330] width 202 height 54
paste input "22.99"
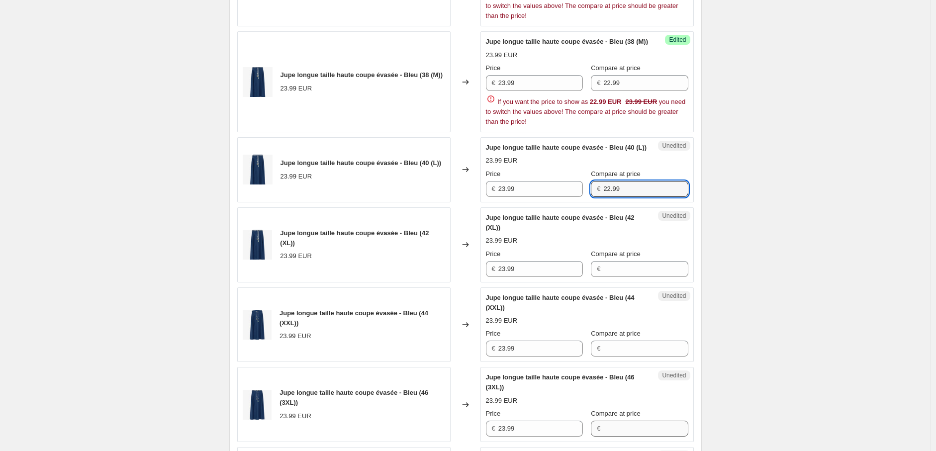
scroll to position [555, 0]
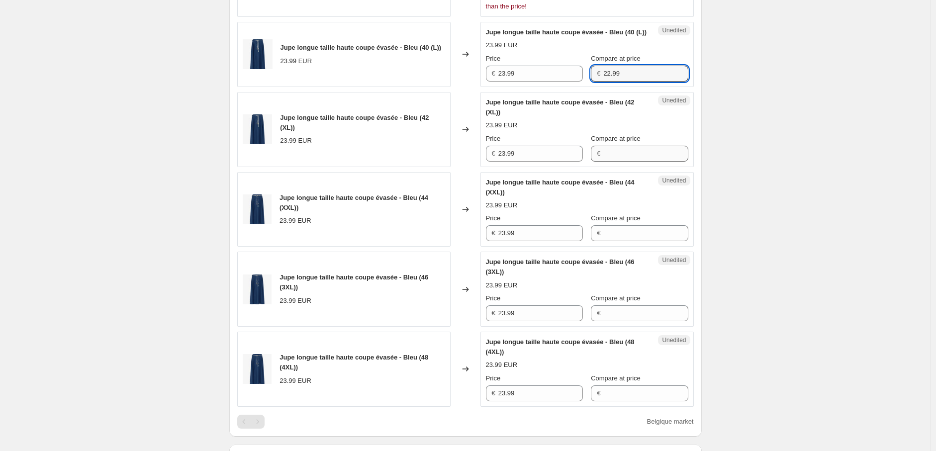
type input "22.99"
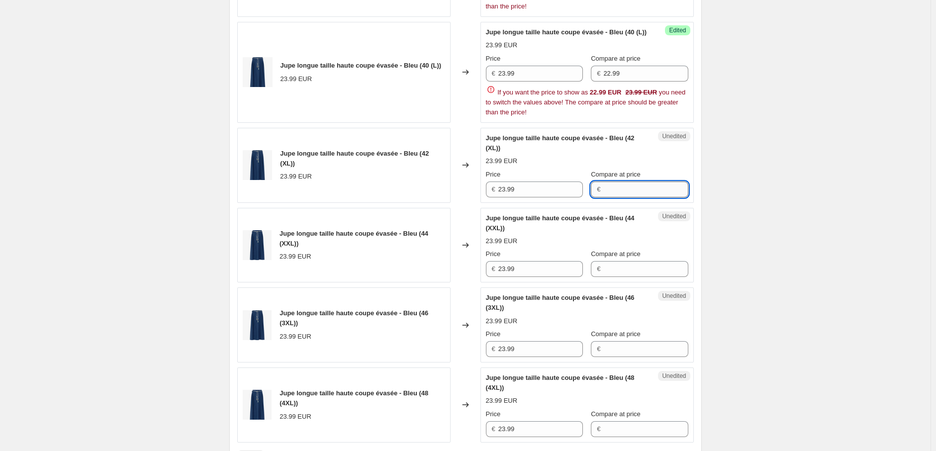
click at [612, 160] on div "Jupe longue taille haute coupe évasée - Bleu (42 (XL)) 23.99 EUR Price € 23.99 …" at bounding box center [587, 165] width 202 height 64
paste input "22.99"
type input "22.99"
click at [607, 265] on div "Jupe longue taille haute coupe évasée - Bleu (44 (XXL)) 23.99 EUR Price € 23.99…" at bounding box center [587, 245] width 202 height 64
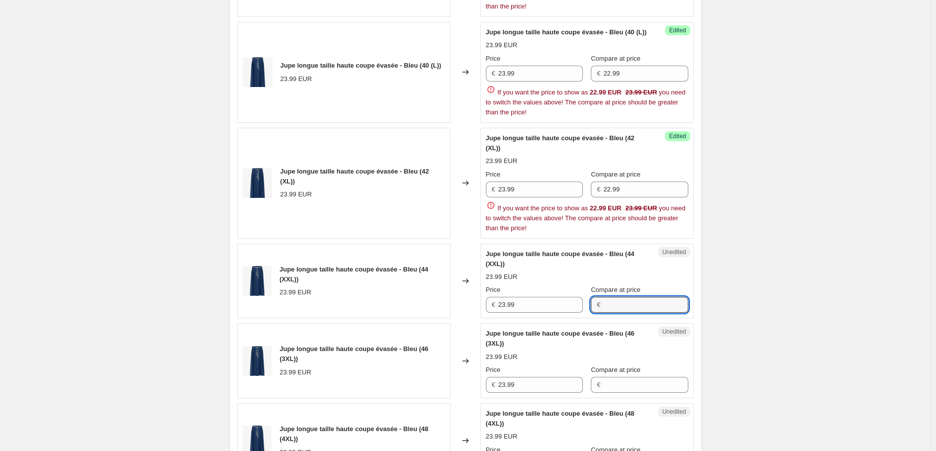
paste input "22.99"
type input "22.99"
click at [608, 380] on div "Jupe longue taille haute coupe évasée - Bleu (46 (3XL)) 23.99 EUR Price € 23.99…" at bounding box center [587, 361] width 202 height 64
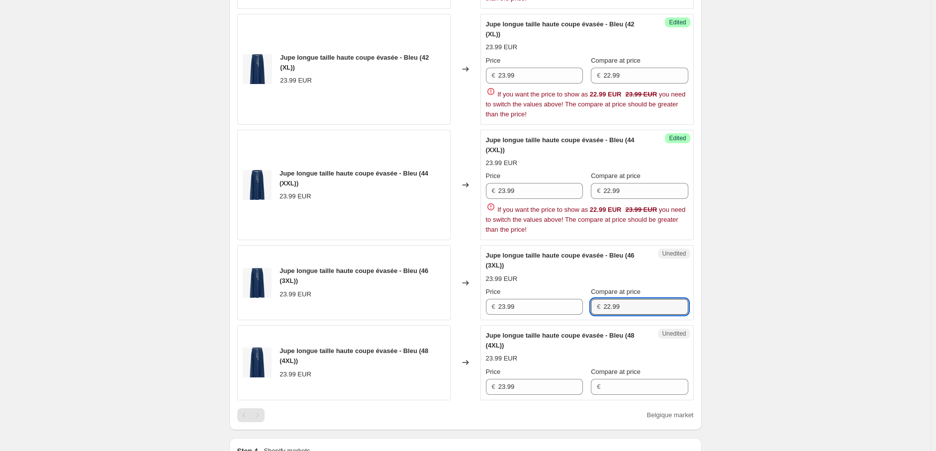
scroll to position [831, 0]
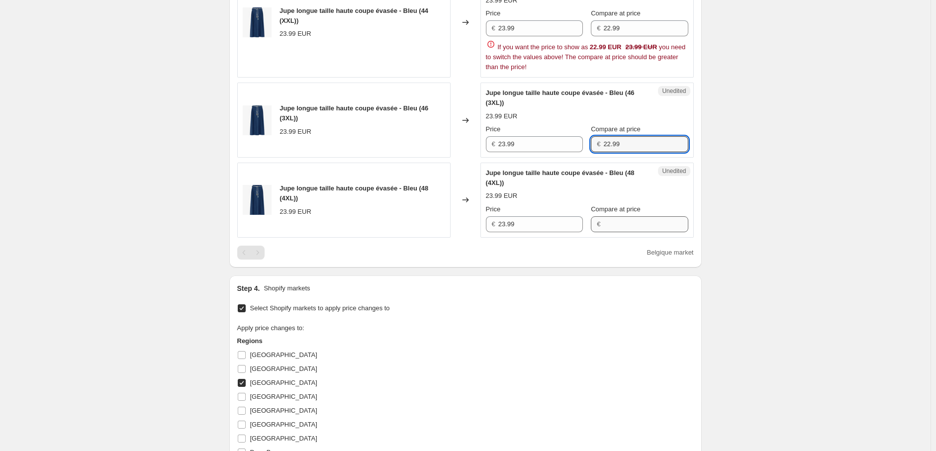
type input "22.99"
click at [609, 218] on div "Jupe longue taille haute coupe évasée - Bleu (48 (4XL)) 23.99 EUR Price € 23.99…" at bounding box center [587, 200] width 202 height 64
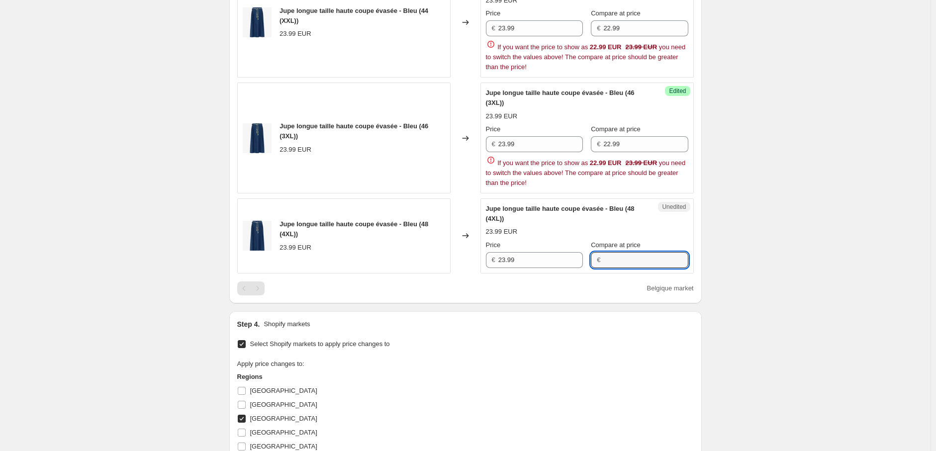
paste input "22.99"
type input "22.99"
drag, startPoint x: 507, startPoint y: 255, endPoint x: 507, endPoint y: 265, distance: 9.9
click at [507, 256] on input "23.99" at bounding box center [540, 260] width 85 height 16
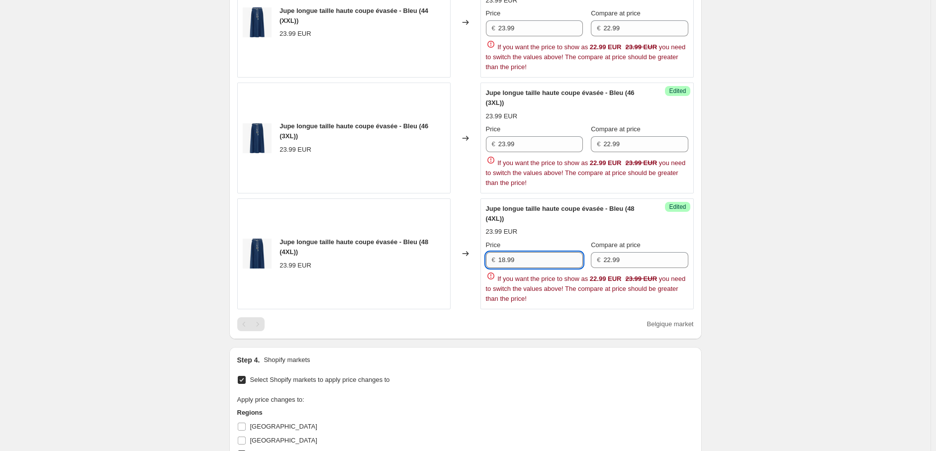
click at [520, 258] on input "18.99" at bounding box center [540, 260] width 85 height 16
drag, startPoint x: 439, startPoint y: 255, endPoint x: 433, endPoint y: 255, distance: 6.0
click at [433, 255] on div "Jupe longue taille haute coupe évasée - Bleu (48 (4XL)) 23.99 EUR Changed to Su…" at bounding box center [465, 253] width 456 height 111
type input "18.39"
drag, startPoint x: 520, startPoint y: 140, endPoint x: 457, endPoint y: 138, distance: 62.2
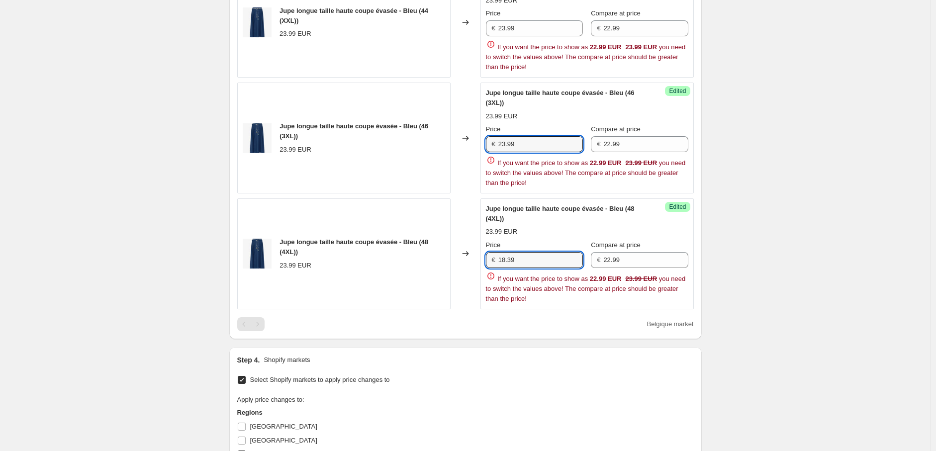
click at [457, 138] on div "Jupe longue taille haute coupe évasée - Bleu (46 (3XL)) 23.99 EUR Changed to Su…" at bounding box center [465, 138] width 456 height 111
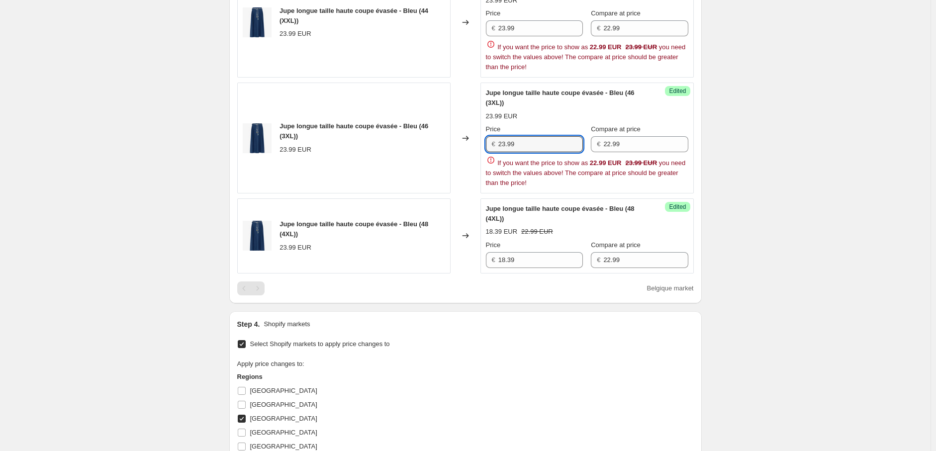
paste input "18.3"
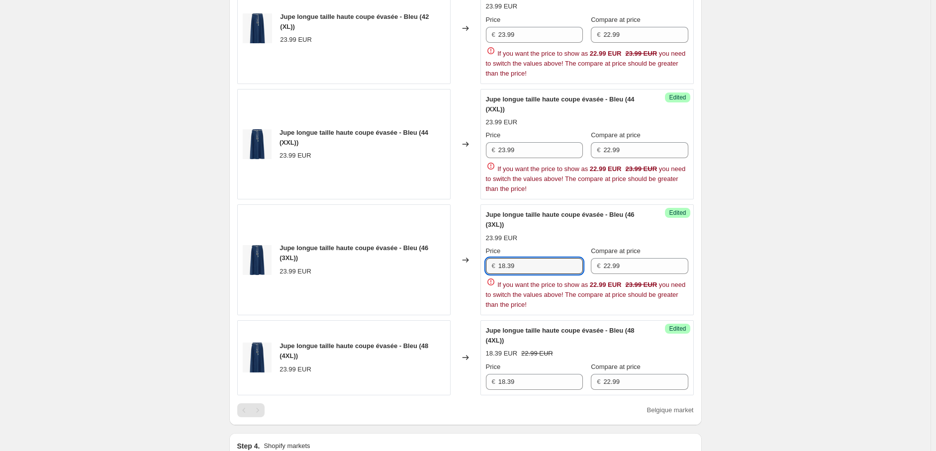
scroll to position [555, 0]
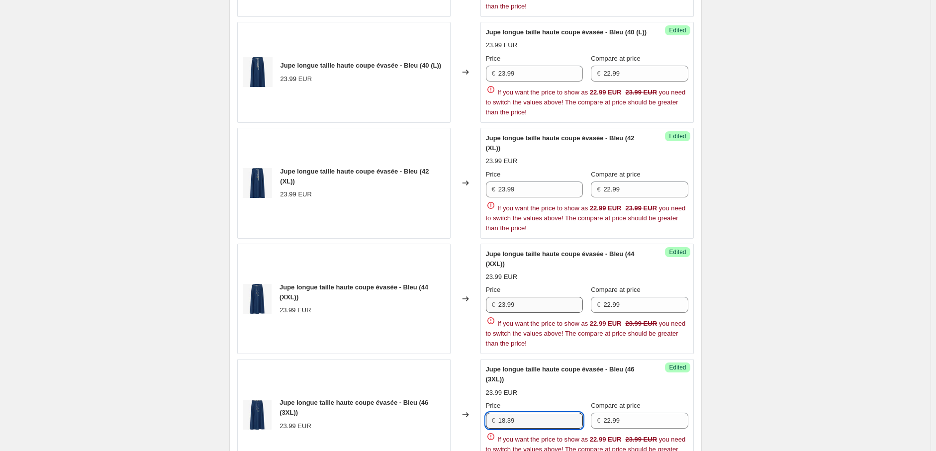
type input "18.39"
click at [450, 294] on div "Jupe longue taille haute coupe évasée - Bleu (44 (XXL)) 23.99 EUR Changed to Su…" at bounding box center [465, 299] width 456 height 111
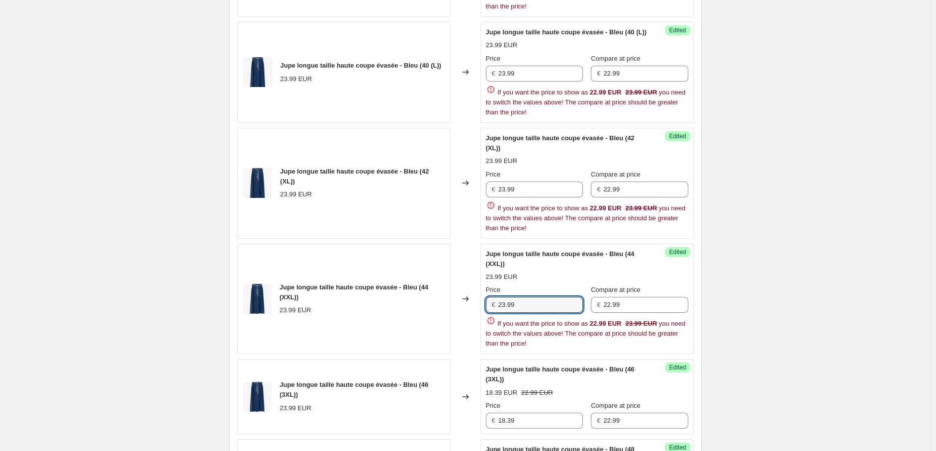
paste input "18.3"
type input "18.39"
click at [439, 177] on div "Jupe longue taille haute coupe évasée - Bleu (42 (XL)) 23.99 EUR Changed to Suc…" at bounding box center [465, 183] width 456 height 111
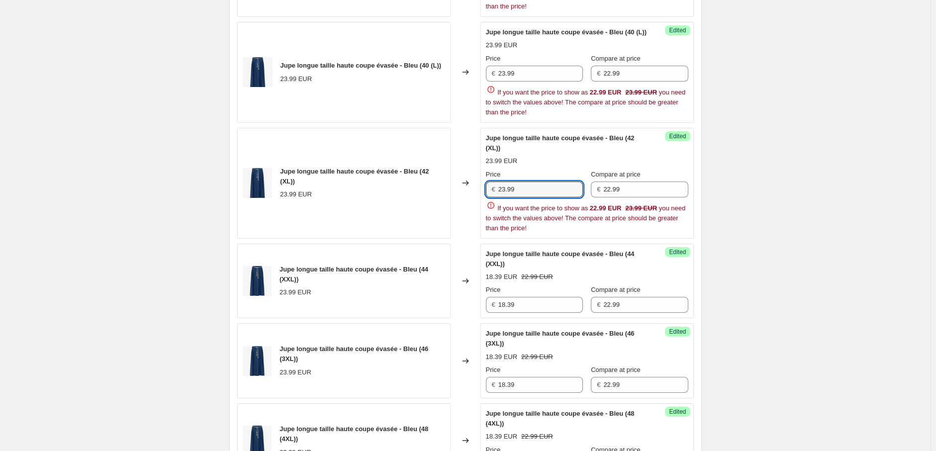
paste input "18.3"
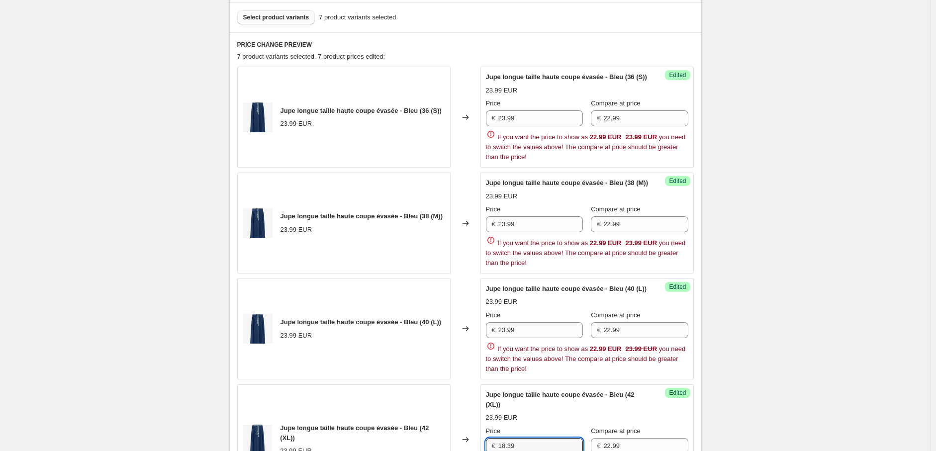
scroll to position [279, 0]
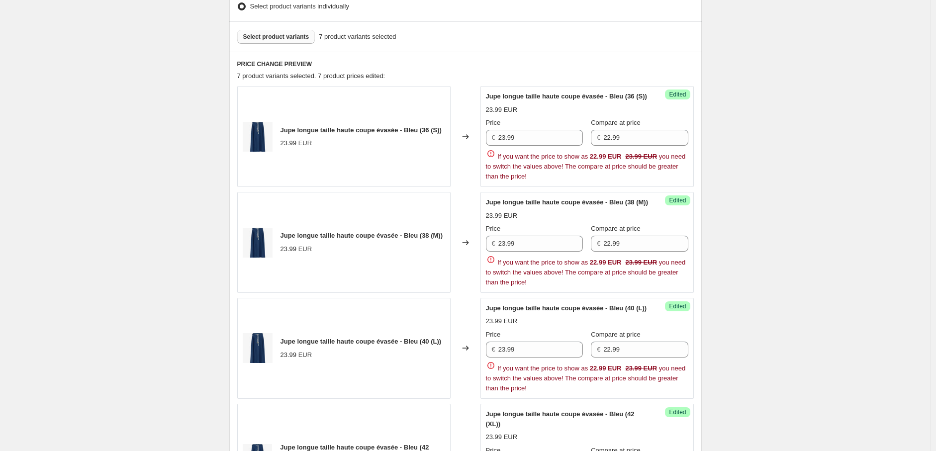
type input "18.39"
drag, startPoint x: 477, startPoint y: 346, endPoint x: 450, endPoint y: 345, distance: 27.4
click at [450, 345] on div "Jupe longue taille haute coupe évasée - Bleu (40 (L)) 23.99 EUR Changed to Succ…" at bounding box center [465, 348] width 456 height 101
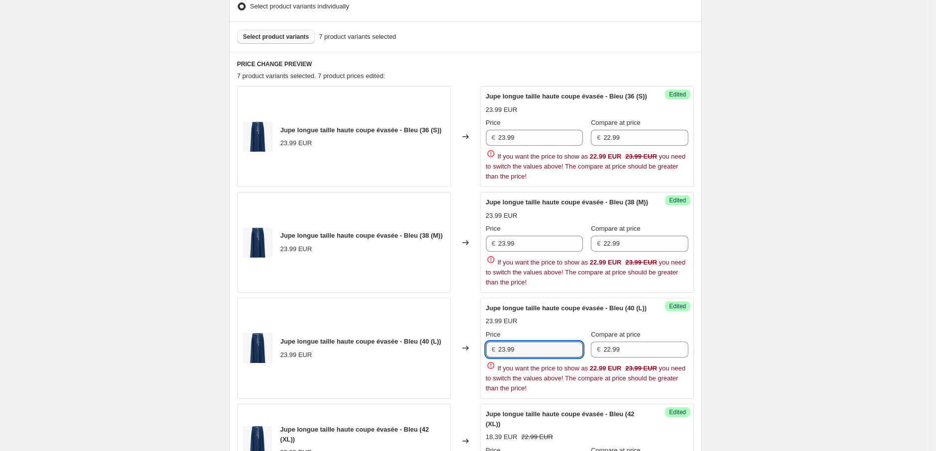
paste input "18.3"
type input "18.39"
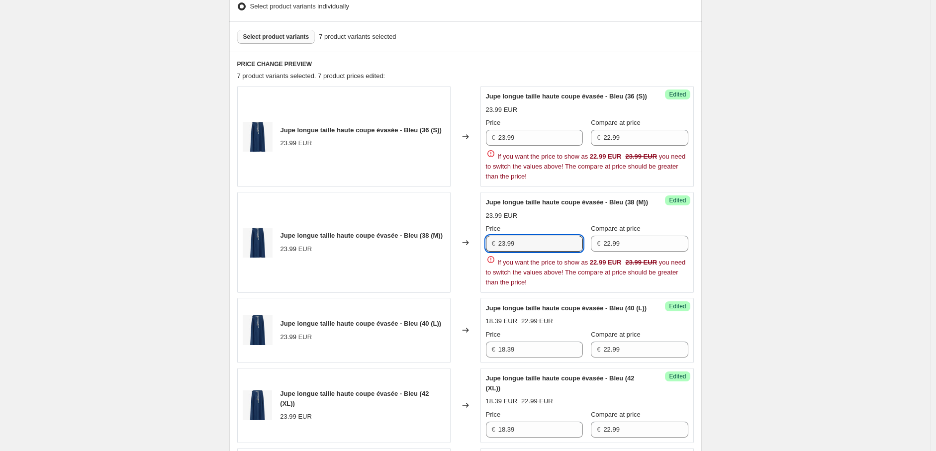
drag, startPoint x: 543, startPoint y: 241, endPoint x: 443, endPoint y: 239, distance: 100.0
click at [443, 239] on div "Jupe longue taille haute coupe évasée - Bleu (38 (M)) 23.99 EUR Changed to Succ…" at bounding box center [465, 242] width 456 height 101
paste input "18.3"
type input "18.39"
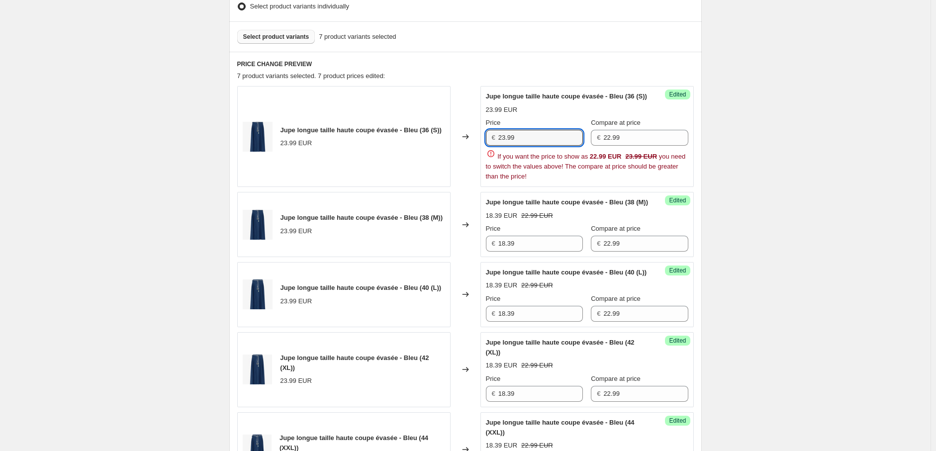
drag, startPoint x: 472, startPoint y: 137, endPoint x: 438, endPoint y: 137, distance: 33.8
click at [438, 137] on div "Jupe longue taille haute coupe évasée - Bleu (36 (S)) 23.99 EUR Changed to Succ…" at bounding box center [465, 136] width 456 height 101
type input "18.39"
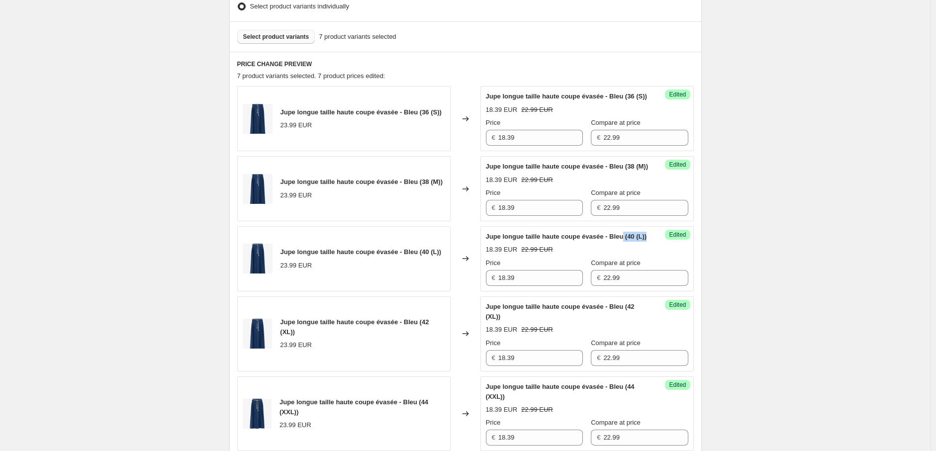
click at [809, 261] on div "Create new price [MEDICAL_DATA]. This page is ready Create new price [MEDICAL_D…" at bounding box center [465, 375] width 930 height 1308
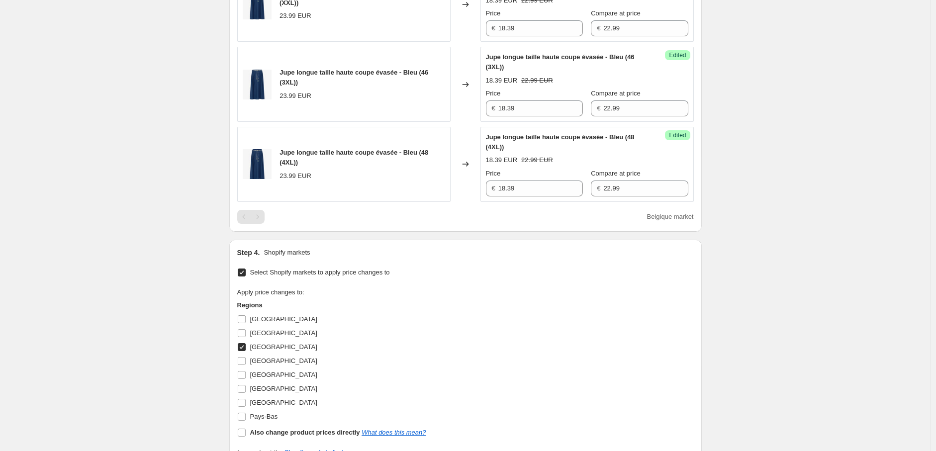
scroll to position [831, 0]
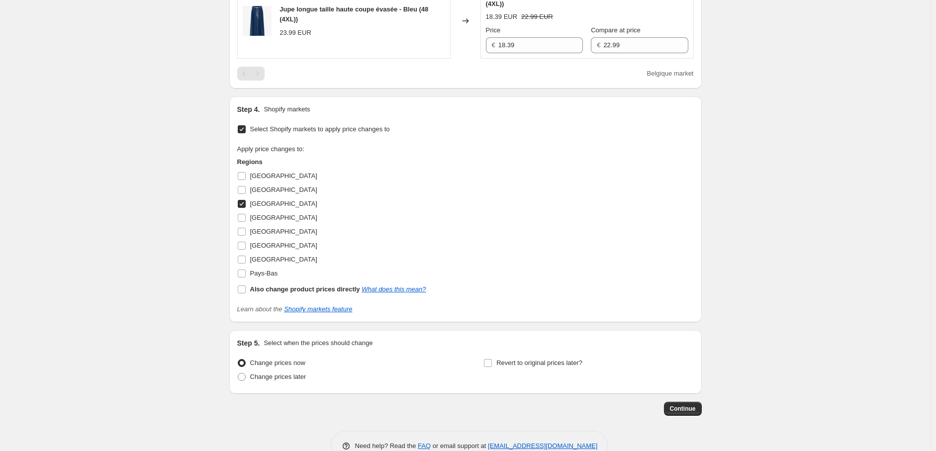
click at [246, 211] on label "[GEOGRAPHIC_DATA]" at bounding box center [277, 204] width 80 height 14
click at [246, 208] on input "[GEOGRAPHIC_DATA]" at bounding box center [242, 204] width 8 height 8
checkbox input "false"
click at [243, 236] on input "[GEOGRAPHIC_DATA]" at bounding box center [242, 232] width 8 height 8
checkbox input "true"
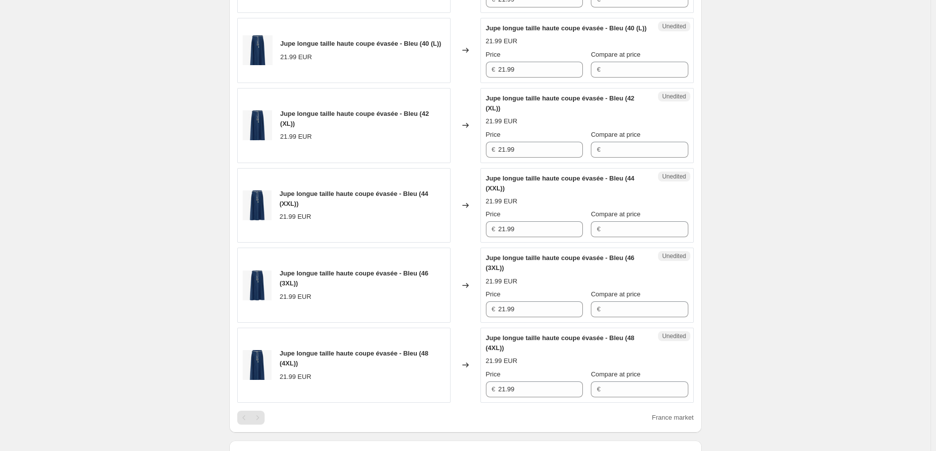
scroll to position [334, 0]
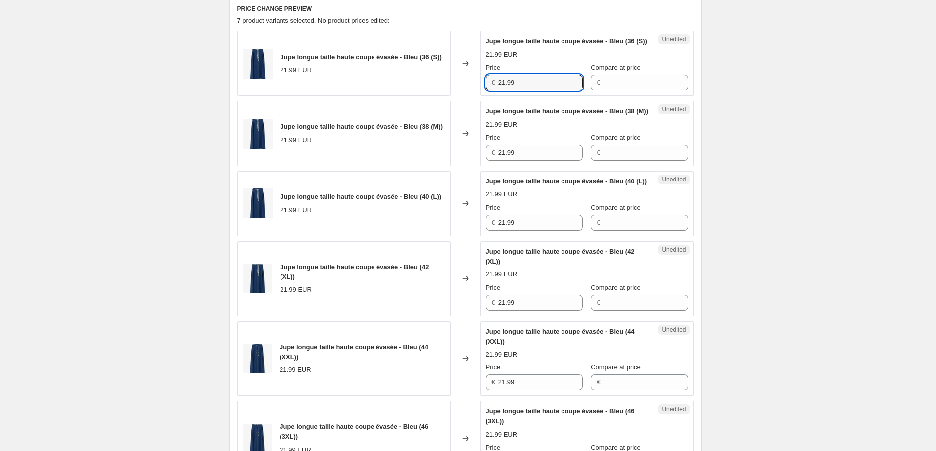
drag, startPoint x: 478, startPoint y: 90, endPoint x: 451, endPoint y: 87, distance: 27.0
click at [451, 87] on div "Jupe longue taille haute coupe évasée - Bleu (36 (S)) 21.99 EUR Changed to Uned…" at bounding box center [465, 63] width 456 height 65
paste input "18.3"
type input "18.39"
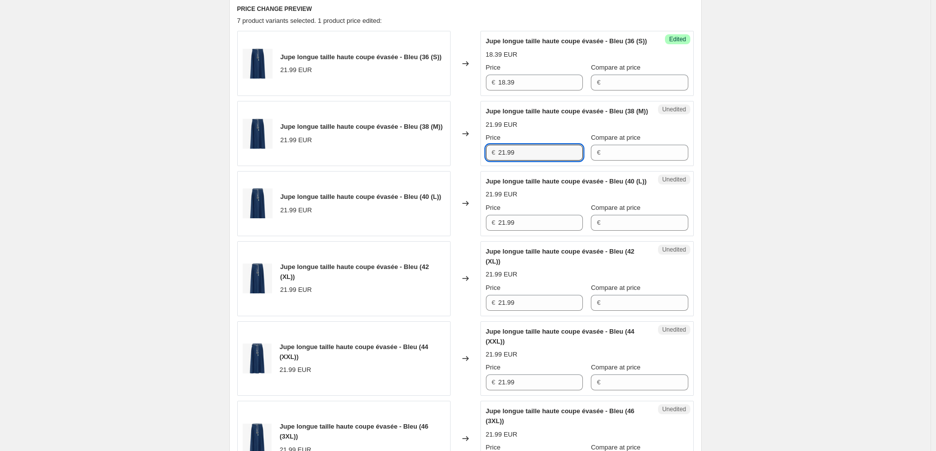
click at [436, 166] on div "Jupe longue taille haute coupe évasée - Bleu (38 (M)) 21.99 EUR Changed to Uned…" at bounding box center [465, 133] width 456 height 65
paste input "18.3"
type input "18.39"
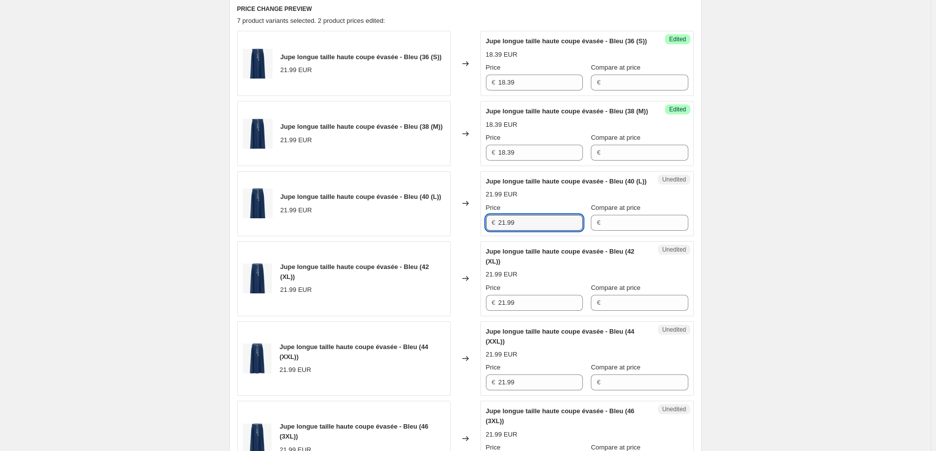
drag, startPoint x: 520, startPoint y: 250, endPoint x: 476, endPoint y: 271, distance: 48.7
click at [464, 236] on div "Jupe longue taille haute coupe évasée - Bleu (40 (L)) 21.99 EUR Changed to Uned…" at bounding box center [465, 203] width 456 height 65
paste input "18.3"
type input "18.39"
drag, startPoint x: 500, startPoint y: 329, endPoint x: 464, endPoint y: 329, distance: 35.3
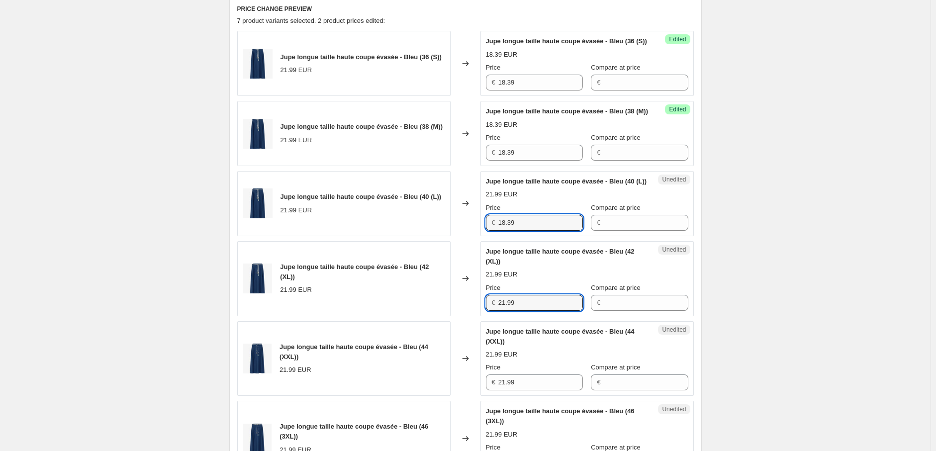
click at [466, 316] on div "Jupe longue taille haute coupe évasée - Bleu (42 (XL)) 21.99 EUR Changed to Une…" at bounding box center [465, 278] width 456 height 75
paste input "18.3"
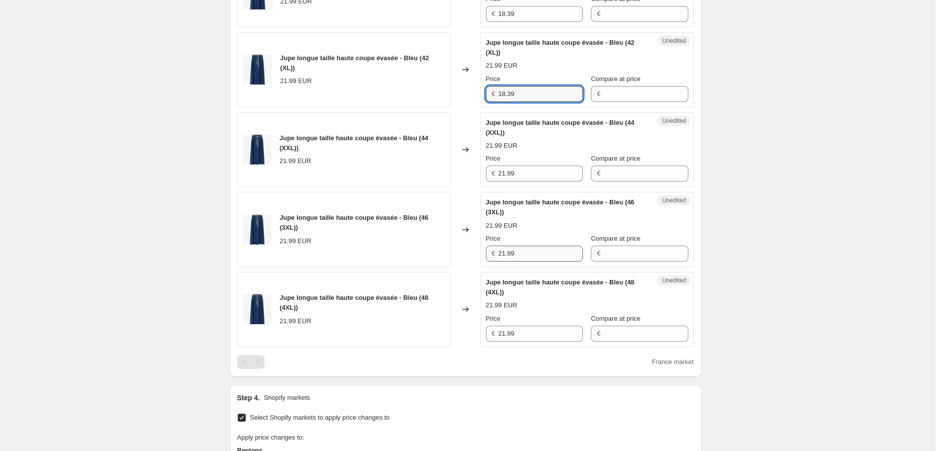
scroll to position [555, 0]
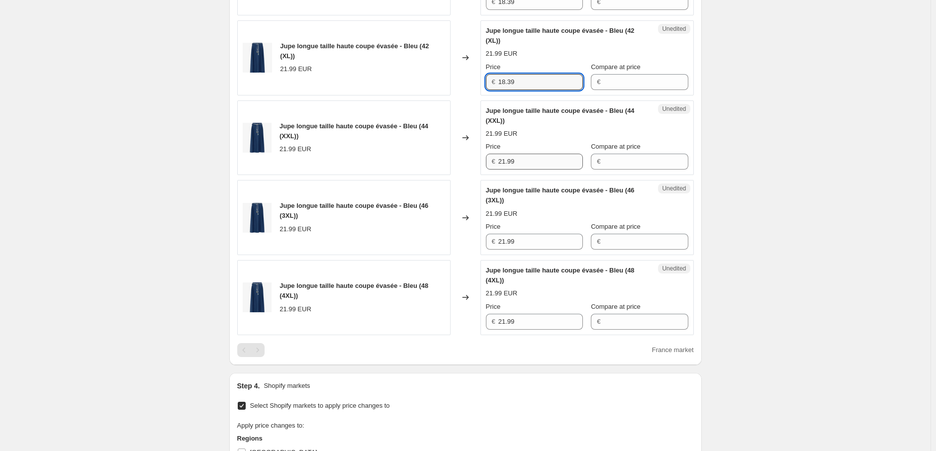
type input "18.39"
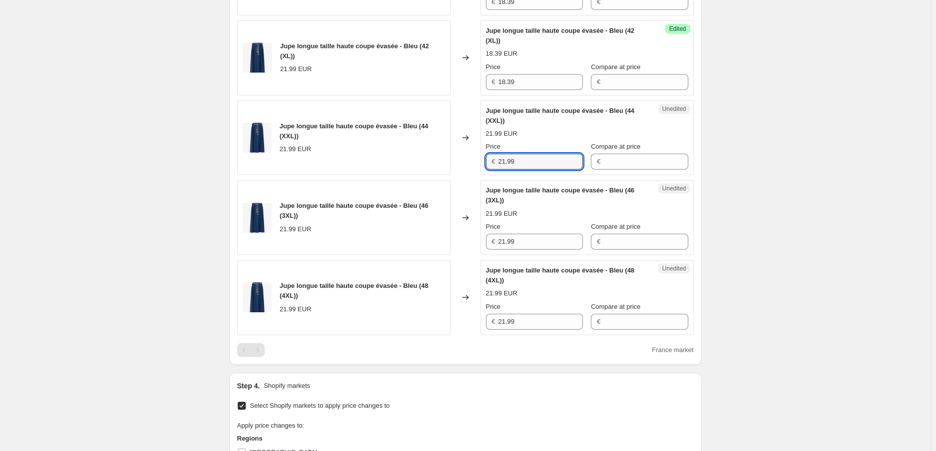
drag, startPoint x: 504, startPoint y: 187, endPoint x: 479, endPoint y: 189, distance: 24.9
click at [479, 175] on div "Jupe longue taille haute coupe évasée - Bleu (44 (XXL)) 21.99 EUR Changed to Un…" at bounding box center [465, 137] width 456 height 75
paste input "18.3"
type input "18.39"
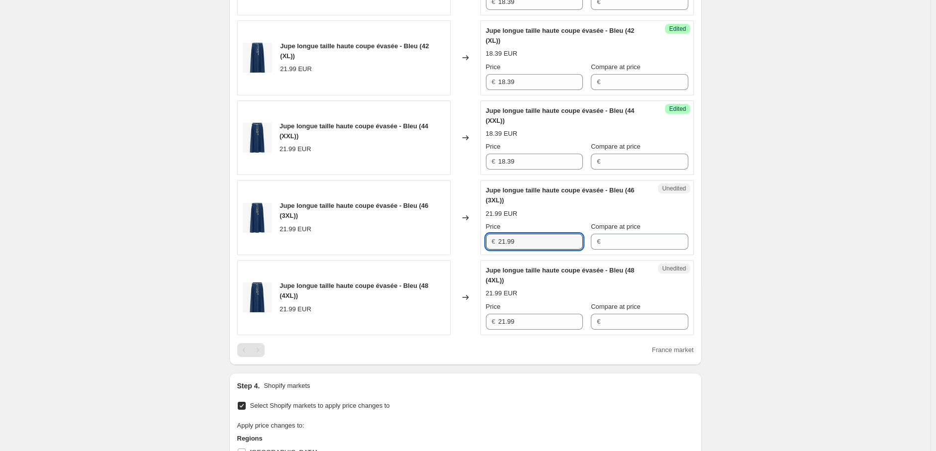
drag, startPoint x: 511, startPoint y: 270, endPoint x: 480, endPoint y: 300, distance: 42.9
click at [459, 255] on div "Jupe longue taille haute coupe évasée - Bleu (46 (3XL)) 21.99 EUR Changed to Un…" at bounding box center [465, 217] width 456 height 75
type input "18.39"
click at [450, 335] on div "Jupe longue taille haute coupe évasée - Bleu (48 (4XL)) 21.99 EUR Changed to Un…" at bounding box center [465, 297] width 456 height 75
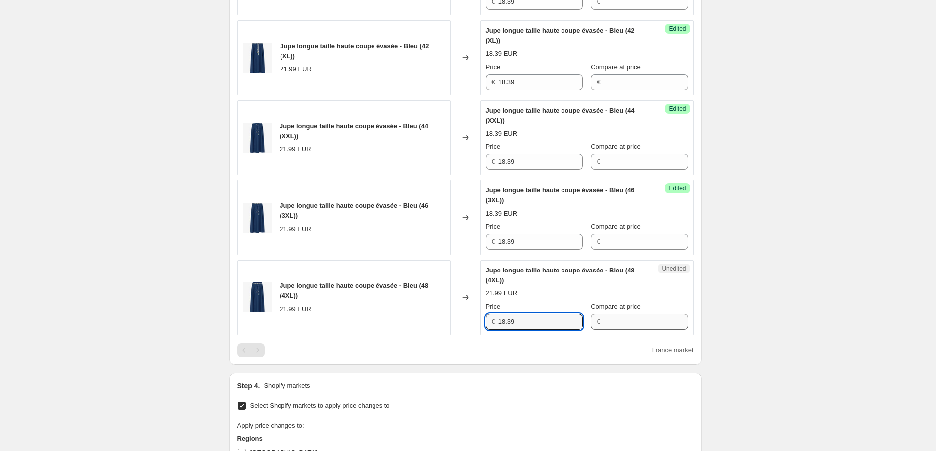
type input "18.39"
click at [625, 330] on input "Compare at price" at bounding box center [645, 322] width 85 height 16
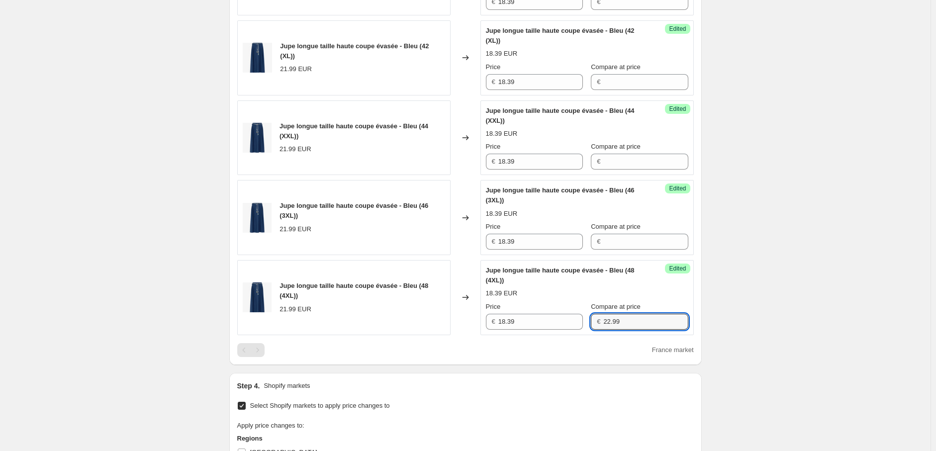
drag, startPoint x: 625, startPoint y: 350, endPoint x: 555, endPoint y: 340, distance: 70.4
click at [555, 330] on div "Price € 18.39 Compare at price € 22.99" at bounding box center [587, 316] width 202 height 28
type input "22.99"
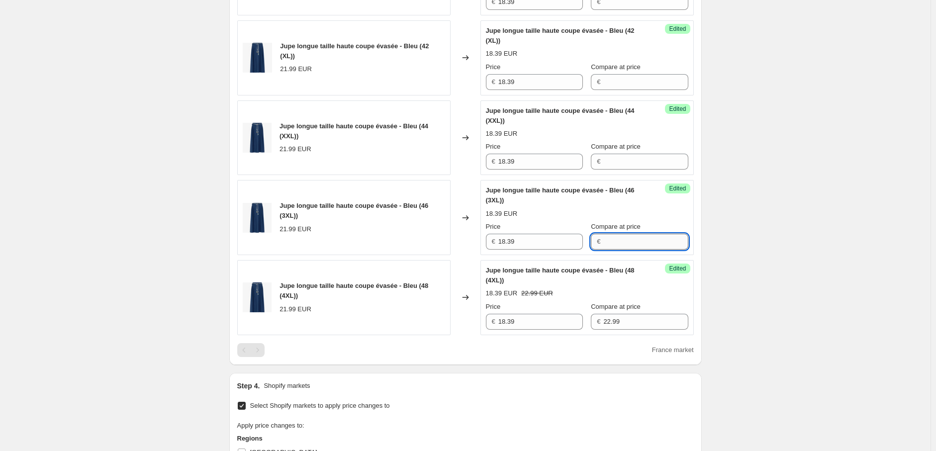
click at [612, 250] on input "Compare at price" at bounding box center [645, 242] width 85 height 16
paste input "22.99"
type input "22.99"
click at [611, 170] on input "Compare at price" at bounding box center [645, 162] width 85 height 16
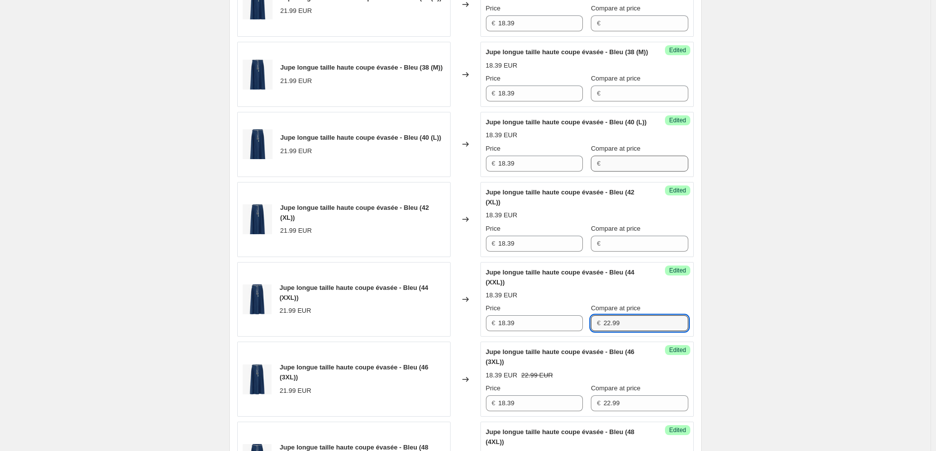
scroll to position [389, 0]
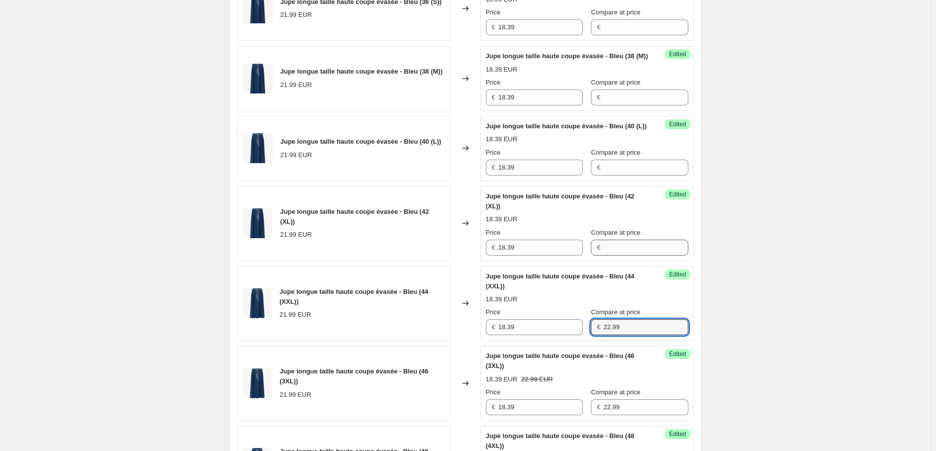
type input "22.99"
click at [609, 256] on input "Compare at price" at bounding box center [645, 248] width 85 height 16
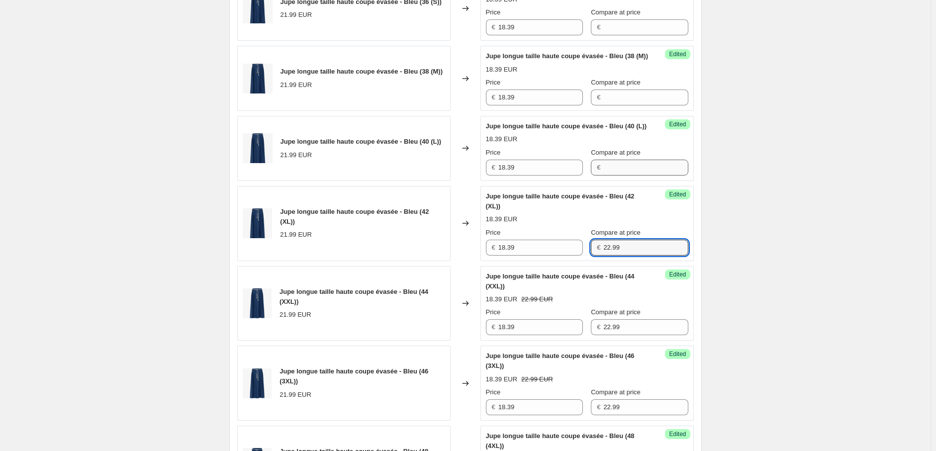
type input "22.99"
click at [611, 175] on input "Compare at price" at bounding box center [645, 168] width 85 height 16
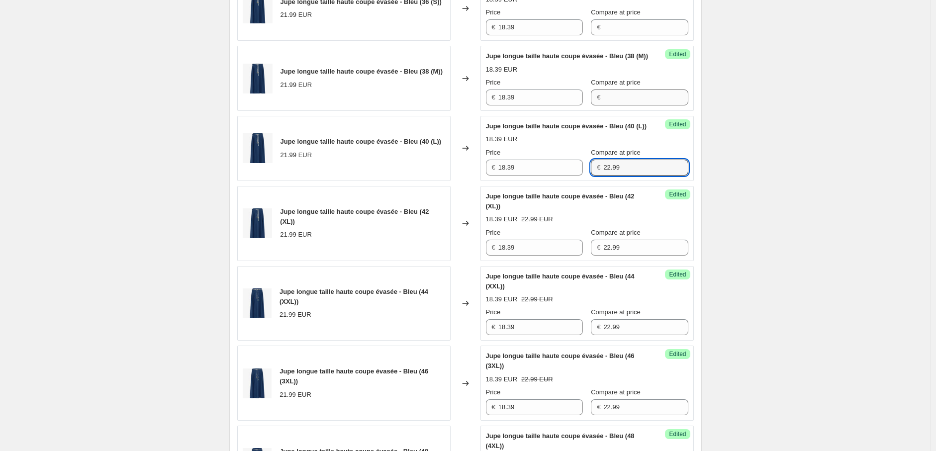
type input "22.99"
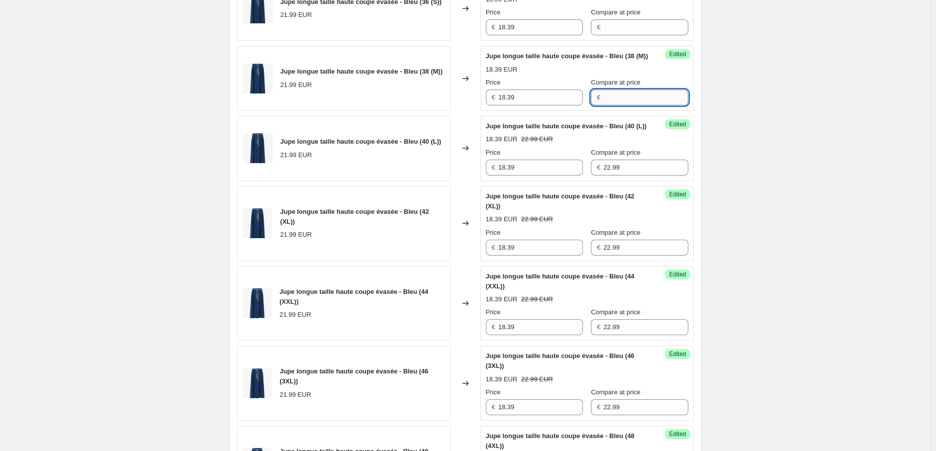
click at [613, 105] on input "Compare at price" at bounding box center [645, 97] width 85 height 16
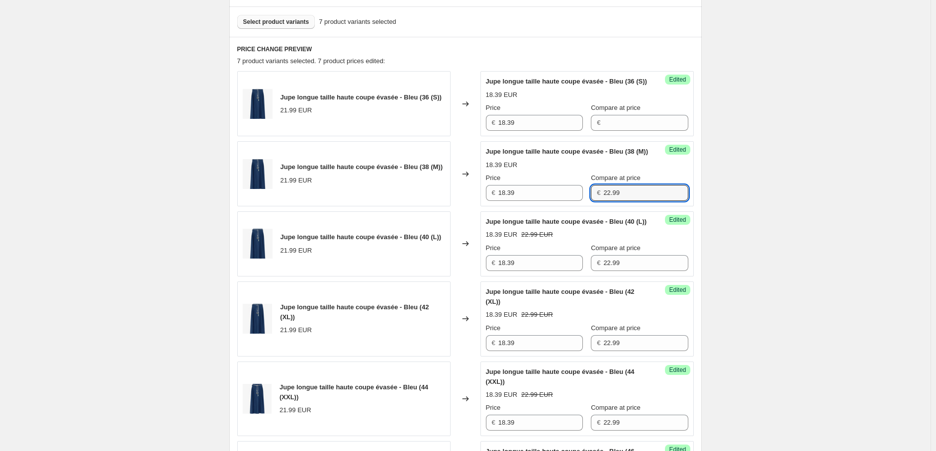
scroll to position [168, 0]
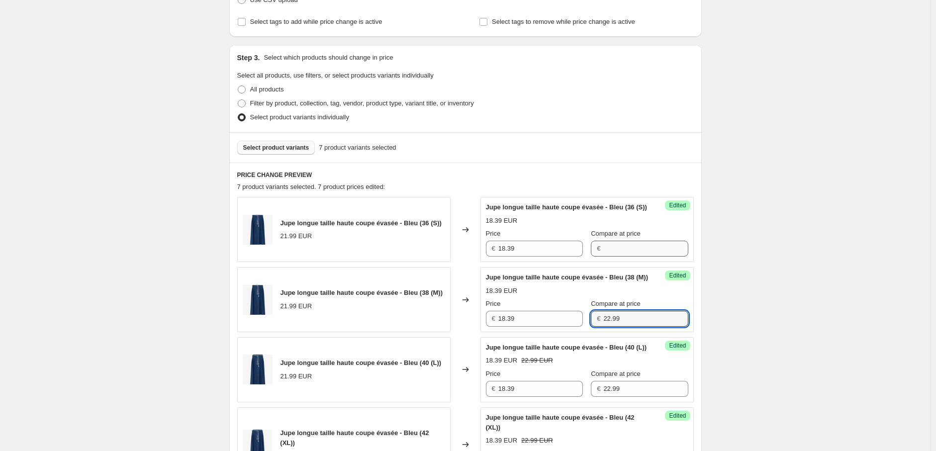
type input "22.99"
click at [614, 254] on input "Compare at price" at bounding box center [645, 249] width 85 height 16
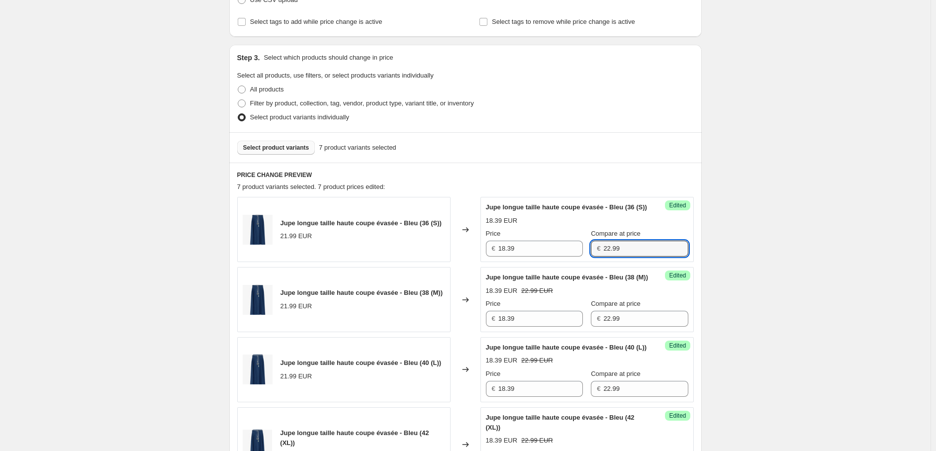
type input "22.99"
drag, startPoint x: 767, startPoint y: 300, endPoint x: 743, endPoint y: 299, distance: 23.9
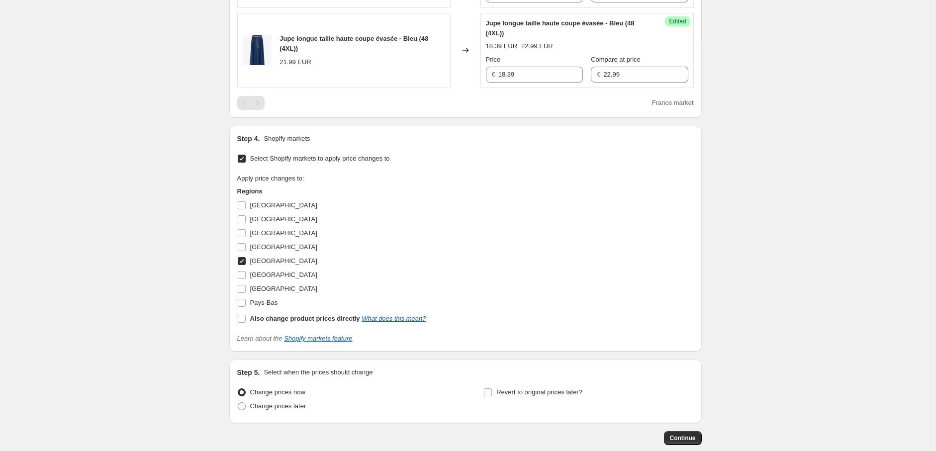
scroll to position [886, 0]
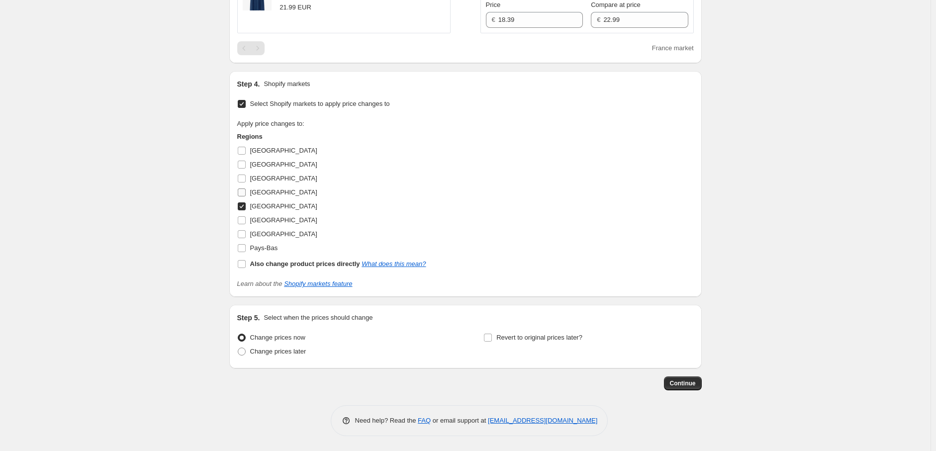
click at [246, 193] on input "[GEOGRAPHIC_DATA]" at bounding box center [242, 192] width 8 height 8
checkbox input "true"
click at [244, 210] on input "[GEOGRAPHIC_DATA]" at bounding box center [242, 206] width 8 height 8
checkbox input "false"
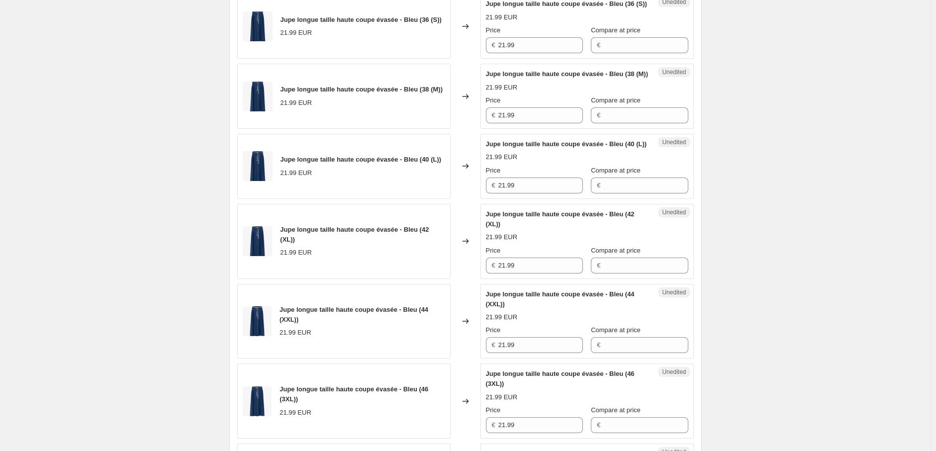
scroll to position [279, 0]
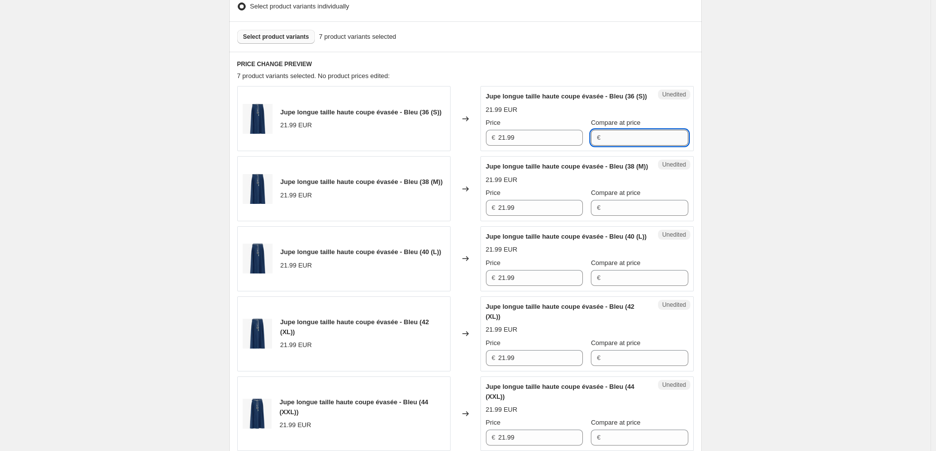
click at [607, 146] on input "Compare at price" at bounding box center [645, 138] width 85 height 16
type input "22.99"
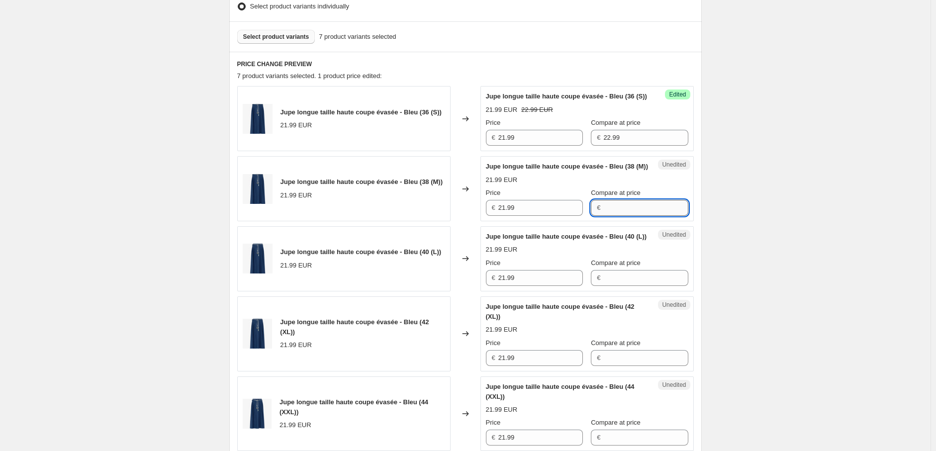
click at [615, 216] on input "Compare at price" at bounding box center [645, 208] width 85 height 16
paste input "22.99"
type input "22.99"
click at [615, 286] on input "Compare at price" at bounding box center [645, 278] width 85 height 16
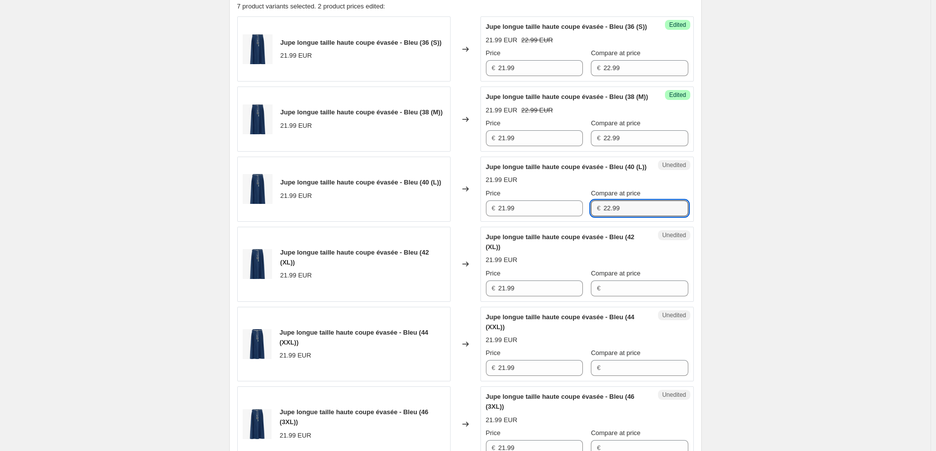
scroll to position [500, 0]
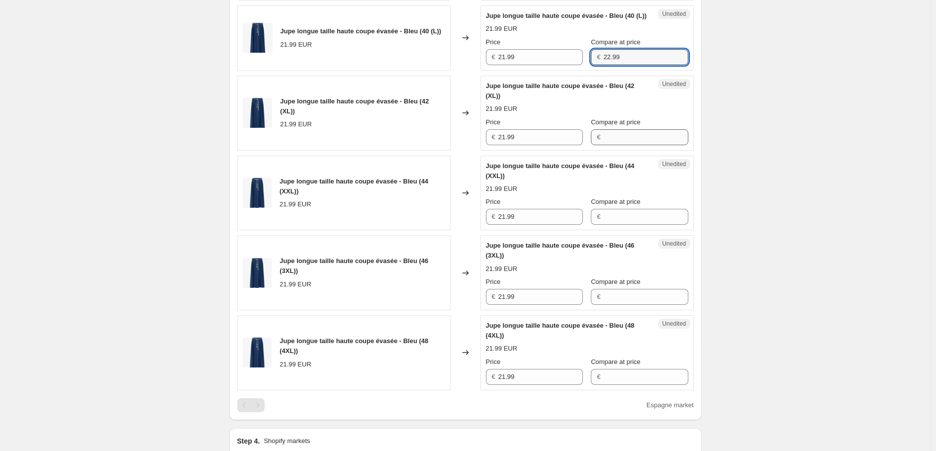
type input "22.99"
click at [607, 145] on input "Compare at price" at bounding box center [645, 137] width 85 height 16
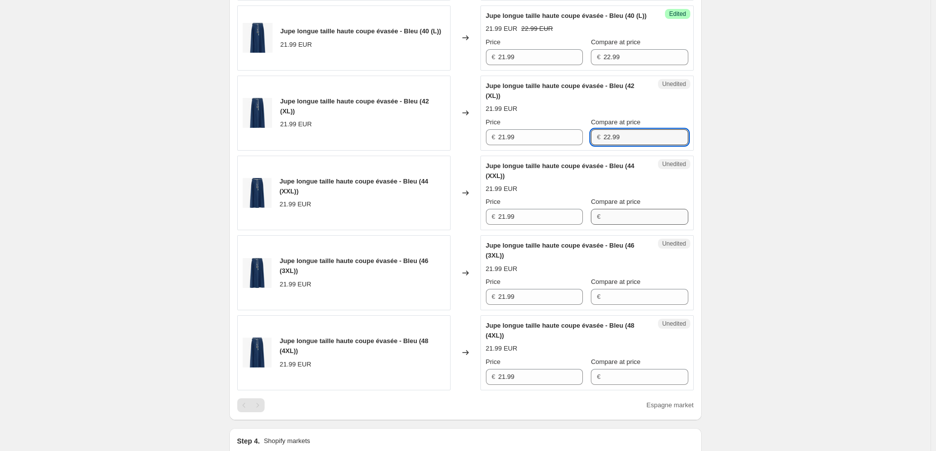
type input "22.99"
click at [603, 225] on input "Compare at price" at bounding box center [645, 217] width 85 height 16
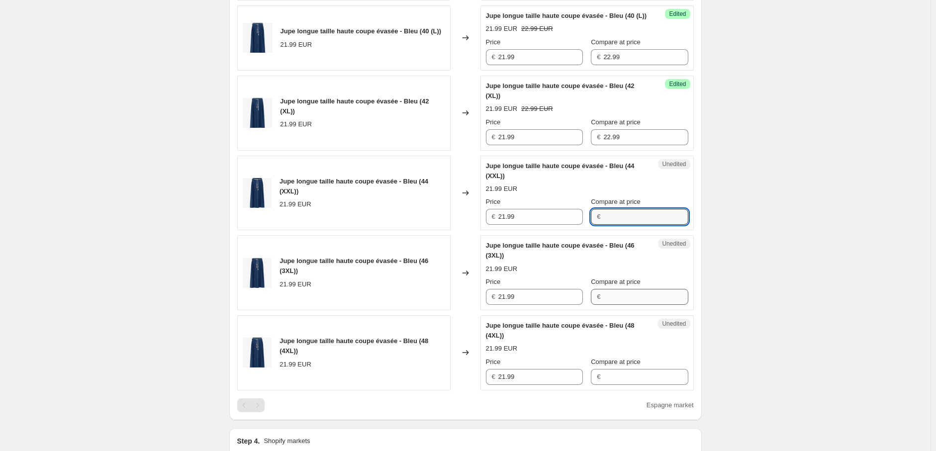
paste input "22.99"
type input "22.99"
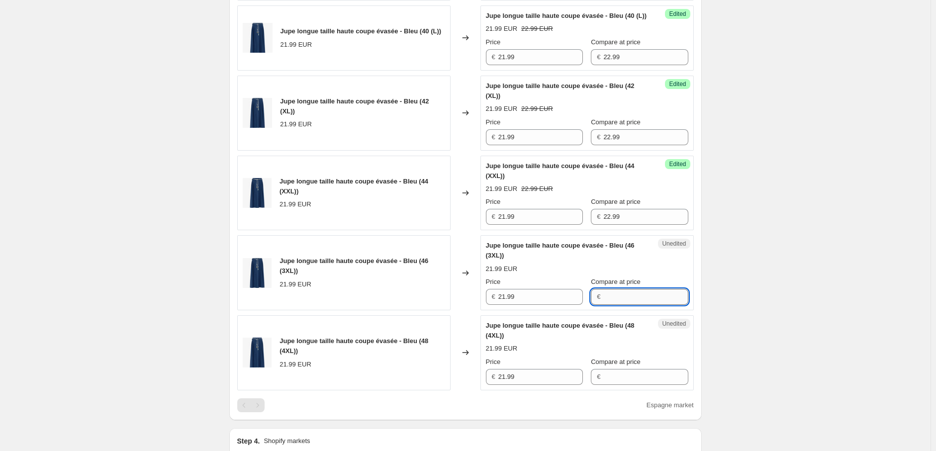
click at [607, 305] on input "Compare at price" at bounding box center [645, 297] width 85 height 16
type input "22.99"
click at [612, 385] on input "Compare at price" at bounding box center [645, 377] width 85 height 16
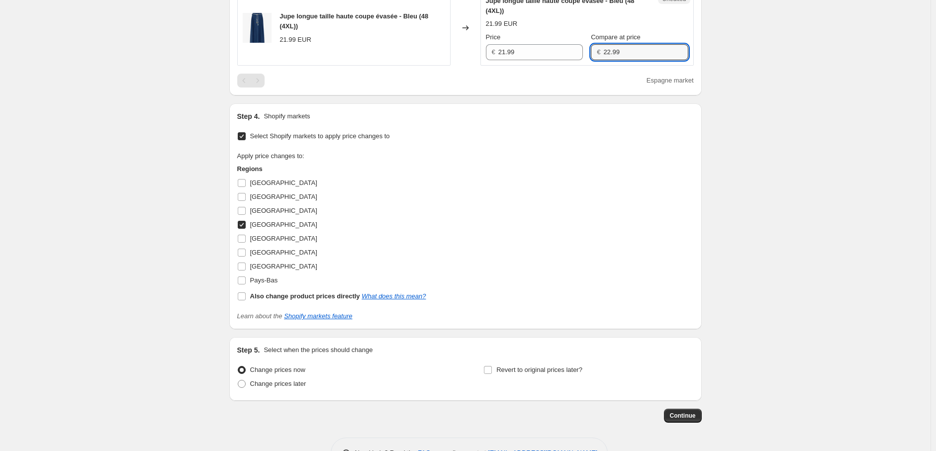
scroll to position [831, 0]
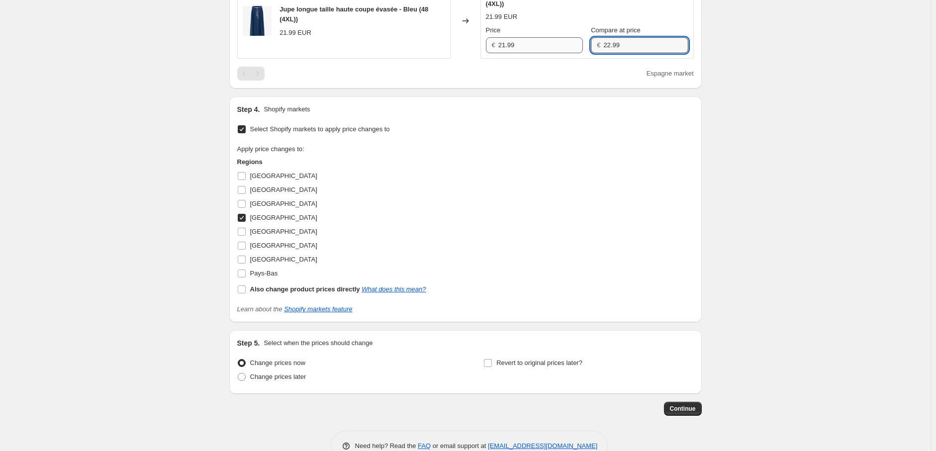
type input "22.99"
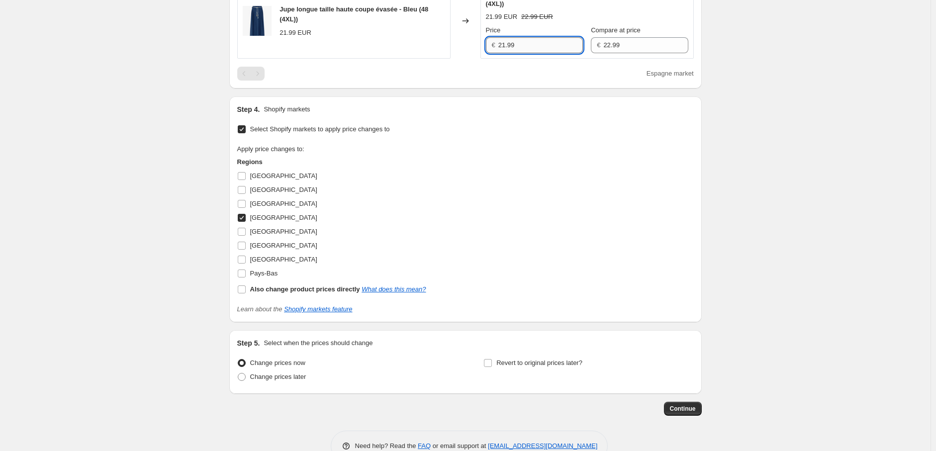
click at [508, 53] on input "21.99" at bounding box center [540, 45] width 85 height 16
click at [520, 53] on input "18.99" at bounding box center [540, 45] width 85 height 16
drag, startPoint x: 490, startPoint y: 72, endPoint x: 435, endPoint y: 64, distance: 56.2
click at [435, 59] on div "Jupe longue taille haute coupe évasée - Bleu (48 (4XL)) 21.99 EUR Changed to Su…" at bounding box center [465, 21] width 456 height 75
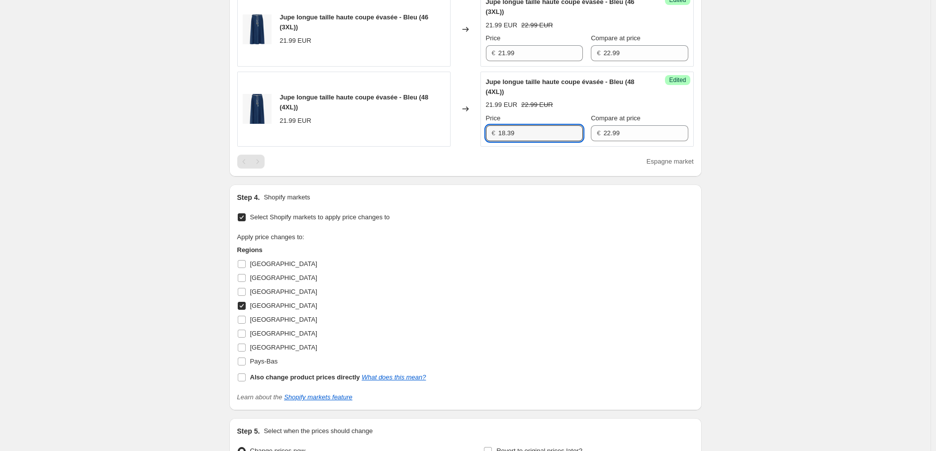
scroll to position [610, 0]
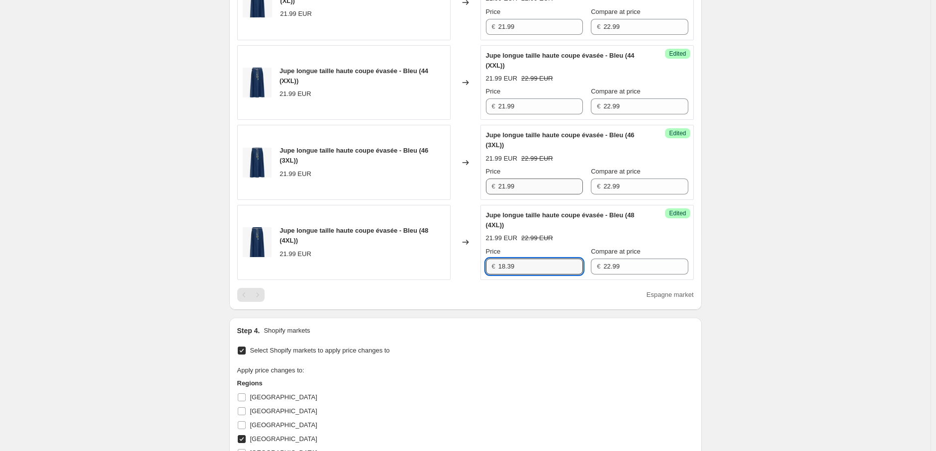
type input "18.39"
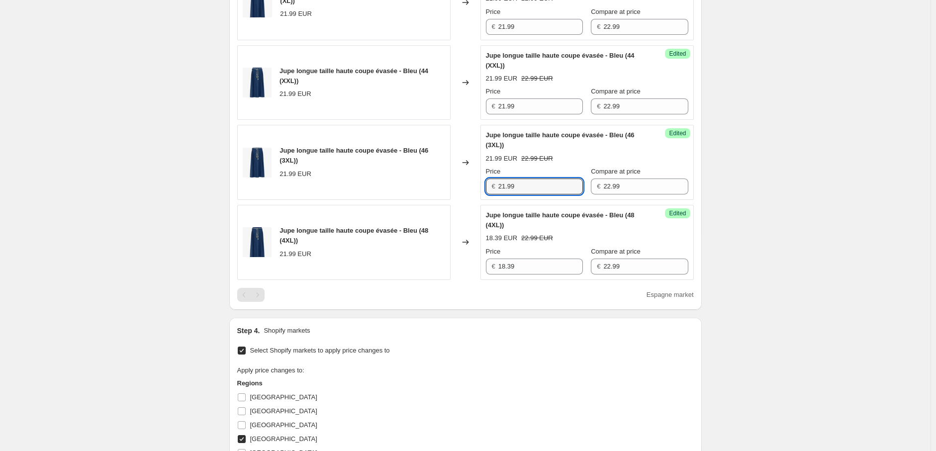
drag, startPoint x: 468, startPoint y: 214, endPoint x: 423, endPoint y: 211, distance: 45.8
click at [424, 200] on div "Jupe longue taille haute coupe évasée - Bleu (46 (3XL)) 21.99 EUR Changed to Su…" at bounding box center [465, 162] width 456 height 75
type input "18.39"
drag, startPoint x: 468, startPoint y: 135, endPoint x: 455, endPoint y: 130, distance: 14.3
click at [454, 120] on div "Jupe longue taille haute coupe évasée - Bleu (44 (XXL)) 21.99 EUR Changed to Su…" at bounding box center [465, 82] width 456 height 75
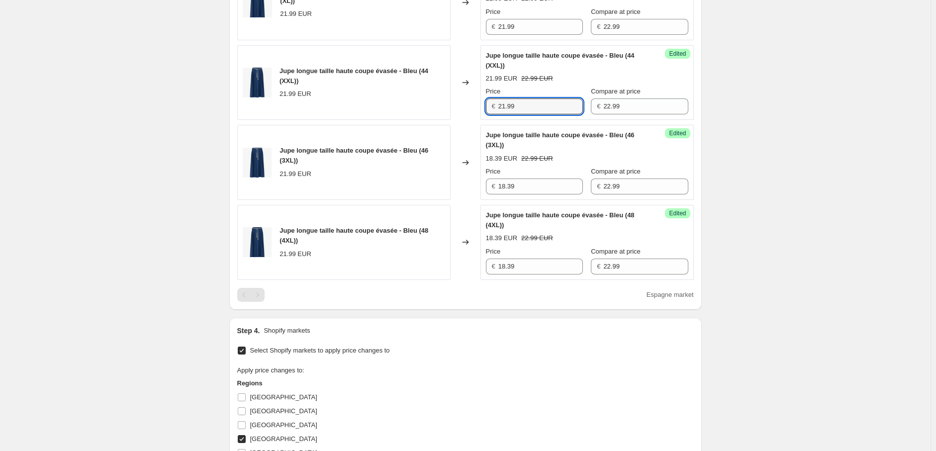
paste input "18.3"
type input "18.39"
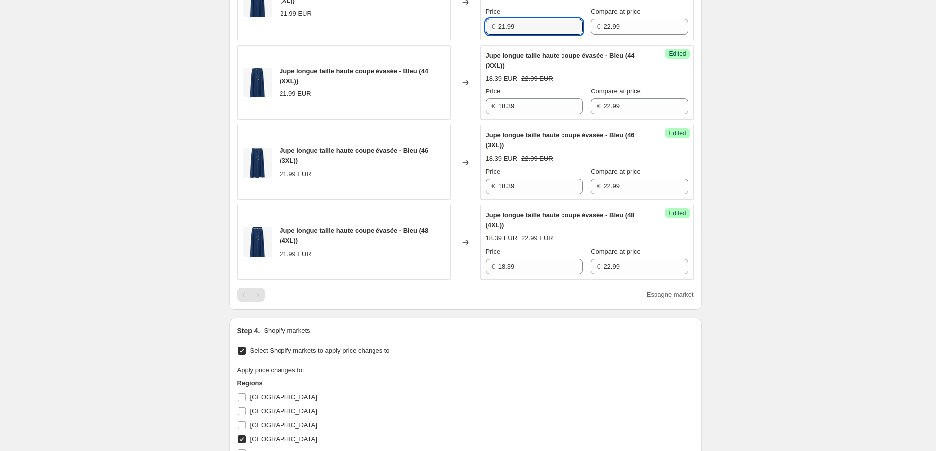
drag, startPoint x: 510, startPoint y: 56, endPoint x: 458, endPoint y: 56, distance: 51.7
click at [458, 40] on div "Jupe longue taille haute coupe évasée - Bleu (42 (XL)) 21.99 EUR Changed to Suc…" at bounding box center [465, 2] width 456 height 75
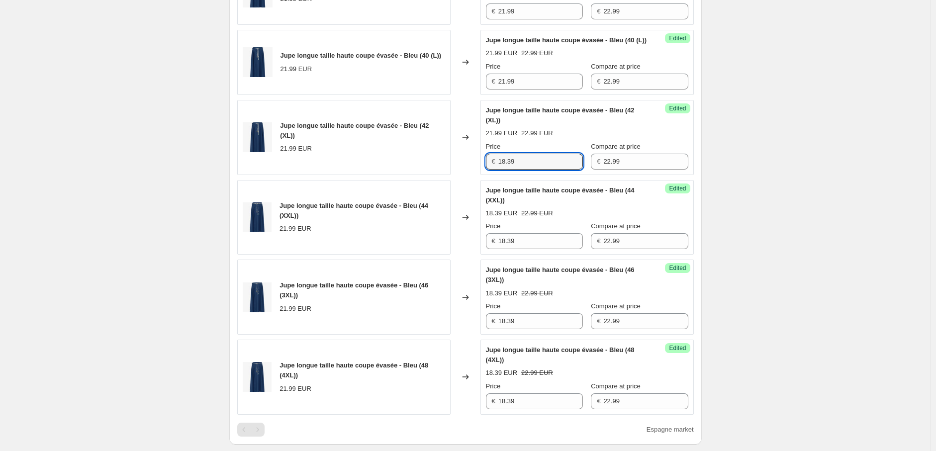
scroll to position [279, 0]
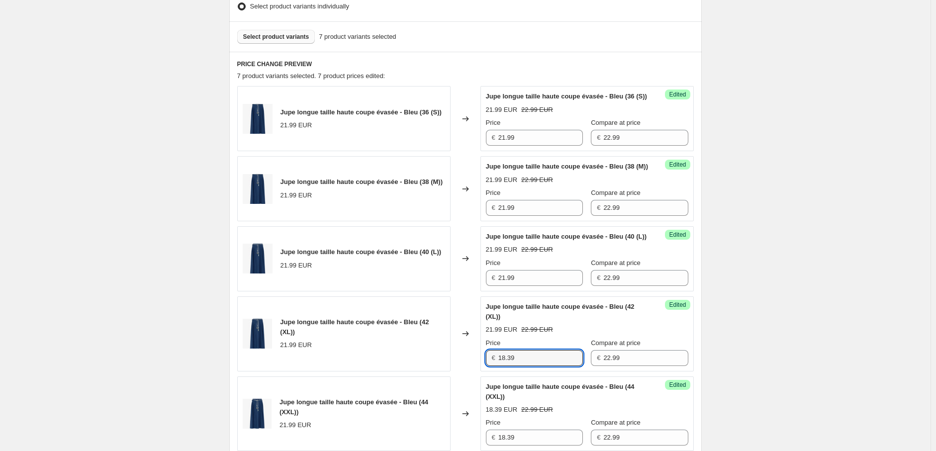
type input "18.39"
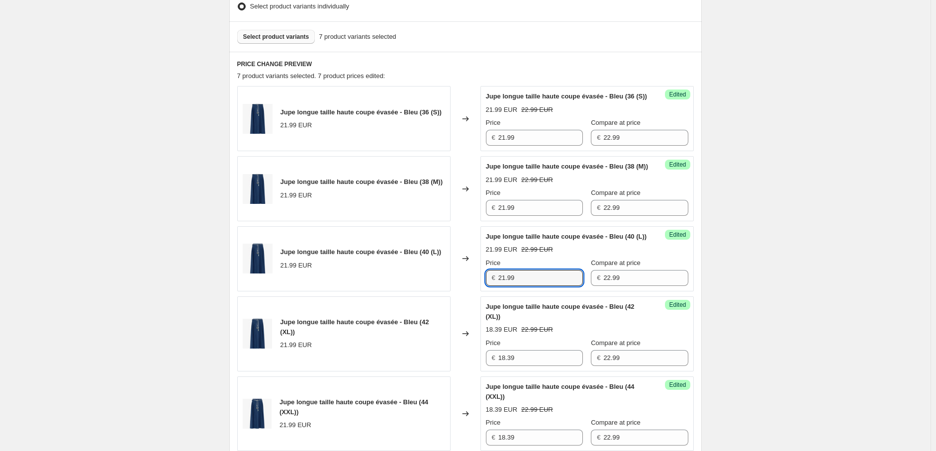
drag, startPoint x: 478, startPoint y: 304, endPoint x: 461, endPoint y: 299, distance: 17.5
click at [458, 291] on div "Jupe longue taille haute coupe évasée - Bleu (40 (L)) 21.99 EUR Changed to Succ…" at bounding box center [465, 258] width 456 height 65
type input "18.39"
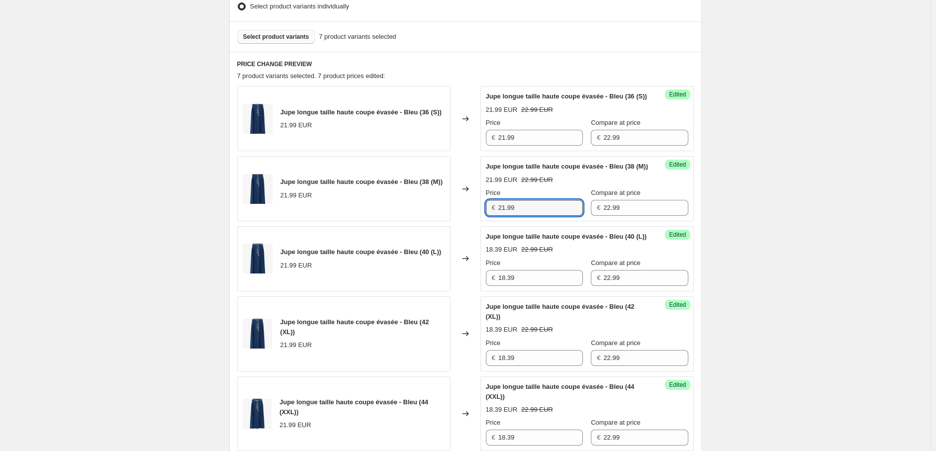
drag, startPoint x: 528, startPoint y: 225, endPoint x: 451, endPoint y: 225, distance: 77.1
click at [451, 221] on div "Jupe longue taille haute coupe évasée - Bleu (38 (M)) 21.99 EUR Changed to Succ…" at bounding box center [465, 188] width 456 height 65
type input "18.39"
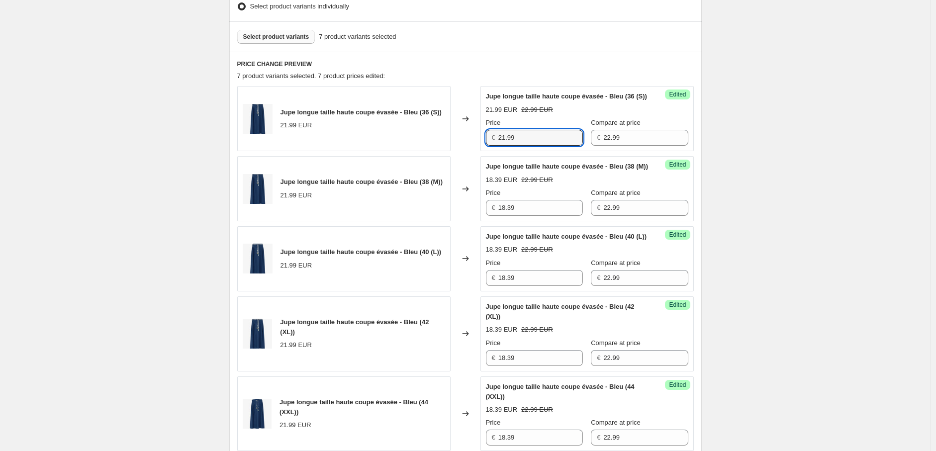
drag, startPoint x: 525, startPoint y: 142, endPoint x: 473, endPoint y: 144, distance: 51.8
click at [473, 144] on div "Jupe longue taille haute coupe évasée - Bleu (36 (S)) 21.99 EUR Changed to Succ…" at bounding box center [465, 118] width 456 height 65
type input "18.39"
drag, startPoint x: 790, startPoint y: 219, endPoint x: 783, endPoint y: 217, distance: 8.3
click at [786, 217] on div "Create new price [MEDICAL_DATA]. This page is ready Create new price [MEDICAL_D…" at bounding box center [465, 375] width 930 height 1308
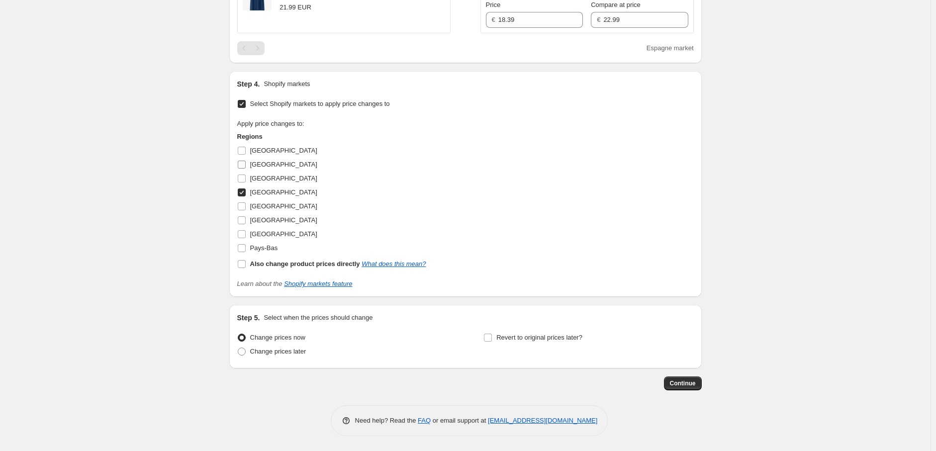
scroll to position [886, 0]
click at [245, 151] on input "[GEOGRAPHIC_DATA]" at bounding box center [242, 151] width 8 height 8
checkbox input "true"
click at [245, 169] on input "[GEOGRAPHIC_DATA]" at bounding box center [242, 165] width 8 height 8
checkbox input "true"
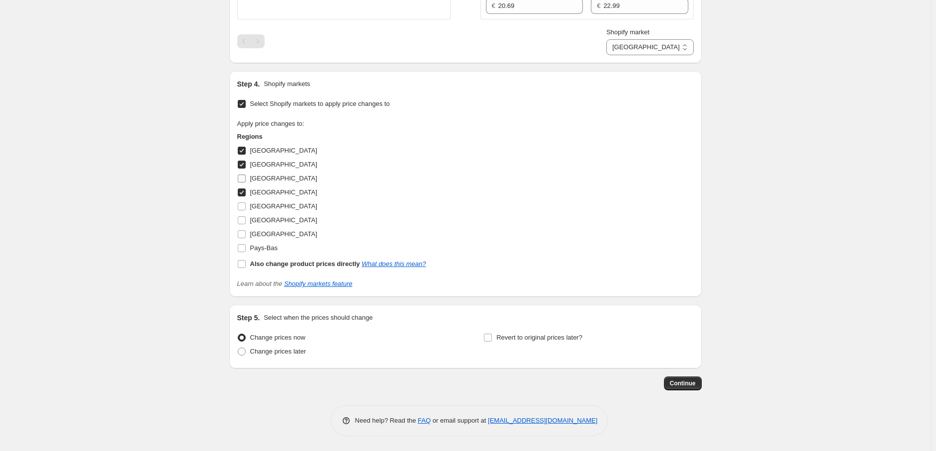
click at [244, 185] on label "[GEOGRAPHIC_DATA]" at bounding box center [277, 179] width 80 height 14
click at [244, 182] on input "[GEOGRAPHIC_DATA]" at bounding box center [242, 179] width 8 height 8
checkbox input "true"
click at [241, 210] on input "[GEOGRAPHIC_DATA]" at bounding box center [242, 206] width 8 height 8
checkbox input "true"
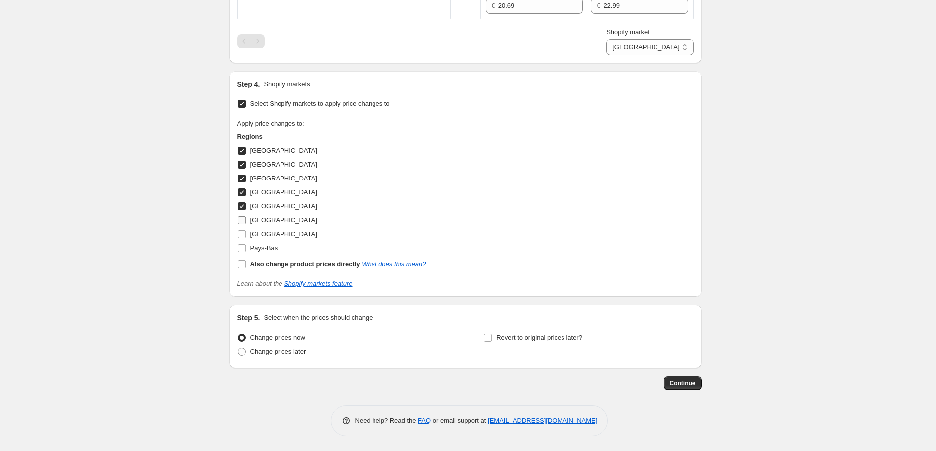
click at [241, 224] on input "[GEOGRAPHIC_DATA]" at bounding box center [242, 220] width 8 height 8
checkbox input "true"
click at [242, 238] on input "[GEOGRAPHIC_DATA]" at bounding box center [242, 234] width 8 height 8
checkbox input "true"
click at [242, 252] on input "Pays-Bas" at bounding box center [242, 248] width 8 height 8
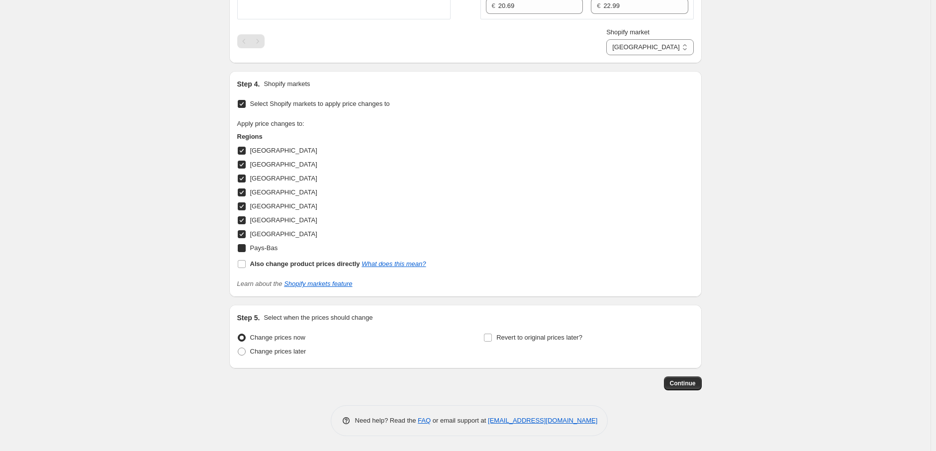
checkbox input "true"
click at [688, 387] on span "Continue" at bounding box center [683, 383] width 26 height 8
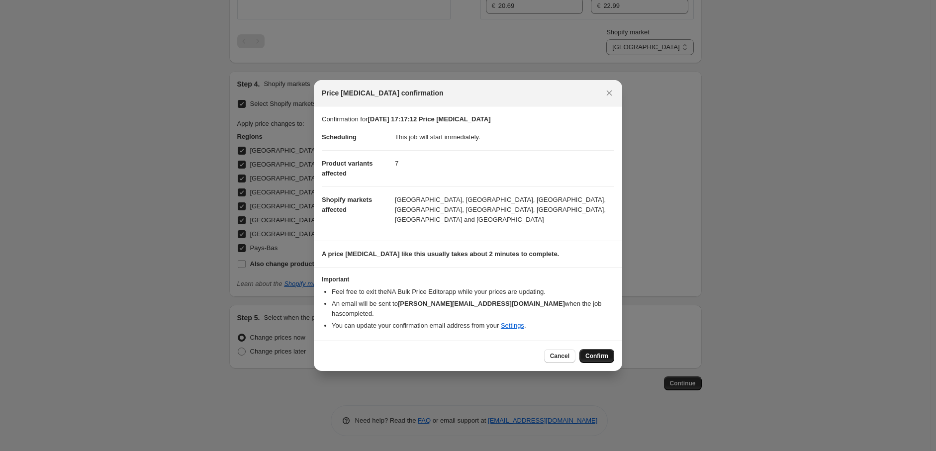
click at [601, 352] on span "Confirm" at bounding box center [596, 356] width 23 height 8
